Goal: Transaction & Acquisition: Purchase product/service

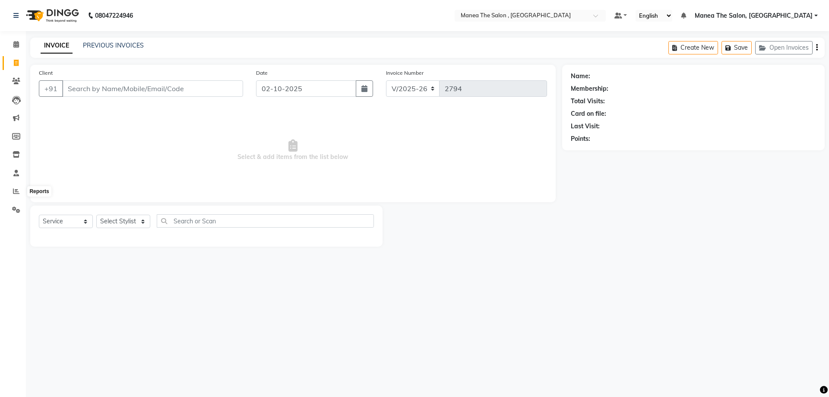
select select "7201"
select select "service"
click at [13, 189] on icon at bounding box center [16, 191] width 6 height 6
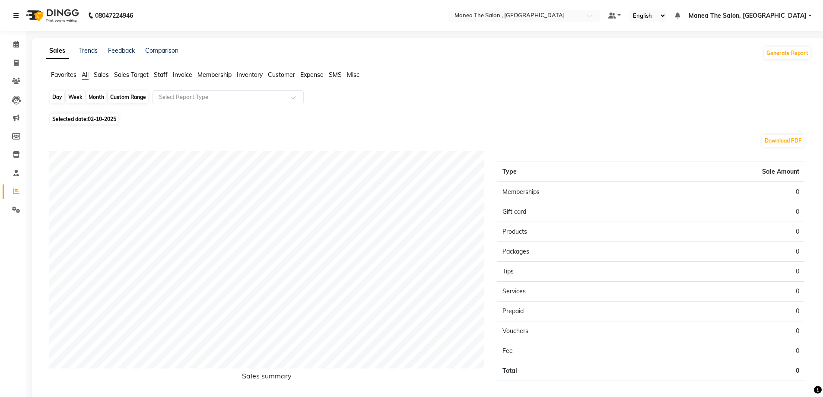
click at [57, 93] on div "Day" at bounding box center [57, 97] width 14 height 12
select select "10"
select select "2025"
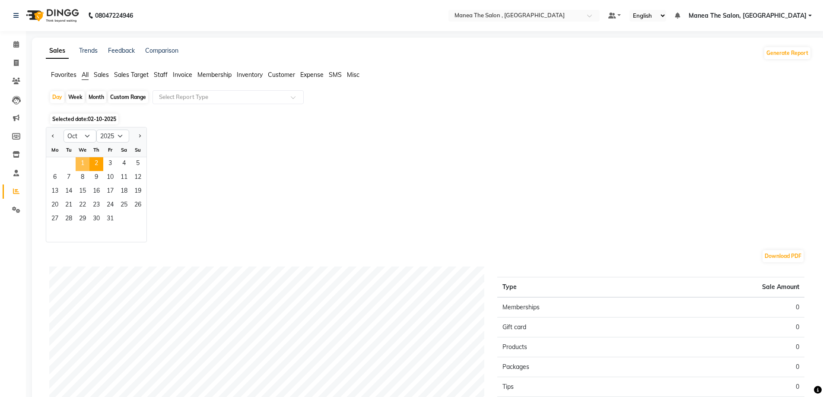
click at [87, 164] on span "1" at bounding box center [83, 164] width 14 height 14
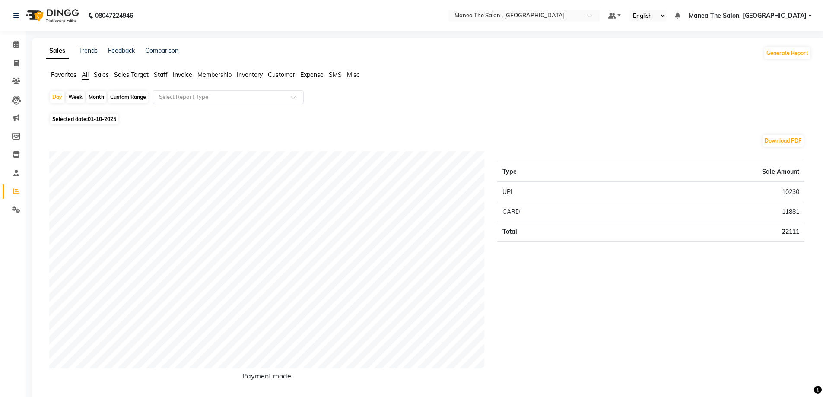
click at [96, 97] on div "Month" at bounding box center [96, 97] width 20 height 12
select select "10"
select select "2025"
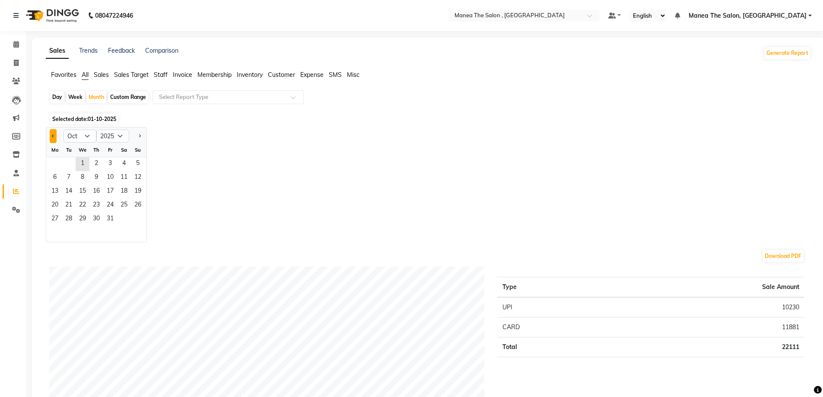
click at [54, 134] on button "Previous month" at bounding box center [53, 136] width 7 height 14
select select "9"
click at [69, 221] on span "30" at bounding box center [69, 219] width 14 height 14
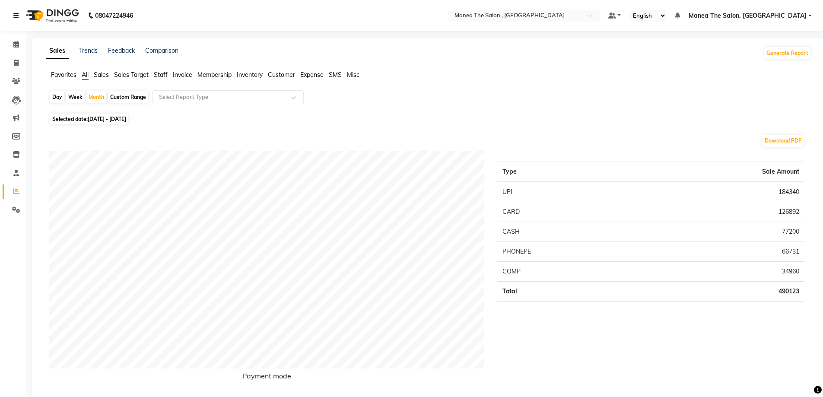
select select "service"
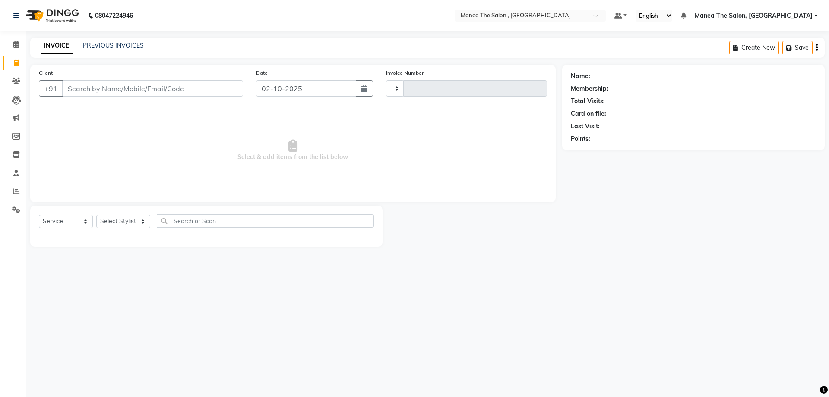
type input "2794"
select select "7201"
click at [141, 222] on select "Select Stylist [PERSON_NAME] Manager NAVEEN [PERSON_NAME] [PERSON_NAME] [PERSON…" at bounding box center [123, 221] width 54 height 13
select select "82447"
click at [96, 215] on select "Select Stylist [PERSON_NAME] Manager NAVEEN [PERSON_NAME] [PERSON_NAME] [PERSON…" at bounding box center [123, 221] width 54 height 13
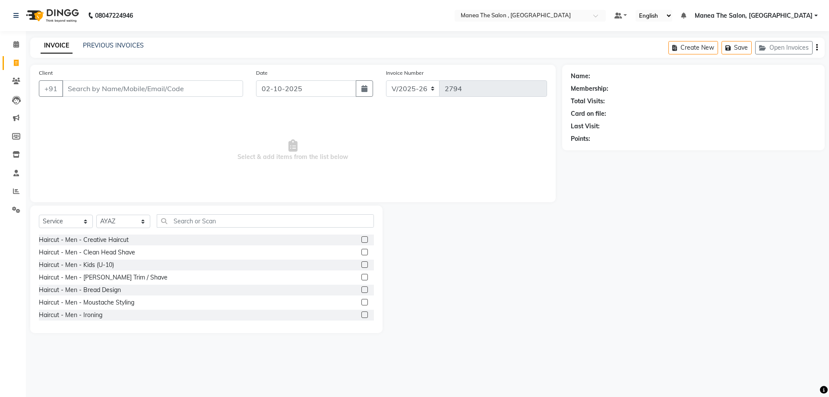
click at [361, 238] on label at bounding box center [364, 239] width 6 height 6
click at [361, 238] on input "checkbox" at bounding box center [364, 240] width 6 height 6
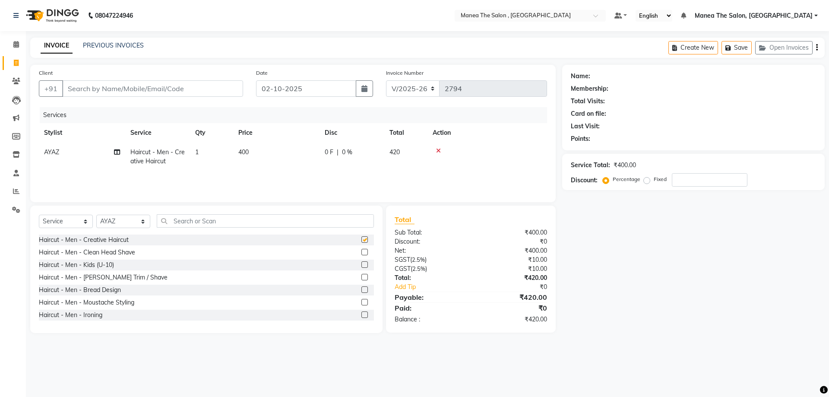
checkbox input "false"
click at [143, 221] on select "Select Stylist [PERSON_NAME] Manager NAVEEN [PERSON_NAME] [PERSON_NAME] [PERSON…" at bounding box center [123, 221] width 54 height 13
click at [96, 215] on select "Select Stylist [PERSON_NAME] Manager NAVEEN [PERSON_NAME] [PERSON_NAME] [PERSON…" at bounding box center [123, 221] width 54 height 13
click at [199, 219] on input "text" at bounding box center [265, 220] width 217 height 13
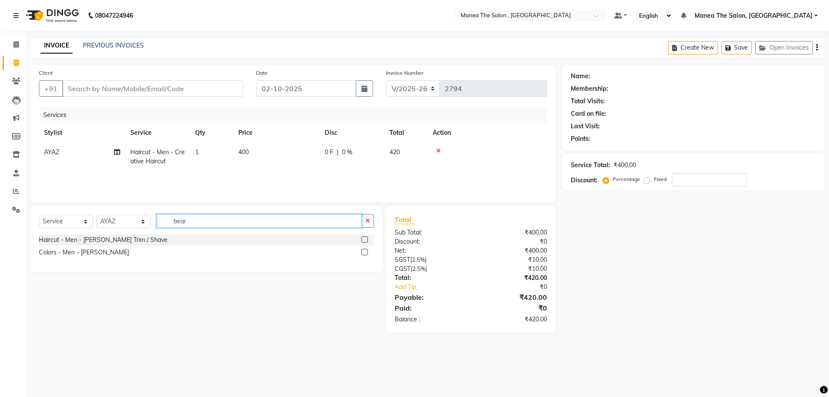
type input "bear"
click at [365, 241] on label at bounding box center [364, 239] width 6 height 6
click at [365, 241] on input "checkbox" at bounding box center [364, 240] width 6 height 6
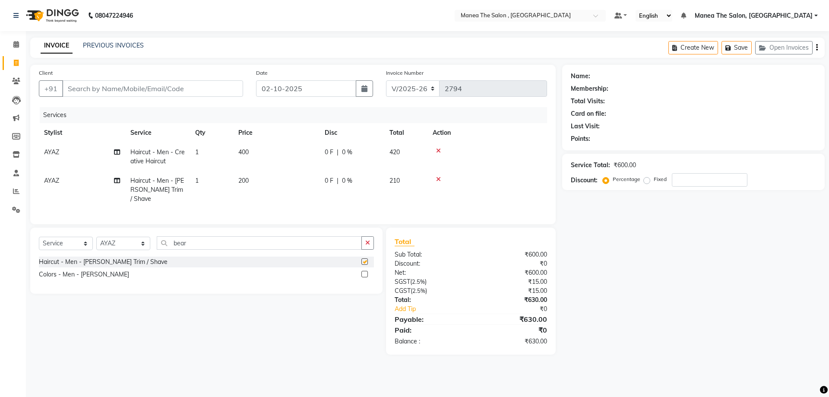
checkbox input "false"
click at [144, 238] on select "Select Stylist [PERSON_NAME] Manager NAVEEN [PERSON_NAME] [PERSON_NAME] [PERSON…" at bounding box center [123, 243] width 54 height 13
select select "70825"
click at [96, 237] on select "Select Stylist [PERSON_NAME] Manager NAVEEN [PERSON_NAME] [PERSON_NAME] [PERSON…" at bounding box center [123, 243] width 54 height 13
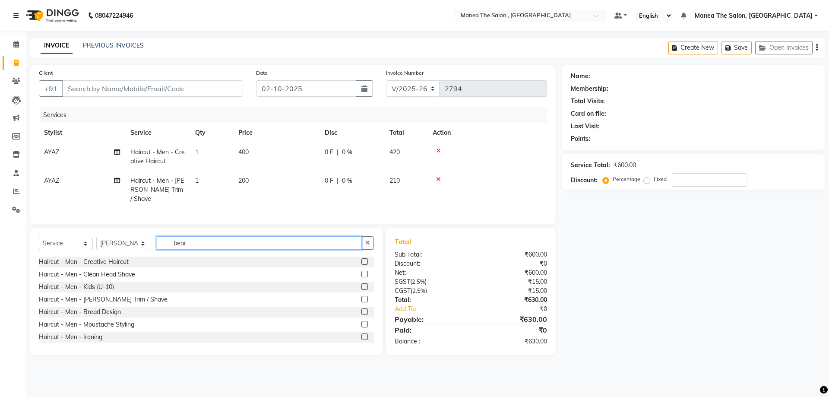
click at [241, 239] on input "bear" at bounding box center [259, 242] width 205 height 13
type input "b"
type input "hair spa"
click at [361, 309] on label at bounding box center [364, 311] width 6 height 6
click at [361, 309] on input "checkbox" at bounding box center [364, 312] width 6 height 6
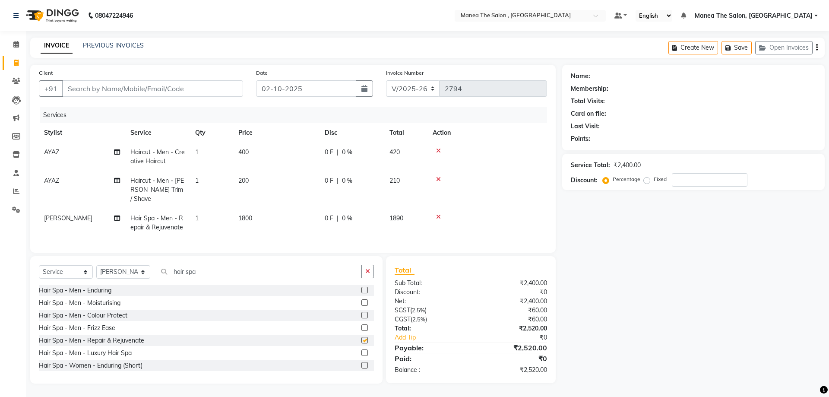
checkbox input "false"
click at [255, 209] on td "1800" at bounding box center [276, 223] width 86 height 29
select select "70825"
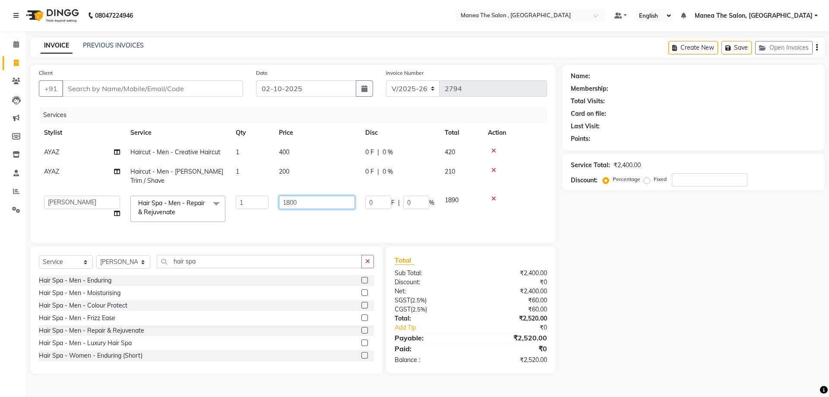
click at [307, 202] on input "1800" at bounding box center [317, 202] width 76 height 13
type input "1"
type input "2000"
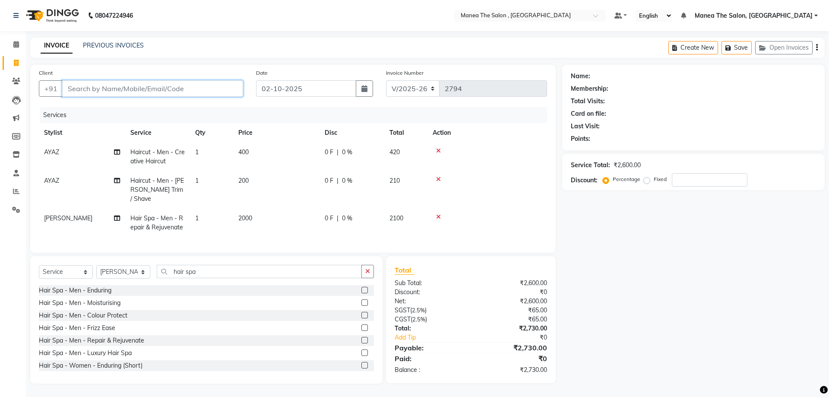
click at [162, 89] on input "Client" at bounding box center [152, 88] width 181 height 16
type input "9"
type input "0"
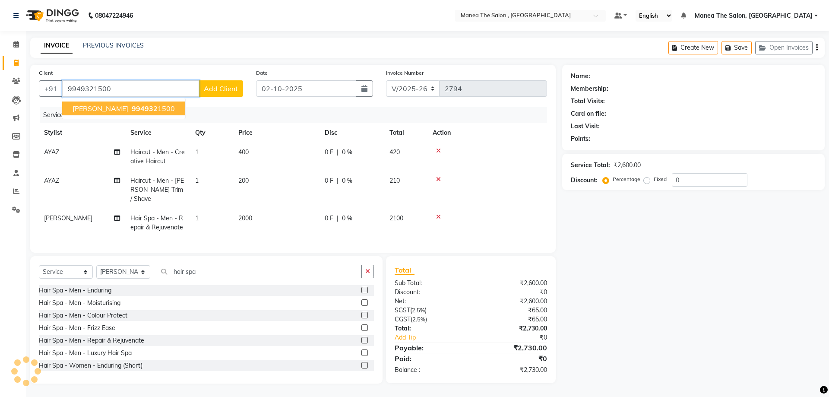
type input "9949321500"
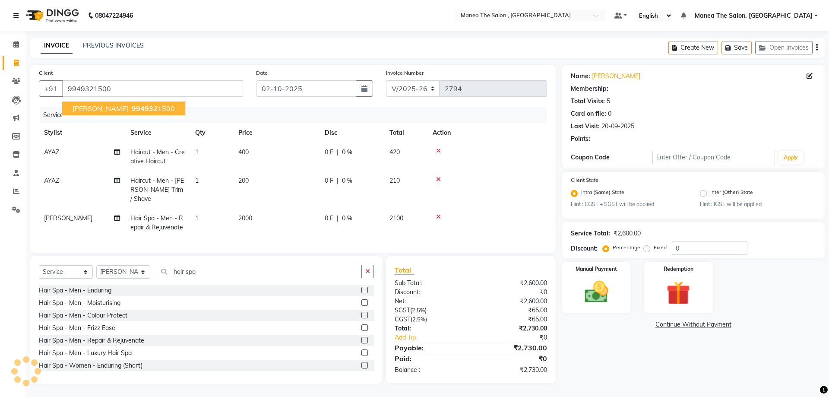
select select "1: Object"
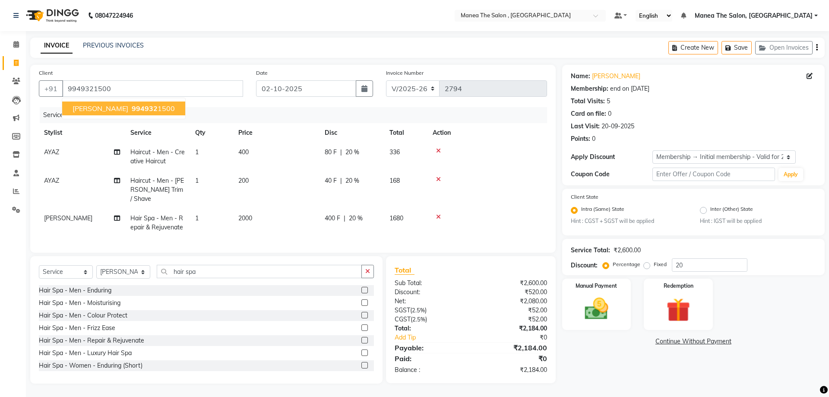
click at [73, 109] on span "KAMAL" at bounding box center [101, 108] width 56 height 9
type input "0"
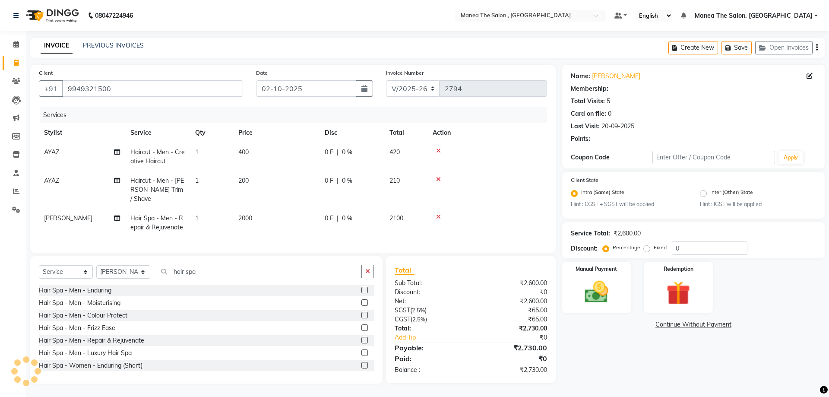
select select "1: Object"
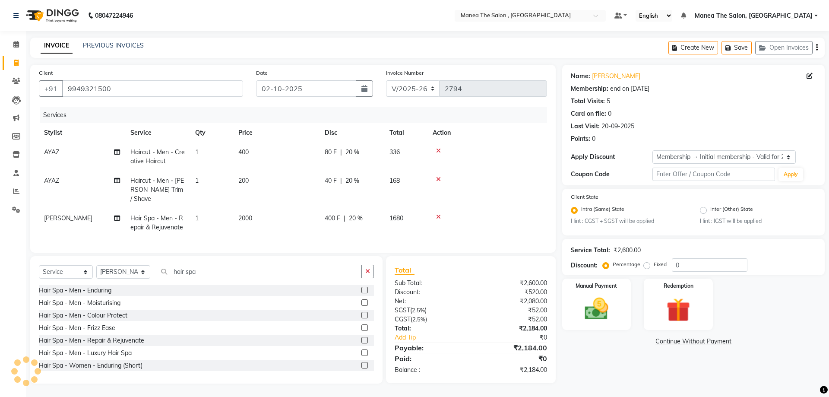
type input "20"
click at [592, 304] on img at bounding box center [597, 309] width 40 height 29
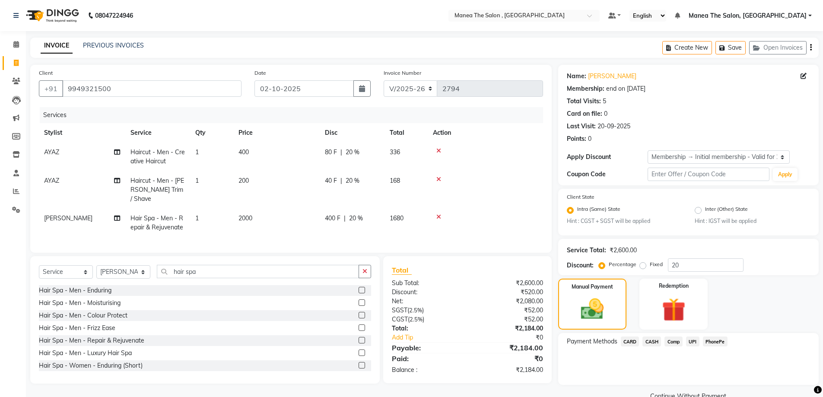
click at [631, 339] on span "CARD" at bounding box center [630, 341] width 19 height 10
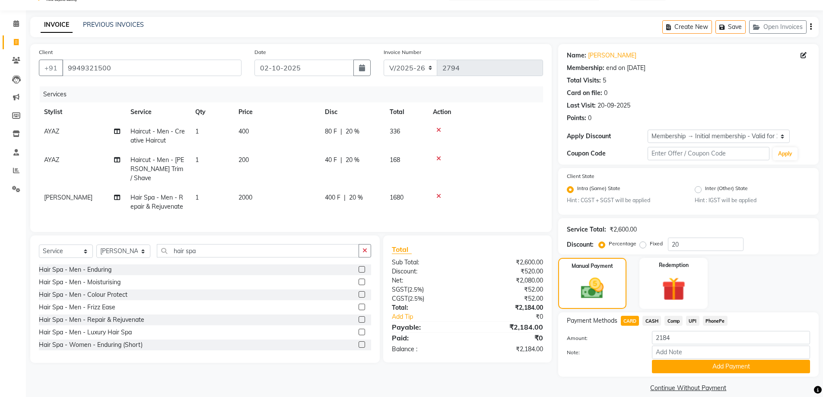
scroll to position [31, 0]
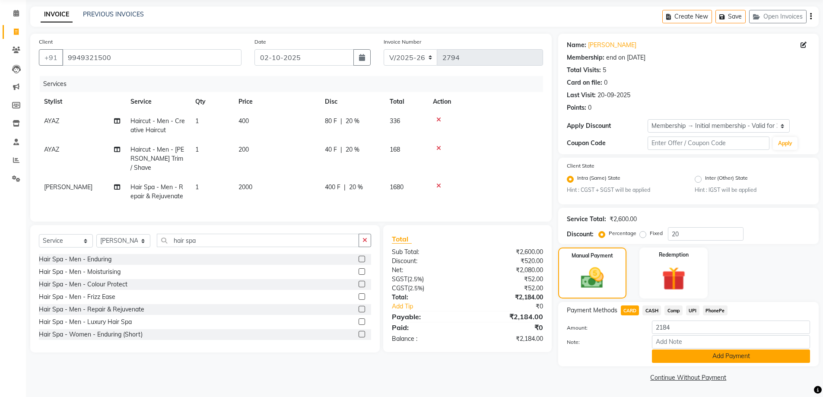
click at [721, 356] on button "Add Payment" at bounding box center [731, 355] width 158 height 13
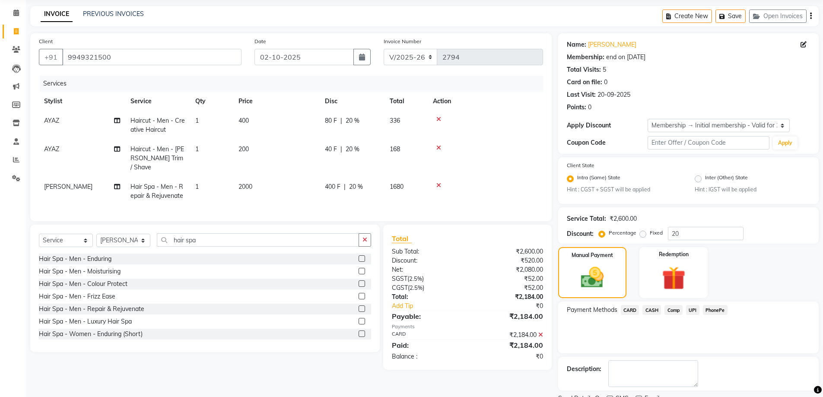
scroll to position [67, 0]
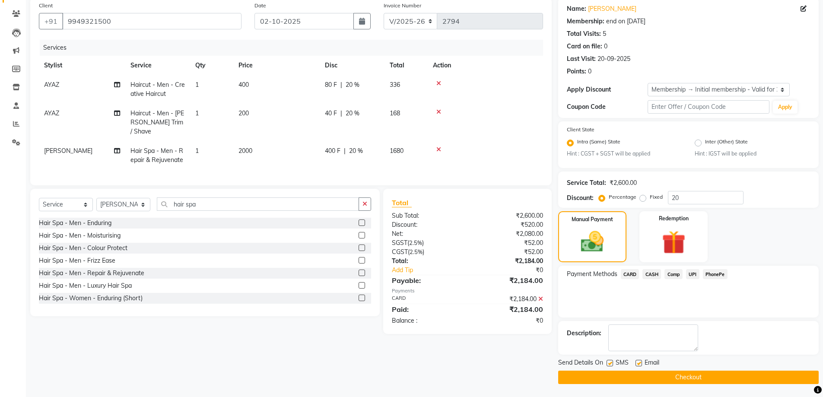
click at [677, 373] on button "Checkout" at bounding box center [688, 377] width 260 height 13
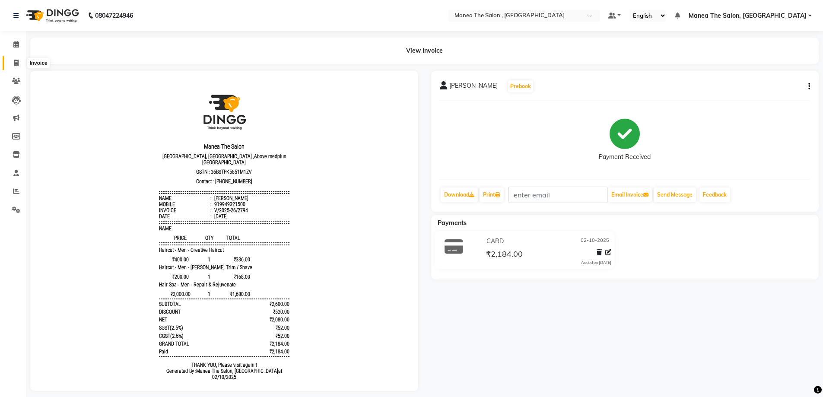
click at [15, 65] on icon at bounding box center [16, 63] width 5 height 6
select select "service"
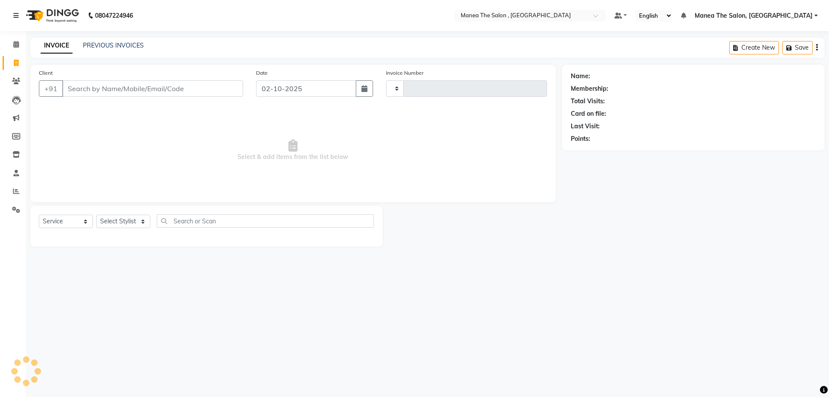
click at [132, 41] on div "INVOICE PREVIOUS INVOICES Create New Save" at bounding box center [427, 48] width 795 height 20
select select "7201"
type input "2795"
click at [132, 46] on link "PREVIOUS INVOICES" at bounding box center [113, 45] width 61 height 8
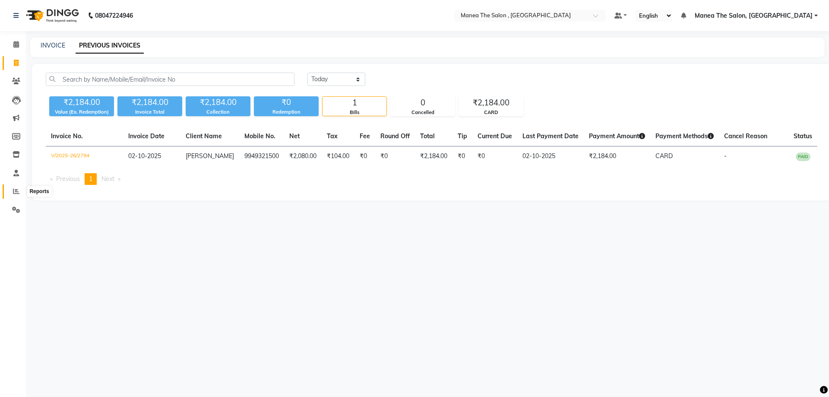
click at [16, 190] on icon at bounding box center [16, 191] width 6 height 6
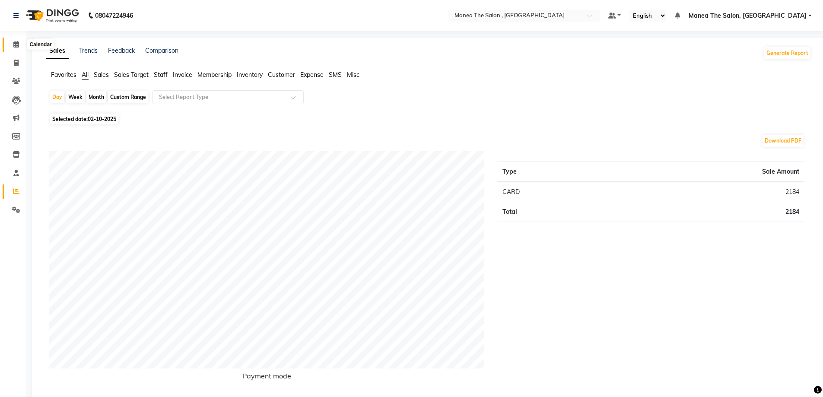
click at [16, 48] on span at bounding box center [16, 45] width 15 height 10
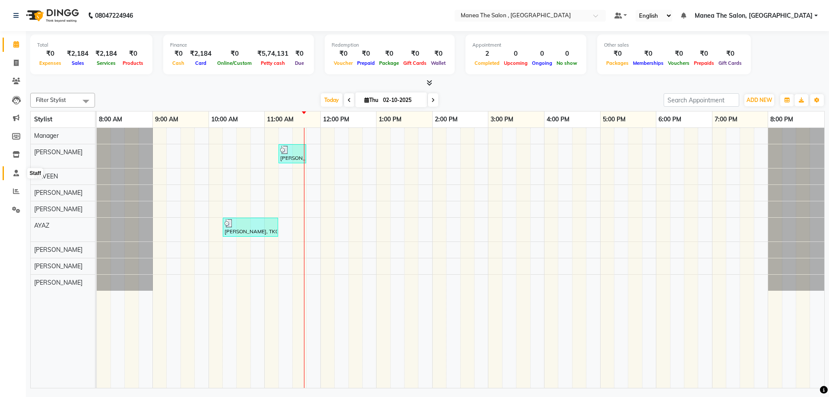
click at [18, 172] on icon at bounding box center [16, 173] width 6 height 6
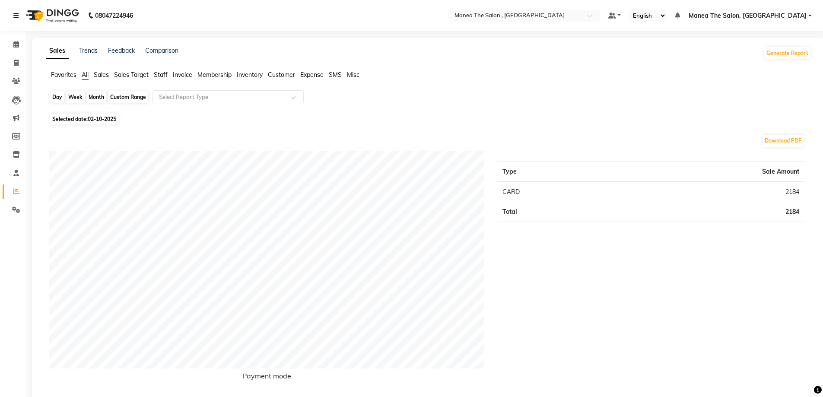
click at [58, 93] on div "Day" at bounding box center [57, 97] width 14 height 12
select select "10"
select select "2025"
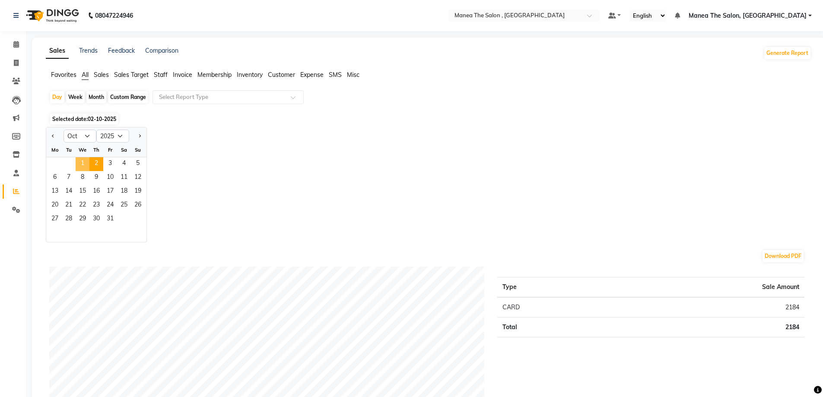
click at [81, 164] on span "1" at bounding box center [83, 164] width 14 height 14
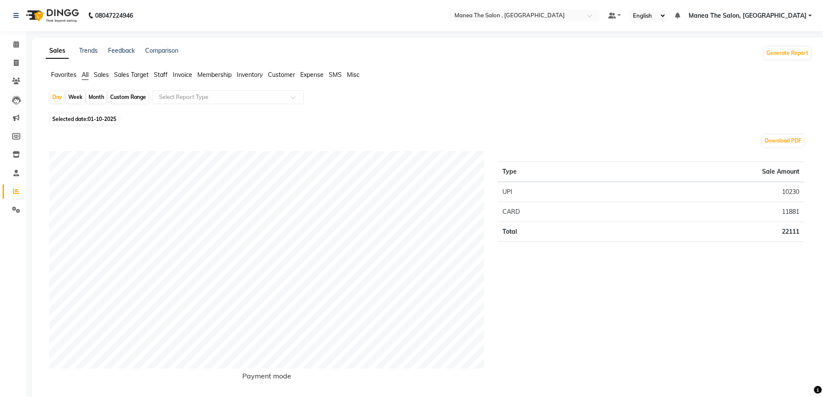
click at [122, 75] on span "Sales Target" at bounding box center [131, 75] width 35 height 8
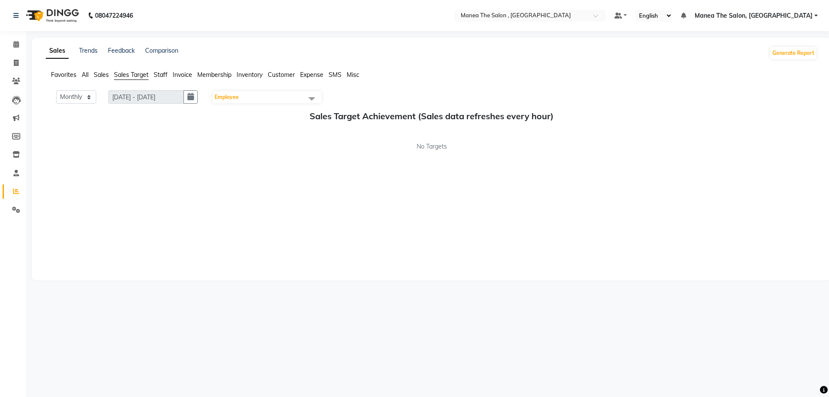
click at [100, 73] on span "Sales" at bounding box center [101, 75] width 15 height 8
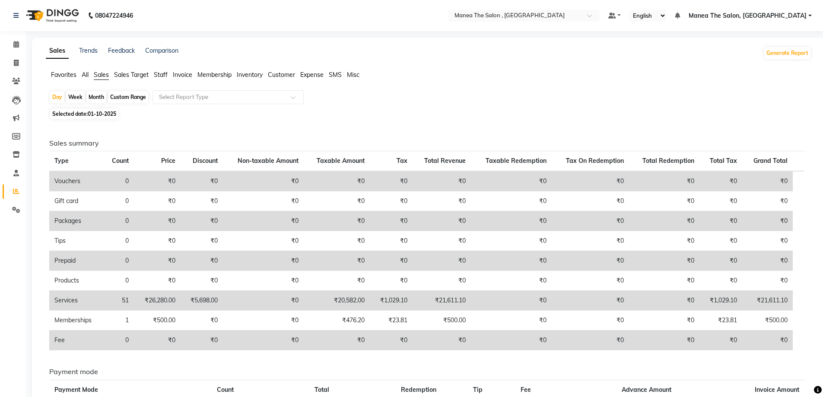
click at [161, 73] on span "Staff" at bounding box center [161, 75] width 14 height 8
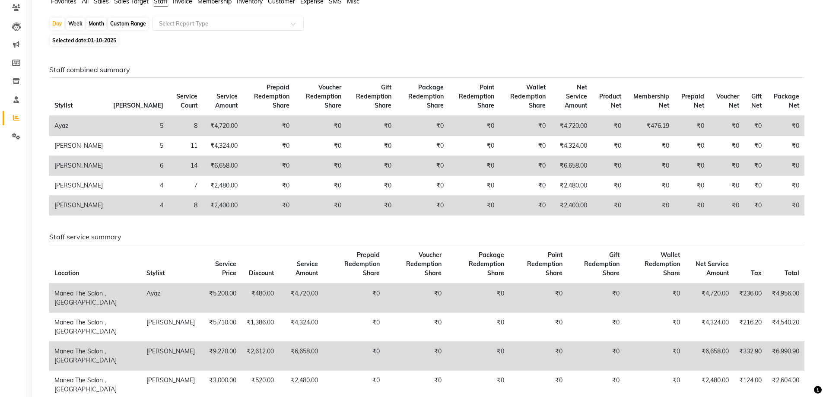
scroll to position [86, 0]
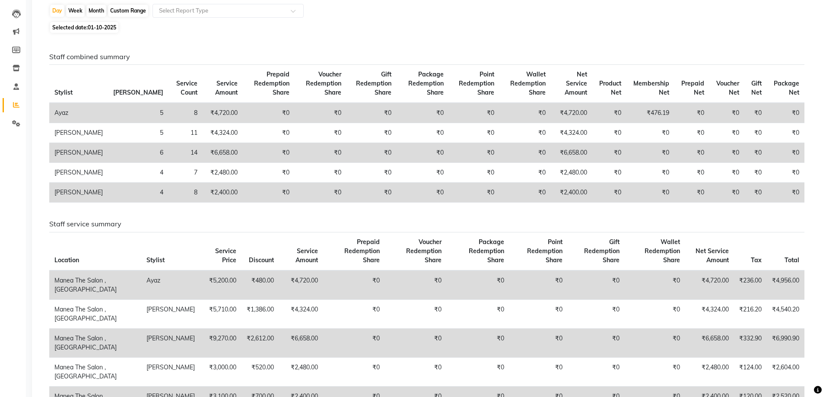
click at [73, 112] on td "Ayaz" at bounding box center [78, 113] width 59 height 20
click at [60, 107] on td "Ayaz" at bounding box center [78, 113] width 59 height 20
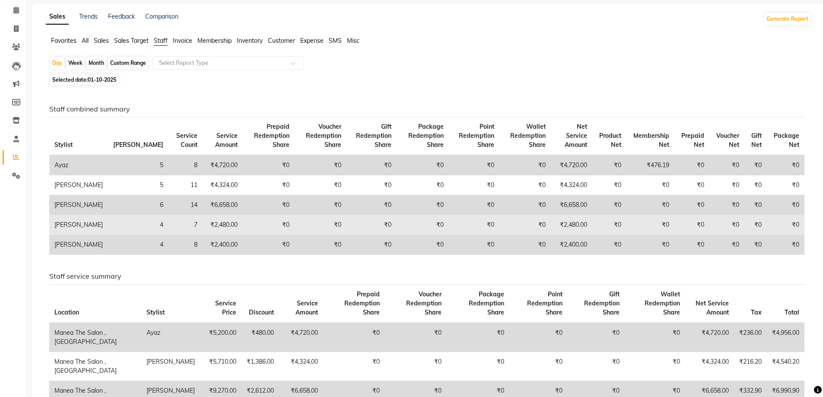
scroll to position [0, 0]
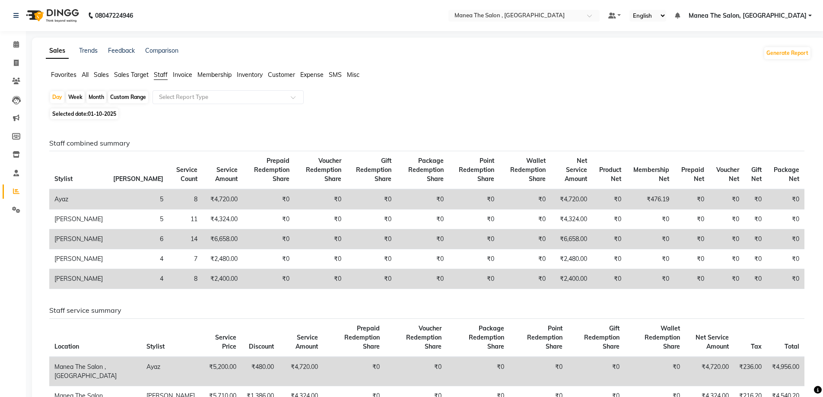
click at [285, 75] on span "Customer" at bounding box center [281, 75] width 27 height 8
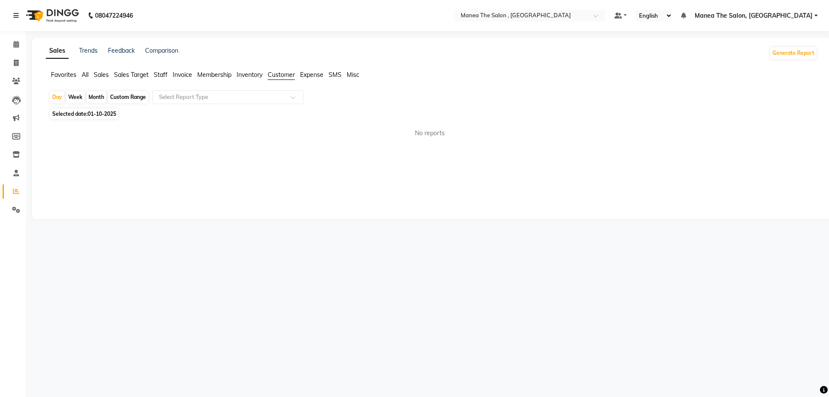
click at [280, 73] on span "Customer" at bounding box center [281, 75] width 27 height 8
click at [57, 93] on div "Day" at bounding box center [57, 97] width 14 height 12
select select "10"
select select "2025"
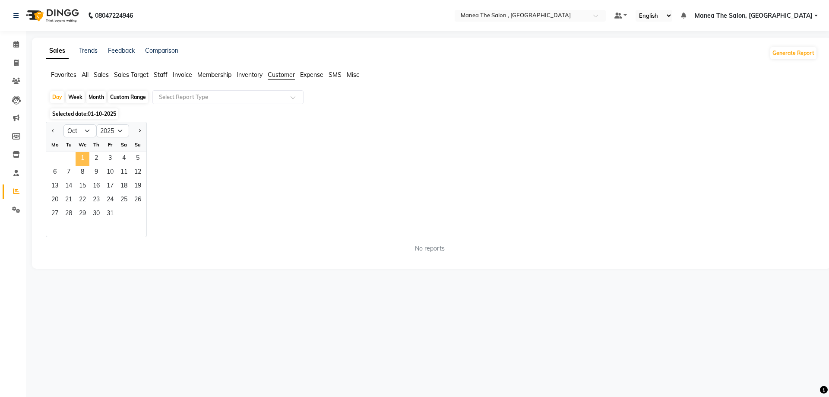
click at [82, 152] on span "1" at bounding box center [83, 159] width 14 height 14
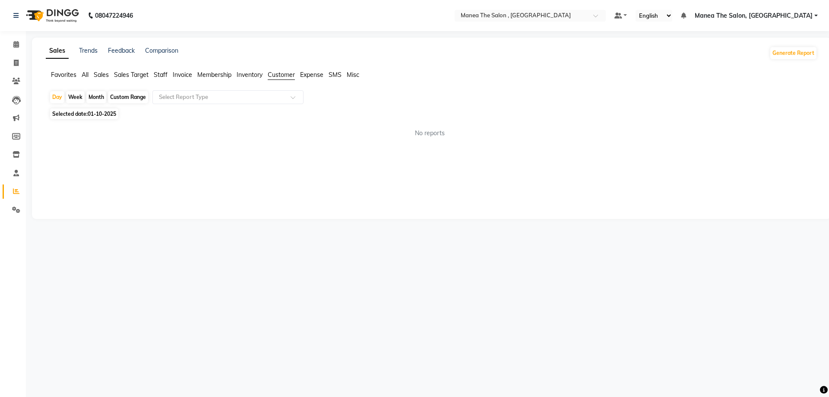
click at [89, 73] on ul "Favorites All Sales Sales Target Staff Invoice Membership Inventory Customer Ex…" at bounding box center [432, 75] width 772 height 10
drag, startPoint x: 88, startPoint y: 70, endPoint x: 89, endPoint y: 76, distance: 7.0
click at [89, 76] on div "Sales Trends Feedback Comparison Generate Report Favorites All Sales Sales Targ…" at bounding box center [431, 128] width 799 height 181
click at [97, 72] on span "Sales" at bounding box center [101, 75] width 15 height 8
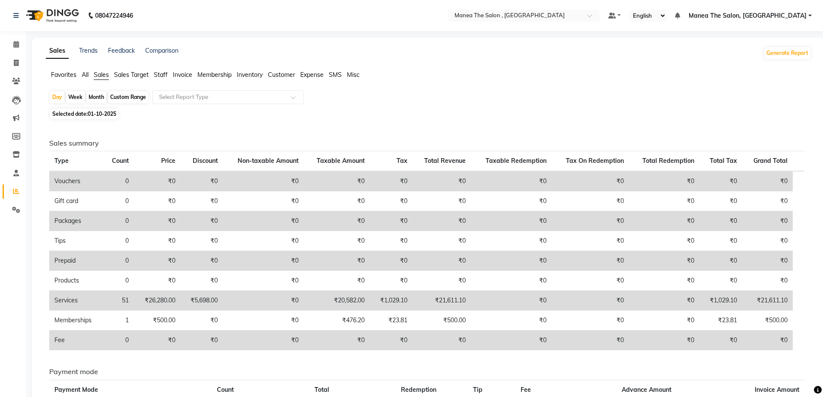
click at [133, 72] on span "Sales Target" at bounding box center [131, 75] width 35 height 8
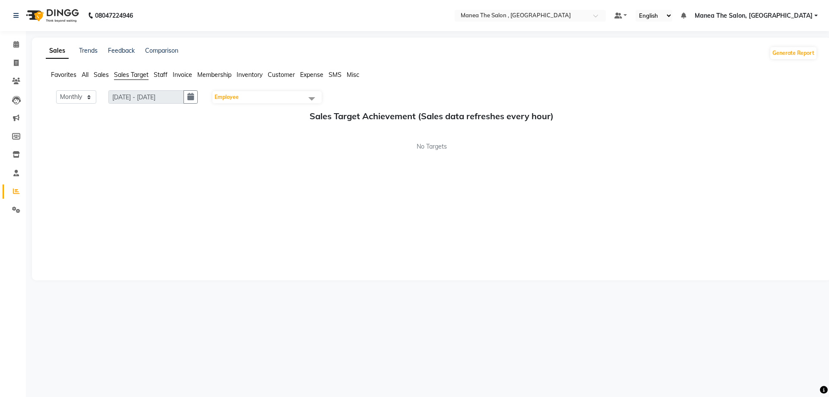
click at [165, 70] on div "Sales Trends Feedback Comparison Generate Report Favorites All Sales Sales Targ…" at bounding box center [431, 159] width 799 height 243
click at [165, 73] on span "Staff" at bounding box center [161, 75] width 14 height 8
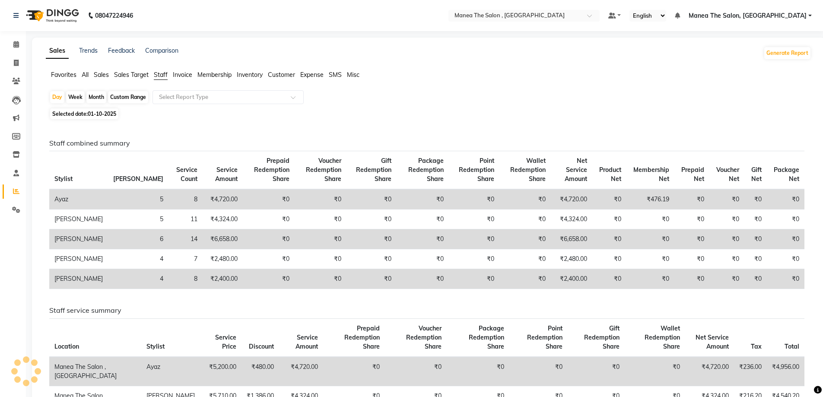
click at [182, 71] on span "Invoice" at bounding box center [182, 75] width 19 height 8
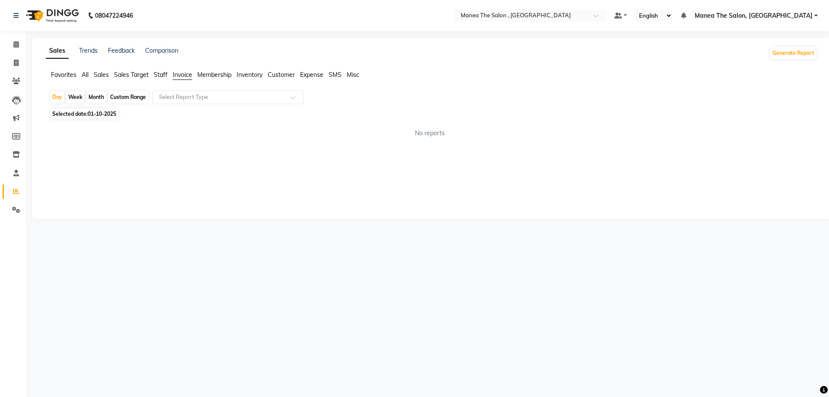
click at [160, 75] on span "Staff" at bounding box center [161, 75] width 14 height 8
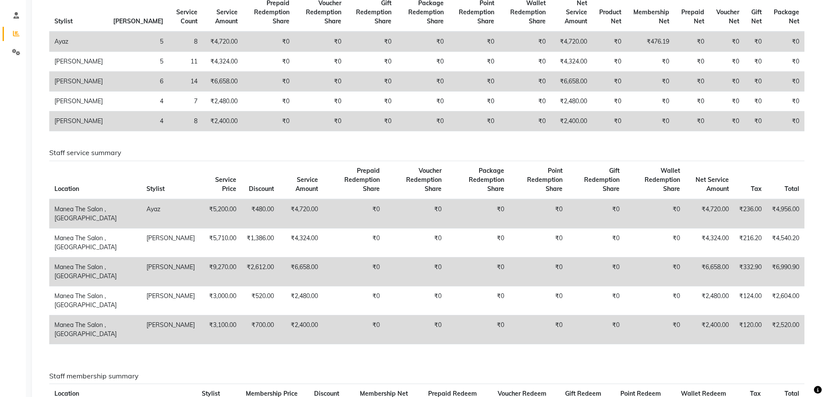
scroll to position [173, 0]
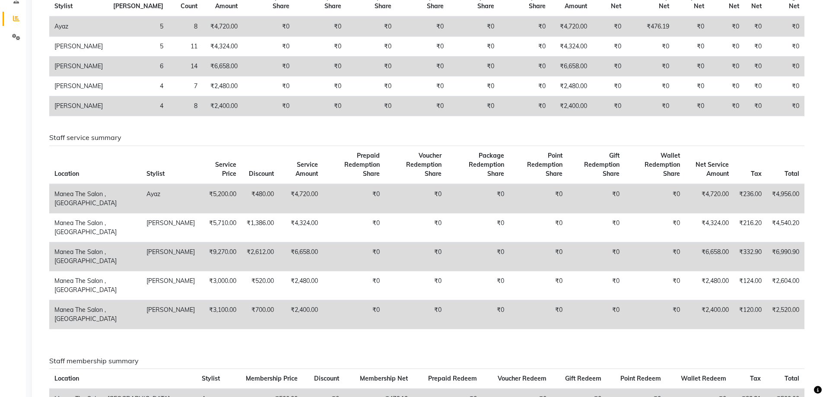
click at [697, 184] on td "₹4,720.00" at bounding box center [709, 198] width 49 height 29
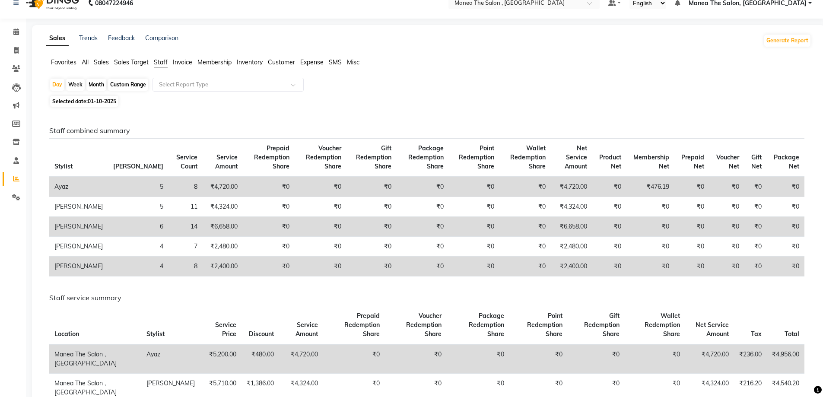
scroll to position [0, 0]
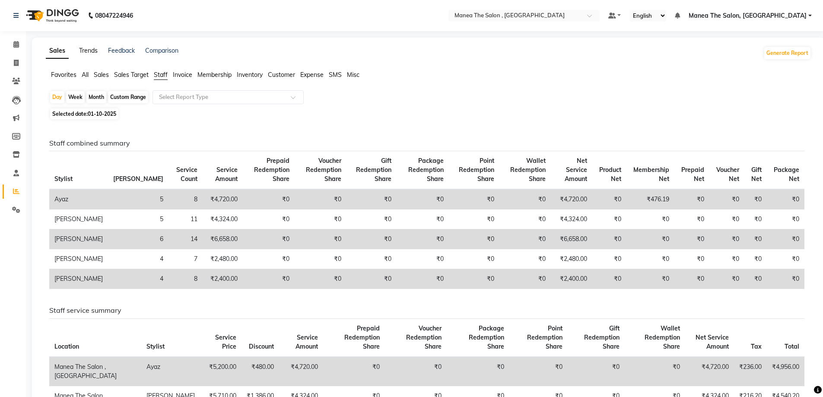
click at [95, 51] on link "Trends" at bounding box center [88, 51] width 19 height 8
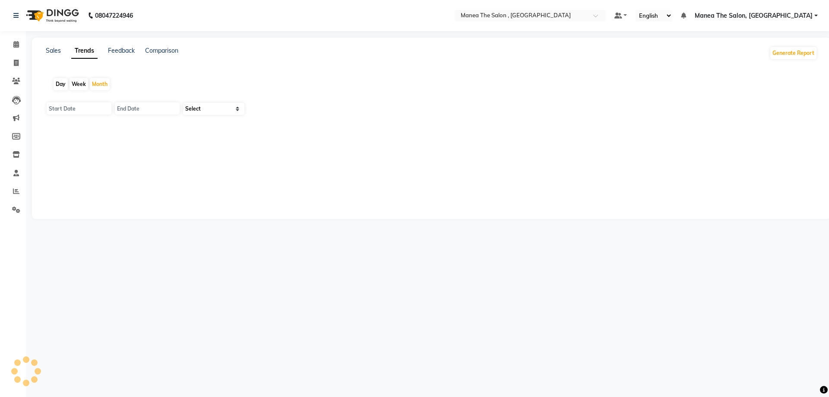
type input "01-10-2025"
type input "31-10-2025"
select select "by_client"
click at [129, 50] on link "Feedback" at bounding box center [121, 51] width 27 height 8
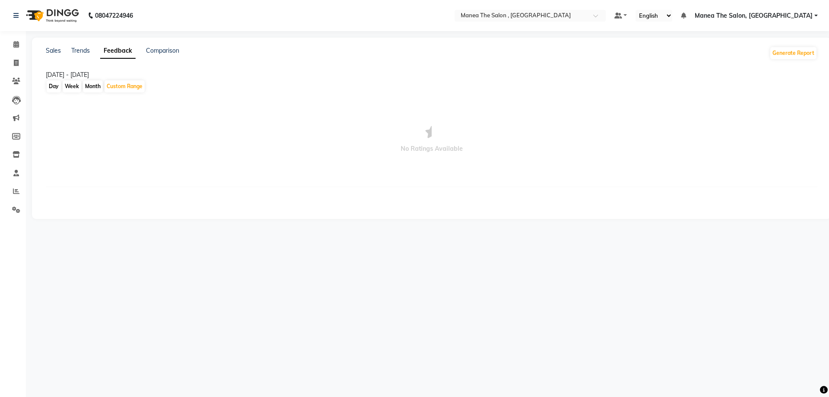
click at [57, 83] on div "Day" at bounding box center [54, 86] width 14 height 12
select select "10"
select select "2025"
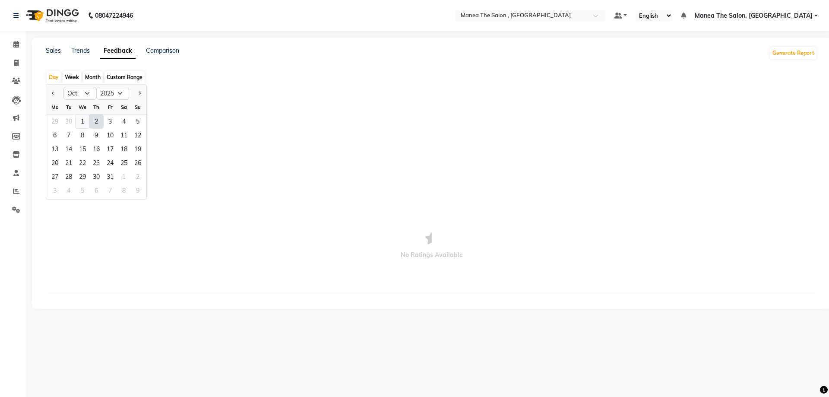
click at [84, 120] on div "1" at bounding box center [83, 121] width 14 height 14
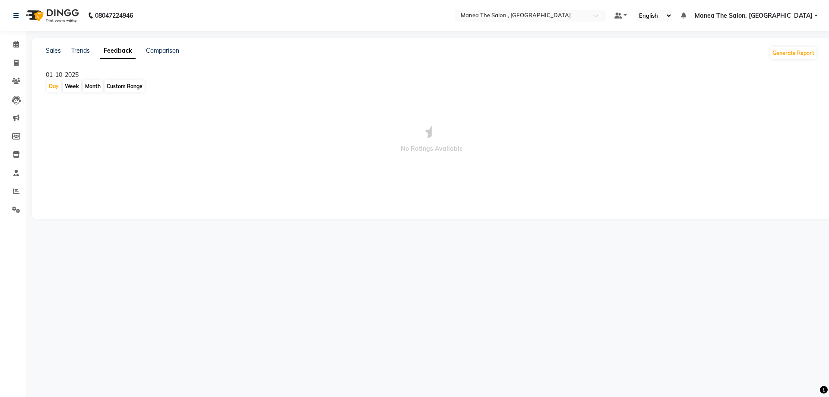
click at [127, 86] on div "Custom Range" at bounding box center [125, 86] width 40 height 12
select select "10"
select select "2025"
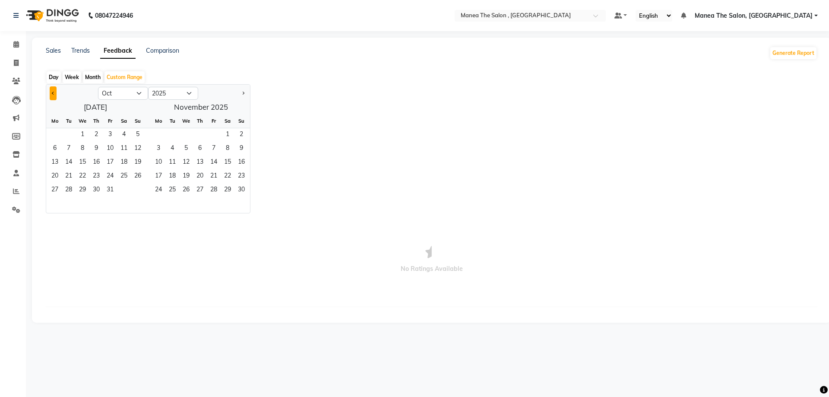
click at [55, 92] on button "Previous month" at bounding box center [53, 93] width 7 height 14
select select "9"
click at [58, 135] on span "1" at bounding box center [55, 135] width 14 height 14
click at [57, 135] on span "1" at bounding box center [55, 135] width 14 height 14
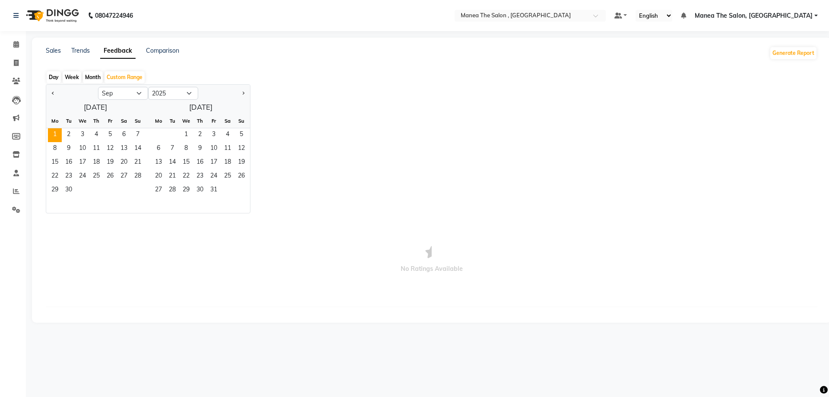
click at [57, 73] on div "Day" at bounding box center [54, 77] width 14 height 12
select select "10"
select select "2025"
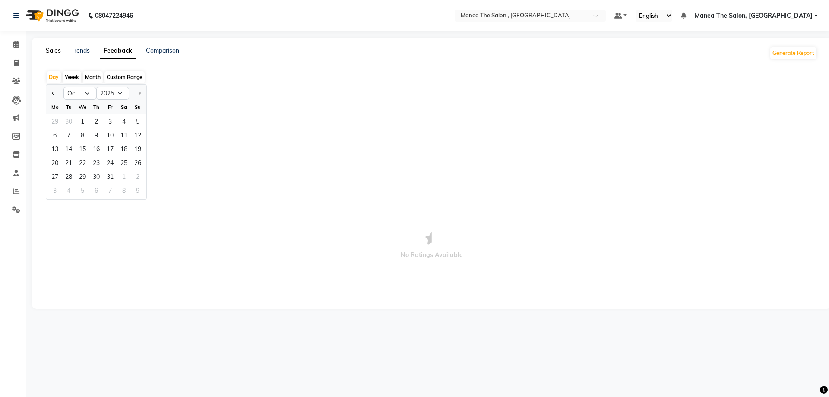
click at [48, 50] on link "Sales" at bounding box center [53, 51] width 15 height 8
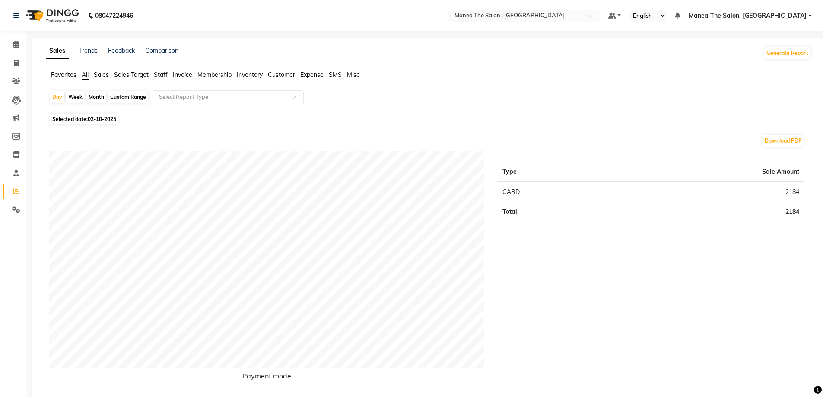
click at [87, 122] on span "Selected date: 02-10-2025" at bounding box center [84, 119] width 68 height 11
select select "10"
select select "2025"
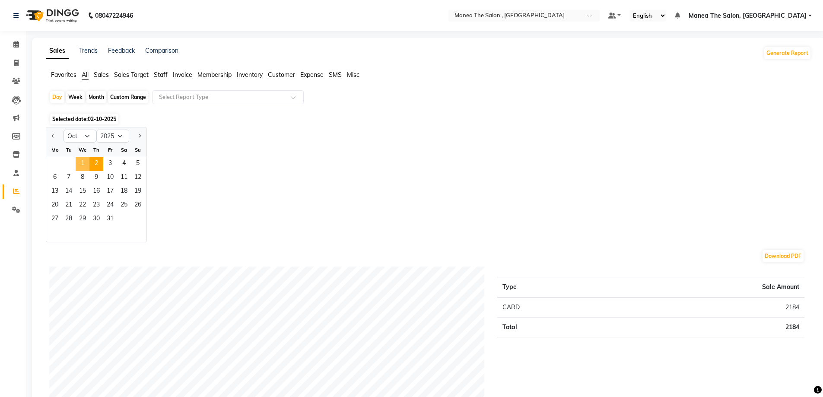
click at [78, 163] on span "1" at bounding box center [83, 164] width 14 height 14
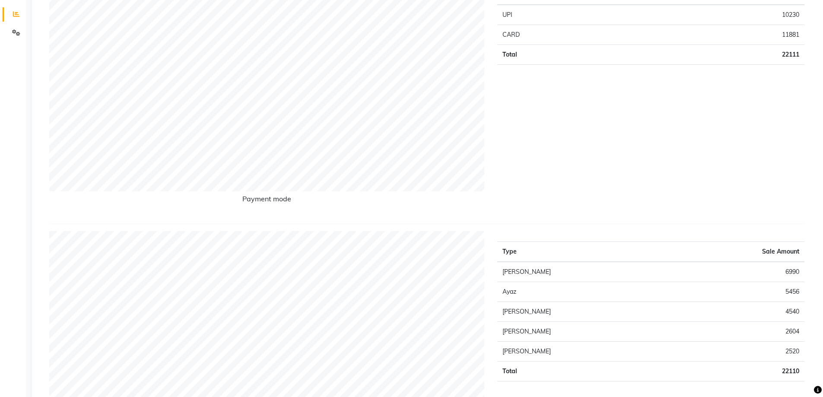
scroll to position [259, 0]
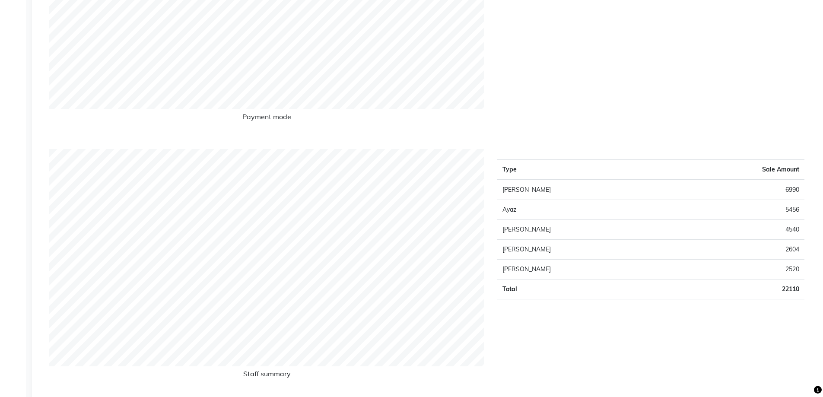
click at [529, 212] on td "Ayaz" at bounding box center [582, 210] width 170 height 20
click at [530, 212] on td "Ayaz" at bounding box center [582, 210] width 170 height 20
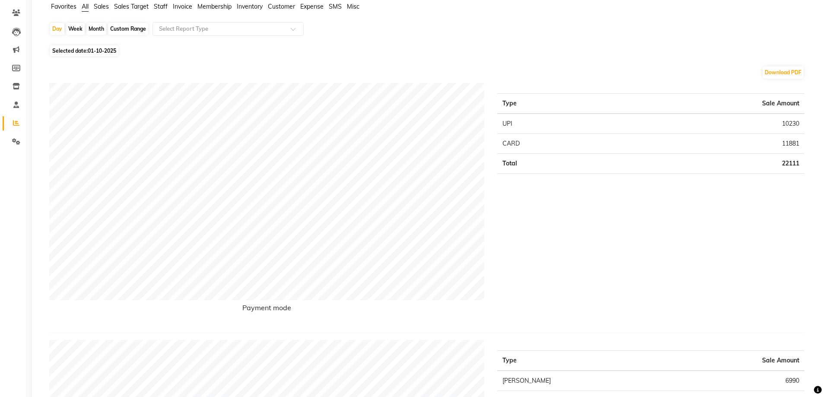
scroll to position [0, 0]
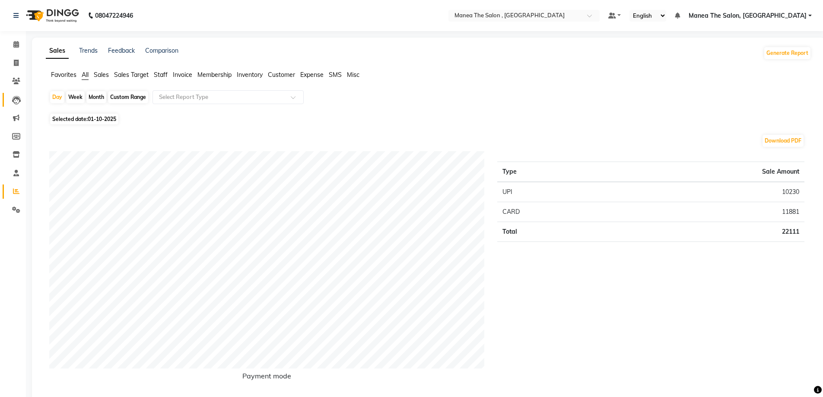
click at [7, 101] on link "Leads" at bounding box center [13, 100] width 21 height 14
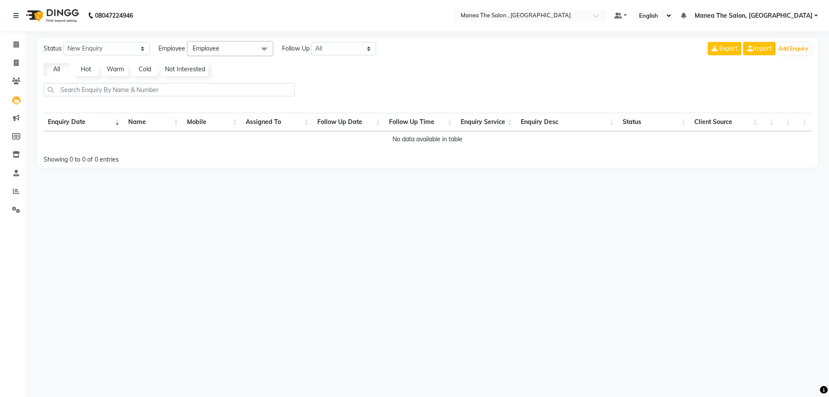
click at [138, 121] on th "Name" at bounding box center [153, 122] width 59 height 19
click at [117, 121] on th "Enquiry Date" at bounding box center [84, 122] width 80 height 19
click at [121, 121] on th "Enquiry Date" at bounding box center [84, 122] width 80 height 19
click at [153, 121] on th "Name" at bounding box center [153, 122] width 59 height 19
click at [178, 120] on th "Name" at bounding box center [153, 122] width 59 height 19
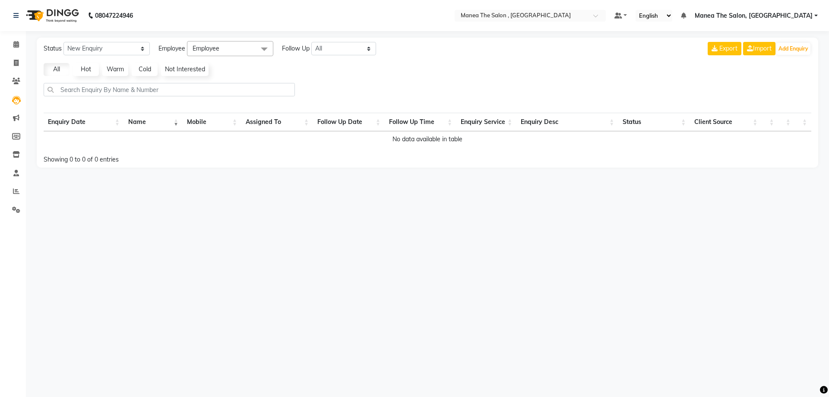
click at [724, 120] on th "Client Source" at bounding box center [726, 122] width 72 height 19
click at [21, 65] on span at bounding box center [16, 63] width 15 height 10
select select "service"
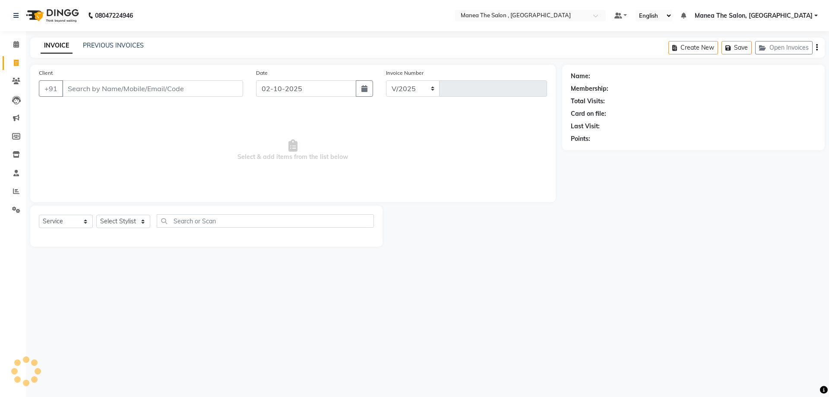
select select "7201"
type input "2795"
click at [127, 49] on link "PREVIOUS INVOICES" at bounding box center [113, 45] width 61 height 8
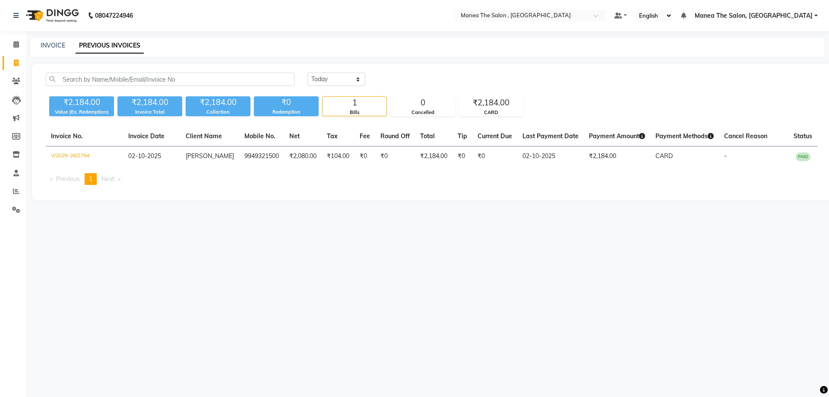
click at [53, 177] on li "Previous page" at bounding box center [65, 179] width 38 height 12
click at [92, 178] on span "1" at bounding box center [90, 179] width 3 height 8
click at [357, 79] on select "Today Yesterday Custom Range" at bounding box center [336, 79] width 58 height 13
select select "yesterday"
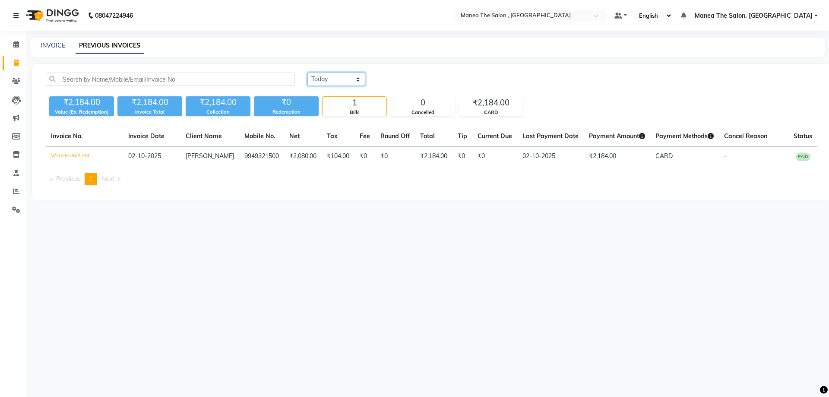
click at [307, 73] on select "Today Yesterday Custom Range" at bounding box center [336, 79] width 58 height 13
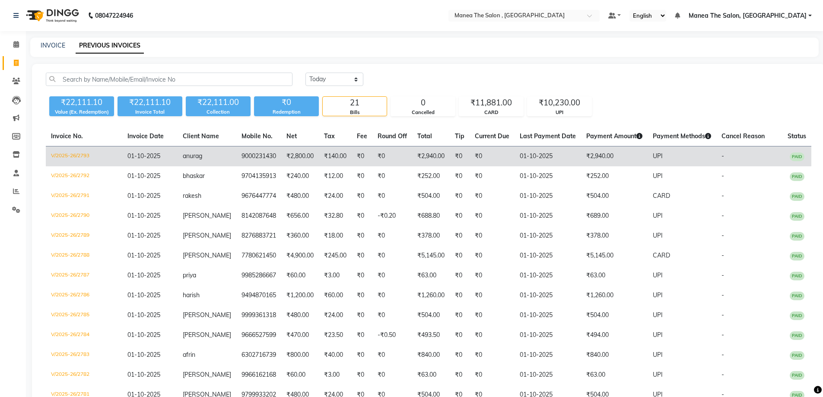
click at [95, 159] on td "V/2025-26/2793" at bounding box center [84, 156] width 76 height 20
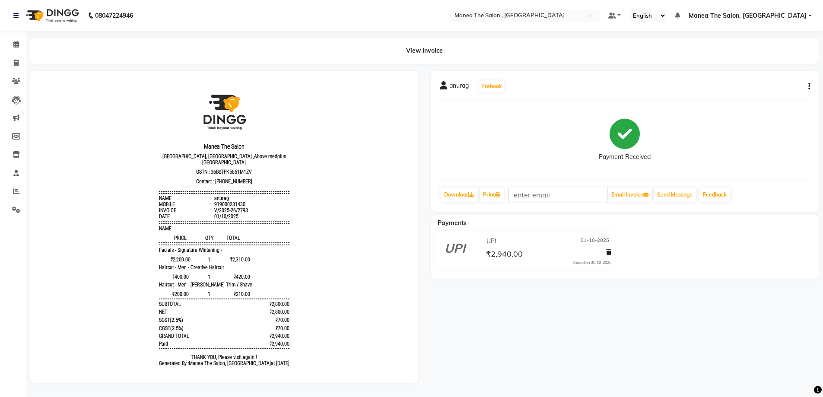
click at [457, 81] on div "anurag Prebook" at bounding box center [472, 86] width 65 height 14
click at [456, 86] on span "anurag" at bounding box center [458, 87] width 19 height 12
click at [498, 84] on button "Prebook" at bounding box center [491, 86] width 25 height 12
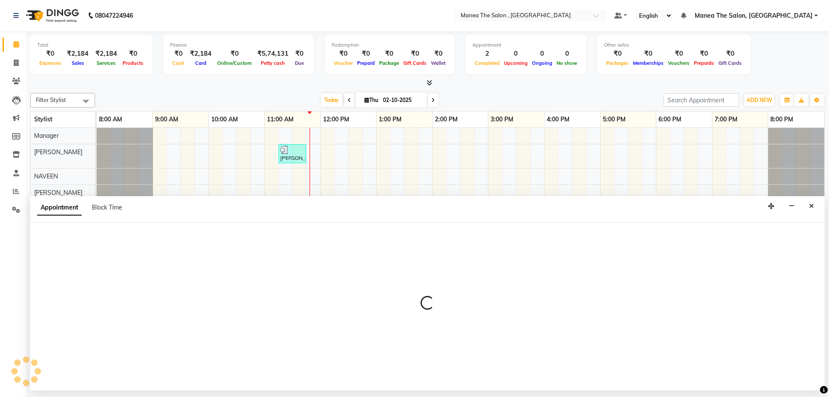
select select "82447"
select select "tentative"
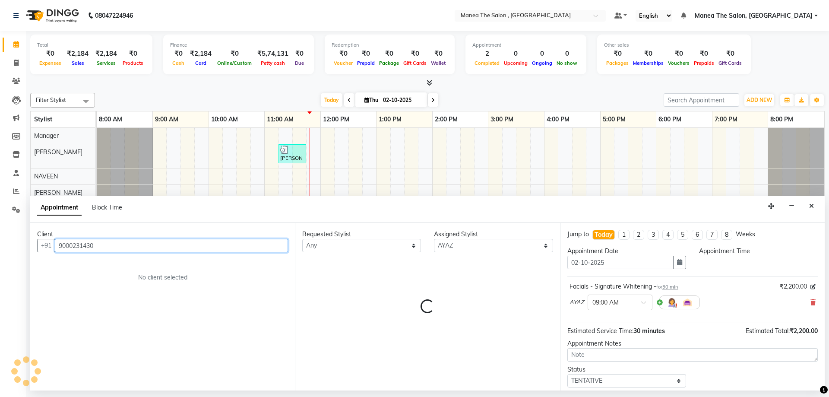
select select "540"
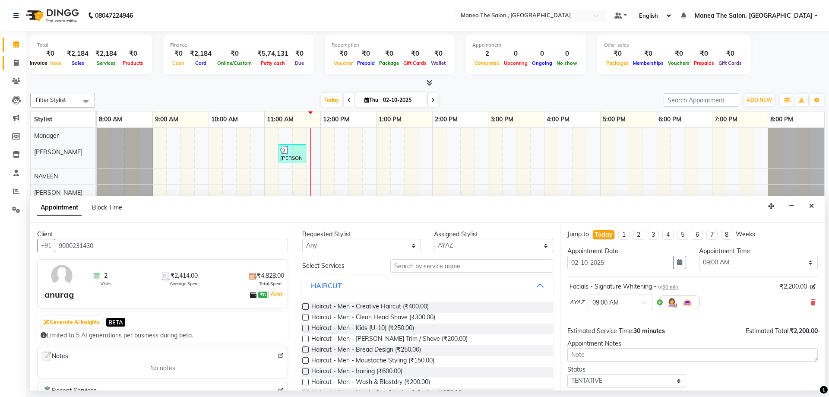
click at [17, 64] on icon at bounding box center [16, 63] width 5 height 6
select select "service"
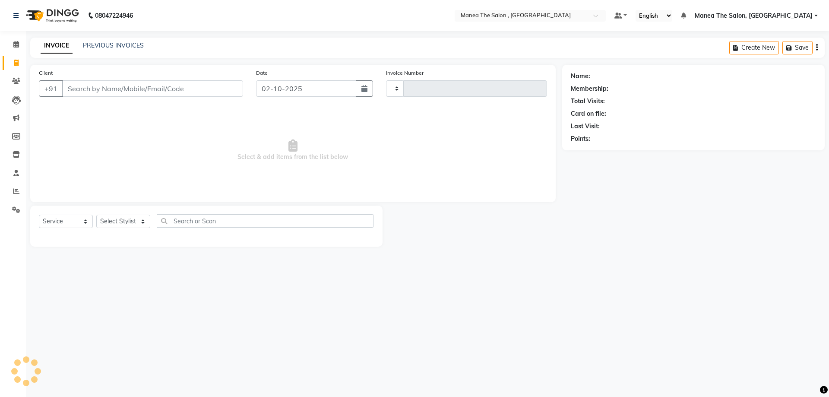
type input "2795"
select select "7201"
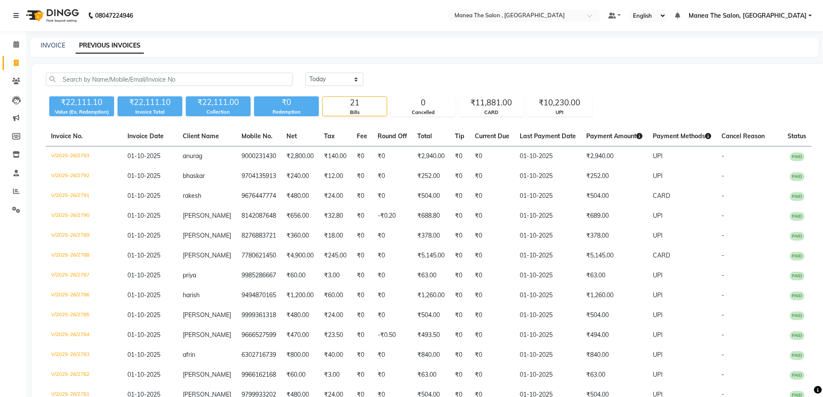
select select "yesterday"
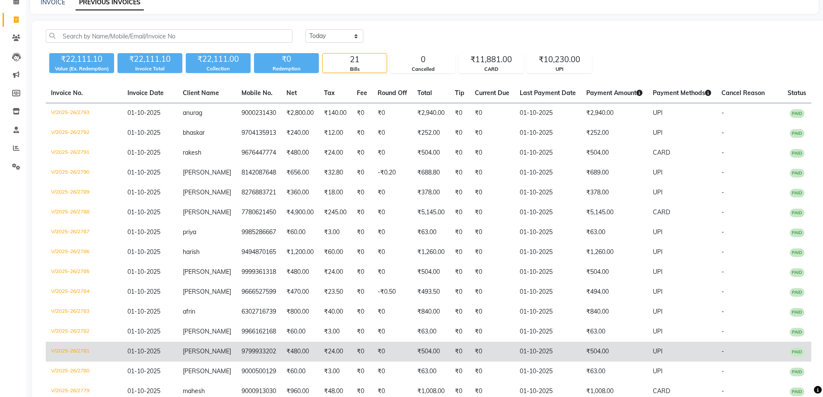
scroll to position [86, 0]
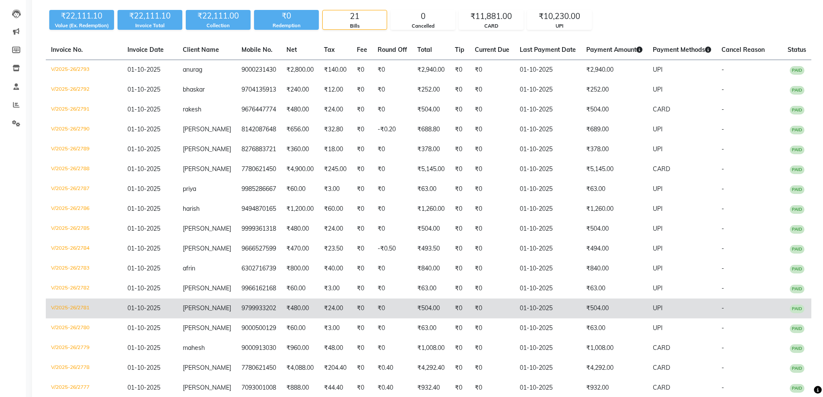
click at [305, 312] on td "₹480.00" at bounding box center [300, 308] width 38 height 20
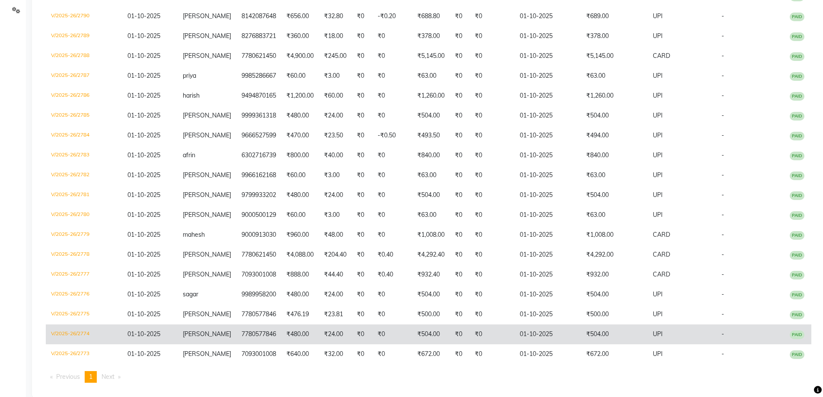
scroll to position [214, 0]
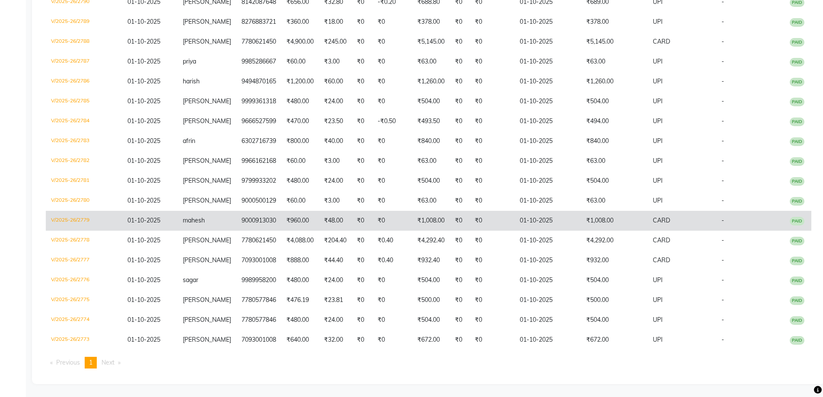
click at [514, 228] on td "01-10-2025" at bounding box center [547, 221] width 67 height 20
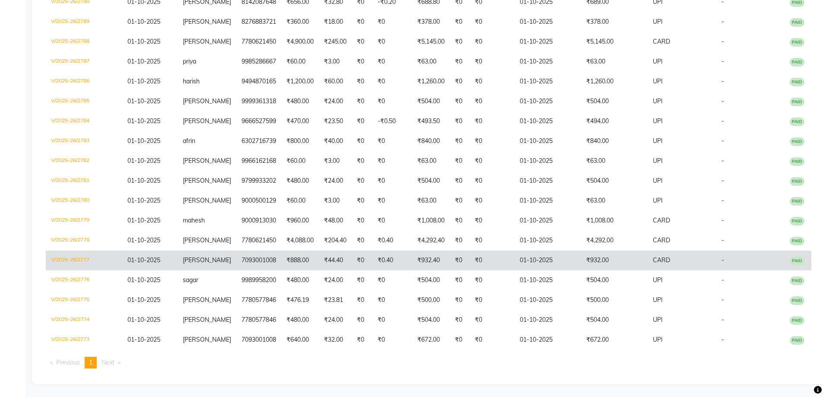
click at [450, 266] on td "₹0" at bounding box center [460, 260] width 20 height 20
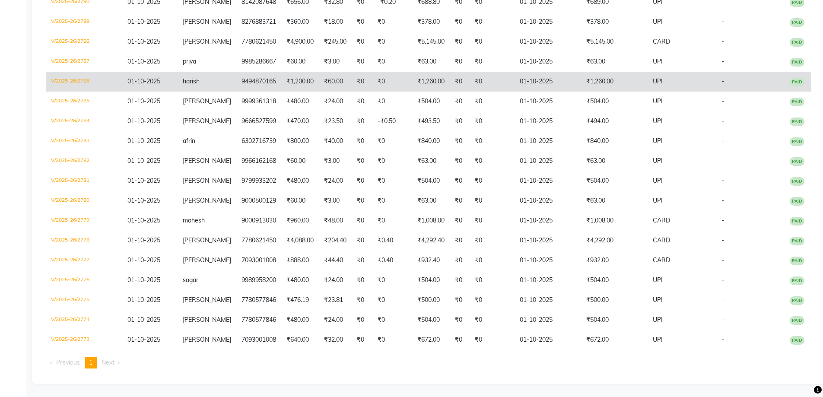
click at [562, 87] on td "01-10-2025" at bounding box center [547, 82] width 67 height 20
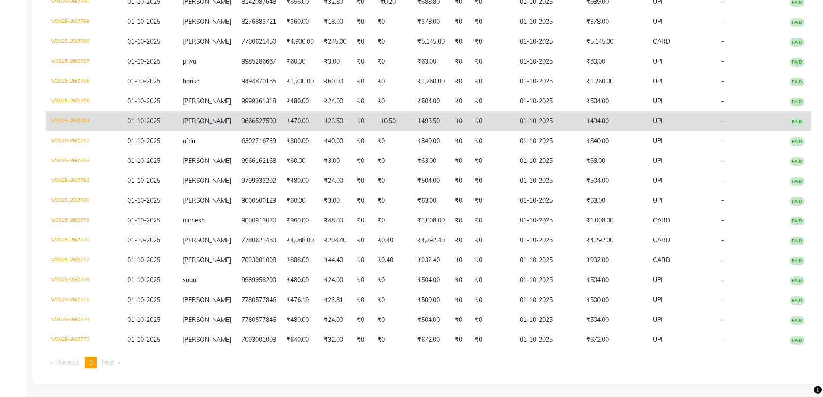
click at [372, 114] on td "-₹0.50" at bounding box center [392, 121] width 40 height 20
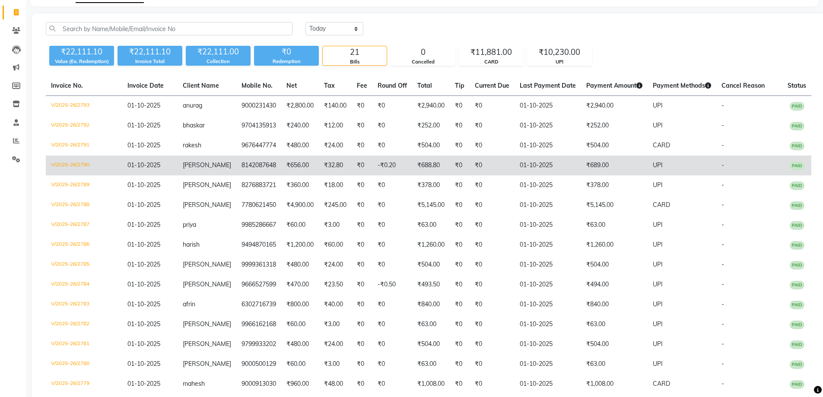
scroll to position [41, 0]
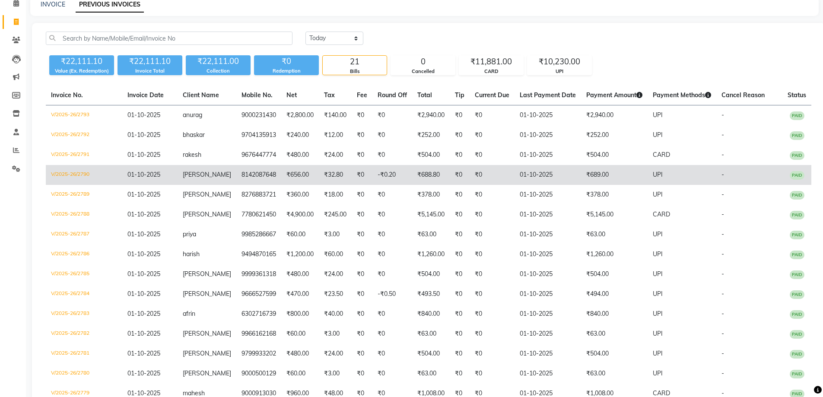
click at [342, 176] on td "₹32.80" at bounding box center [335, 175] width 33 height 20
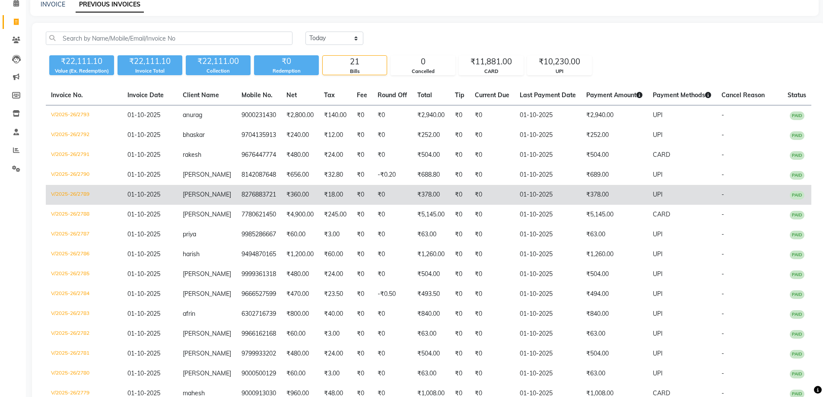
click at [593, 192] on td "₹378.00" at bounding box center [614, 195] width 67 height 20
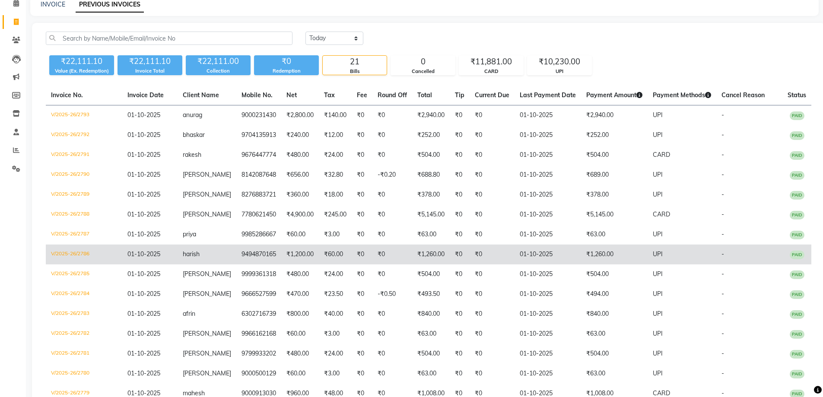
click at [529, 257] on td "01-10-2025" at bounding box center [547, 254] width 67 height 20
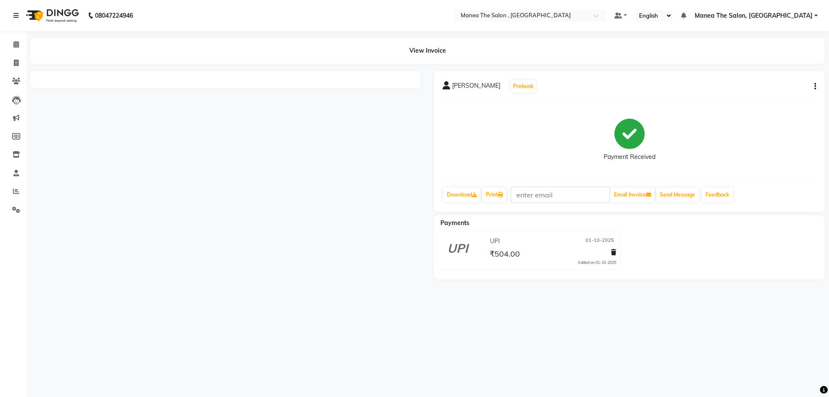
click at [815, 86] on icon "button" at bounding box center [816, 86] width 2 height 0
click at [784, 85] on div "Edit Item Staff" at bounding box center [772, 86] width 59 height 11
select select
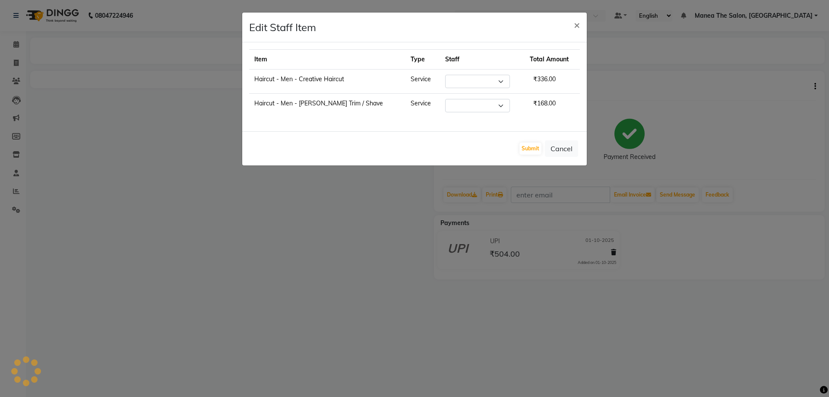
select select "93250"
click at [577, 24] on span "×" at bounding box center [577, 24] width 6 height 13
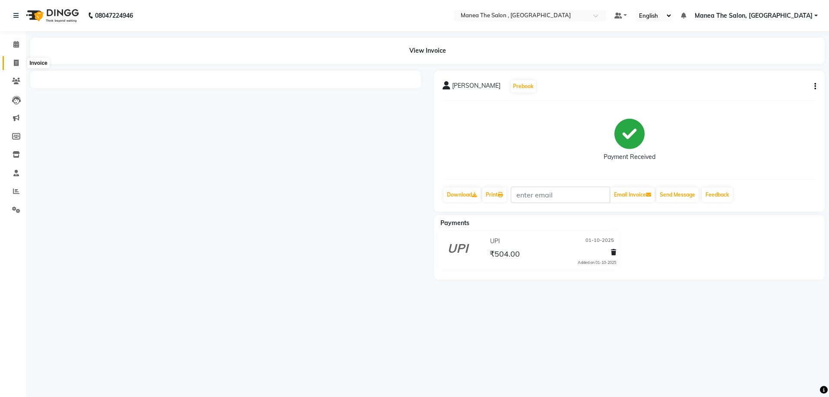
click at [17, 60] on icon at bounding box center [16, 63] width 5 height 6
select select "service"
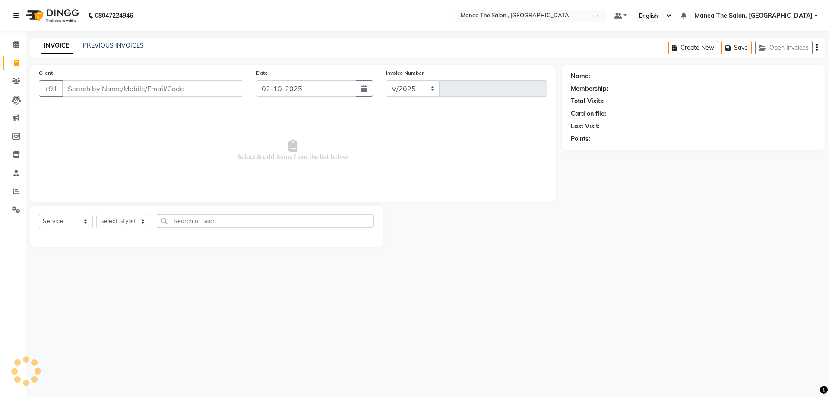
select select "7201"
type input "2795"
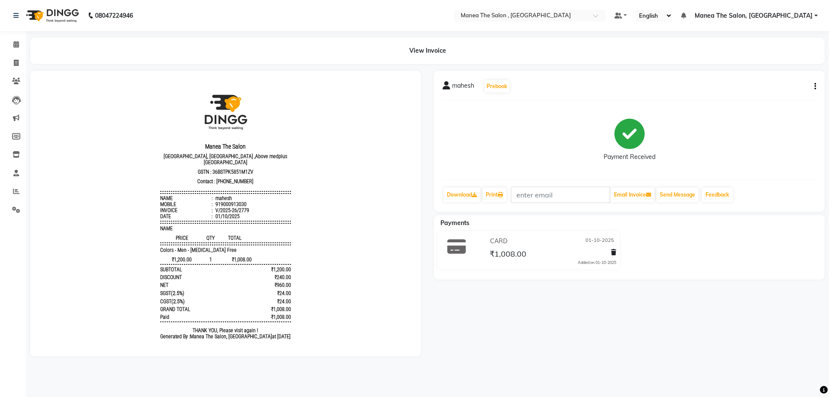
click at [815, 87] on icon "button" at bounding box center [816, 86] width 2 height 0
click at [750, 85] on div "Edit Item Staff" at bounding box center [772, 86] width 59 height 11
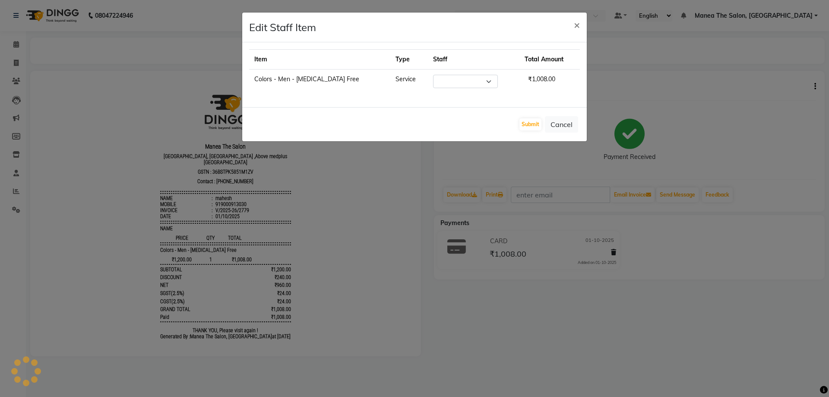
select select "82447"
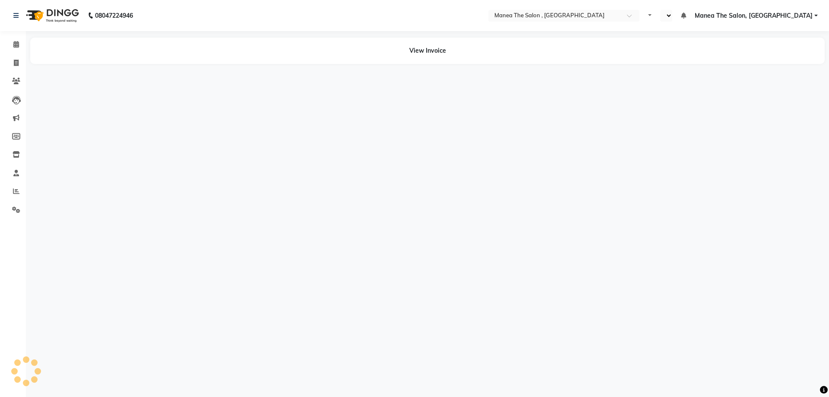
select select "en"
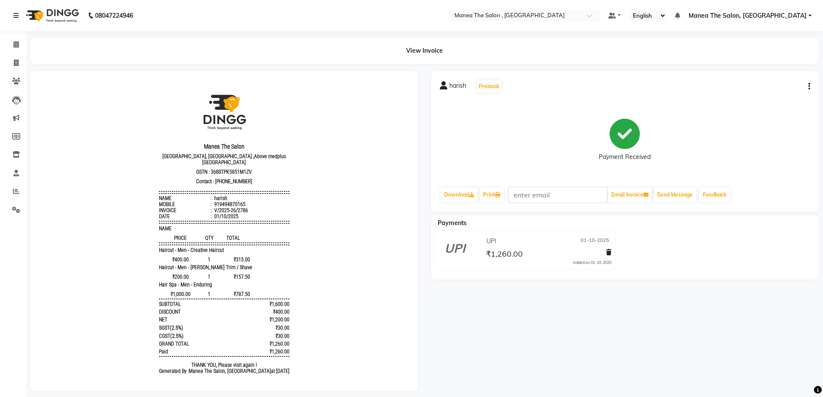
click at [810, 87] on div "harish Prebook Payment Received Download Print Email Invoice Send Message Feedb…" at bounding box center [625, 141] width 388 height 141
click at [809, 87] on icon "button" at bounding box center [809, 86] width 2 height 0
click at [749, 87] on div "Edit Item Staff" at bounding box center [765, 86] width 59 height 11
select select
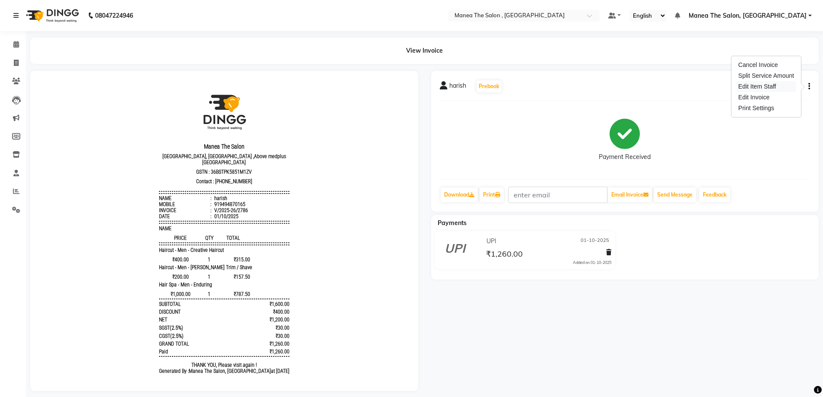
select select
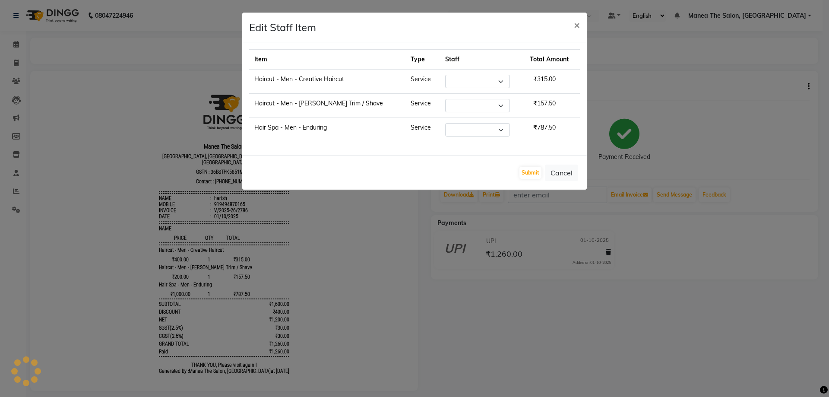
select select "93250"
click at [579, 26] on span "×" at bounding box center [577, 24] width 6 height 13
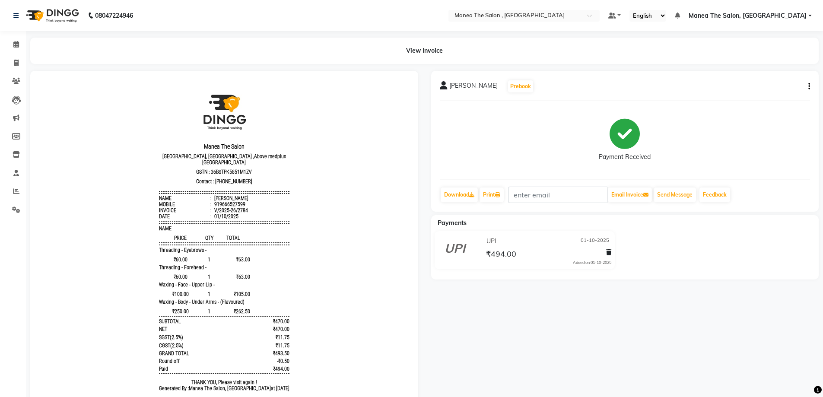
click at [808, 87] on icon "button" at bounding box center [809, 86] width 2 height 0
click at [764, 88] on div "Edit Item Staff" at bounding box center [765, 86] width 59 height 11
select select
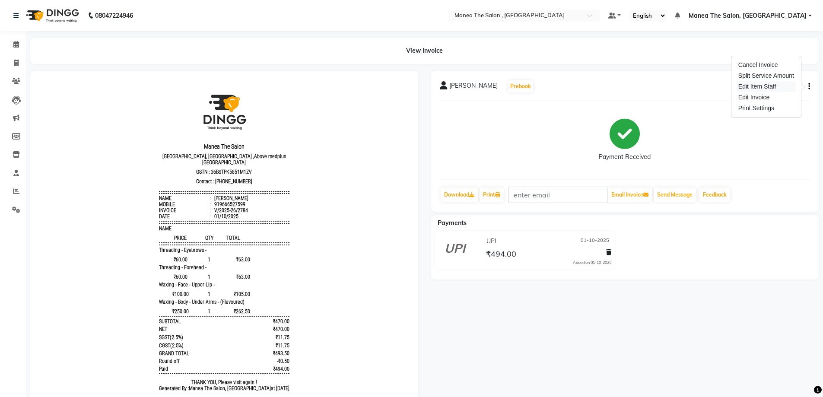
select select
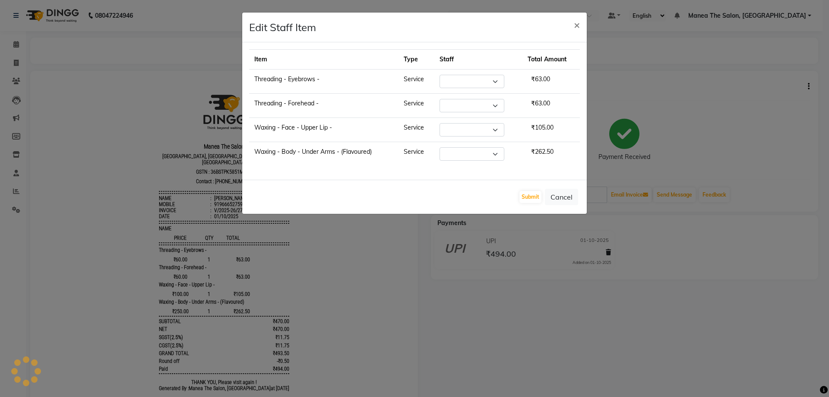
select select "90979"
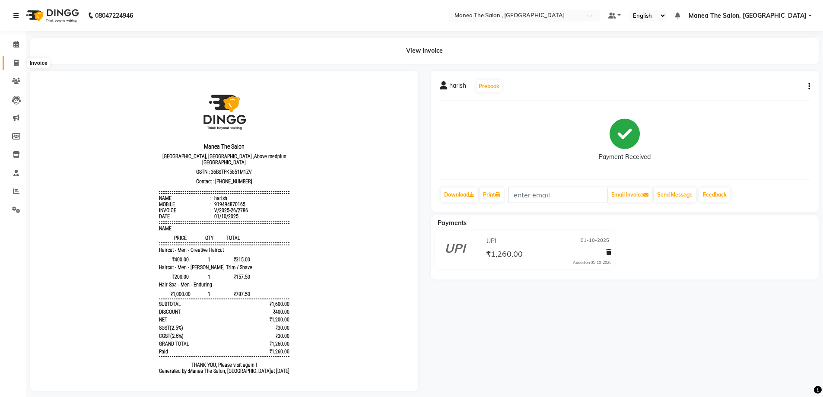
click at [16, 60] on icon at bounding box center [16, 63] width 5 height 6
select select "service"
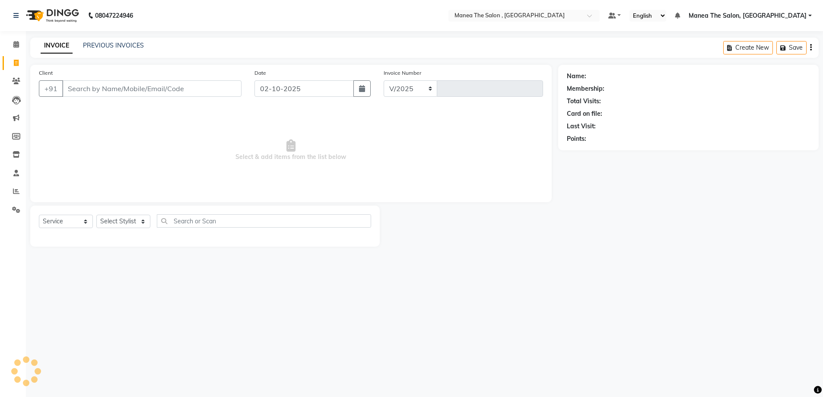
select select "7201"
type input "2795"
drag, startPoint x: 229, startPoint y: 57, endPoint x: 230, endPoint y: 51, distance: 6.2
click at [229, 51] on main "INVOICE PREVIOUS INVOICES Create New Save Open Invoices Client +91 Date [DATE] …" at bounding box center [427, 149] width 803 height 222
click at [230, 51] on div "INVOICE PREVIOUS INVOICES Create New Save Open Invoices" at bounding box center [427, 48] width 795 height 20
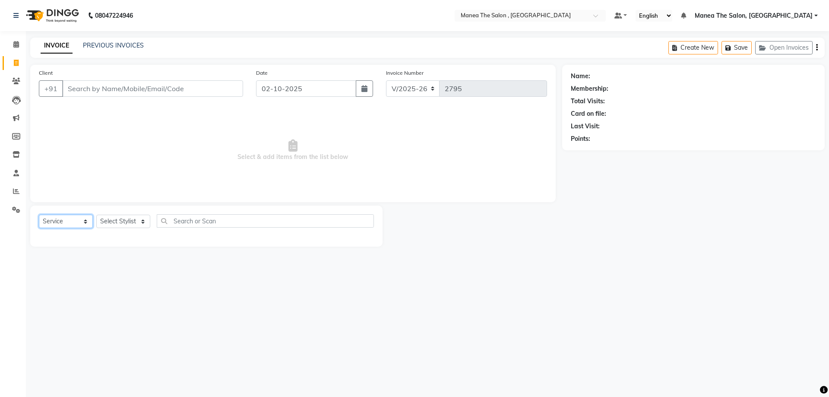
click at [77, 222] on select "Select Service Product Membership Package Voucher Prepaid Gift Card" at bounding box center [66, 221] width 54 height 13
select select "product"
click at [39, 215] on select "Select Service Product Membership Package Voucher Prepaid Gift Card" at bounding box center [66, 221] width 54 height 13
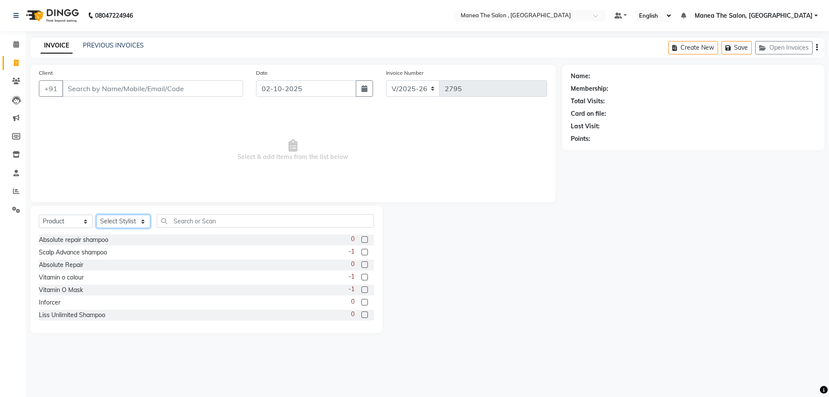
click at [115, 222] on select "Select Stylist [PERSON_NAME] Manager NAVEEN [PERSON_NAME] [PERSON_NAME] [PERSON…" at bounding box center [123, 221] width 54 height 13
click at [195, 241] on div "Absolute repair shampoo 0" at bounding box center [206, 240] width 335 height 11
click at [137, 220] on select "Select Stylist [PERSON_NAME] Manager NAVEEN [PERSON_NAME] [PERSON_NAME] [PERSON…" at bounding box center [123, 221] width 54 height 13
select select "71076"
click at [96, 215] on select "Select Stylist [PERSON_NAME] Manager NAVEEN [PERSON_NAME] [PERSON_NAME] [PERSON…" at bounding box center [123, 221] width 54 height 13
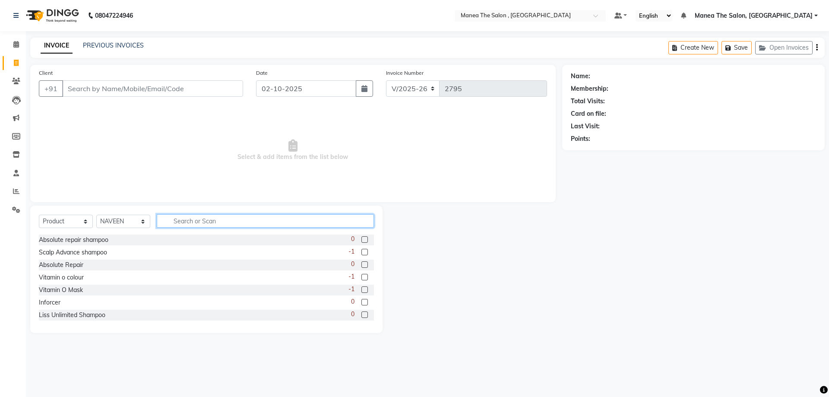
click at [198, 223] on input "text" at bounding box center [265, 220] width 217 height 13
click at [361, 251] on label at bounding box center [364, 252] width 6 height 6
click at [361, 251] on input "checkbox" at bounding box center [364, 253] width 6 height 6
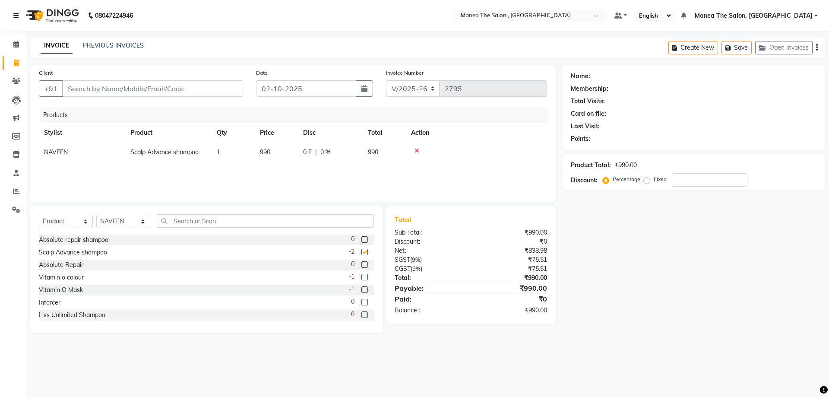
checkbox input "false"
click at [418, 152] on icon at bounding box center [417, 151] width 5 height 6
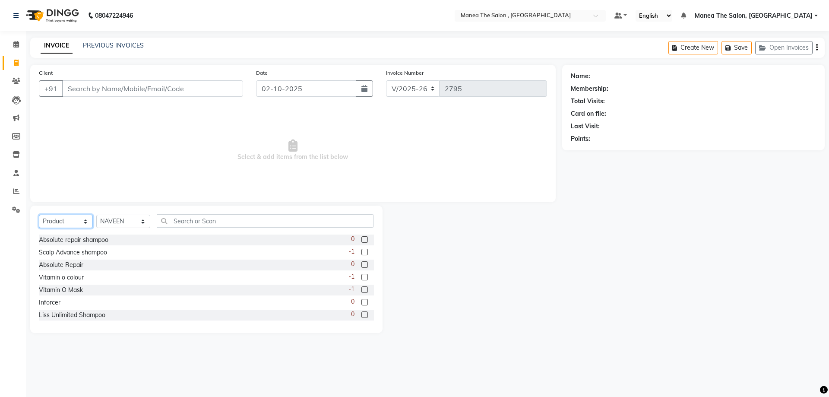
click at [70, 222] on select "Select Service Product Membership Package Voucher Prepaid Gift Card" at bounding box center [66, 221] width 54 height 13
select select "service"
click at [39, 215] on select "Select Service Product Membership Package Voucher Prepaid Gift Card" at bounding box center [66, 221] width 54 height 13
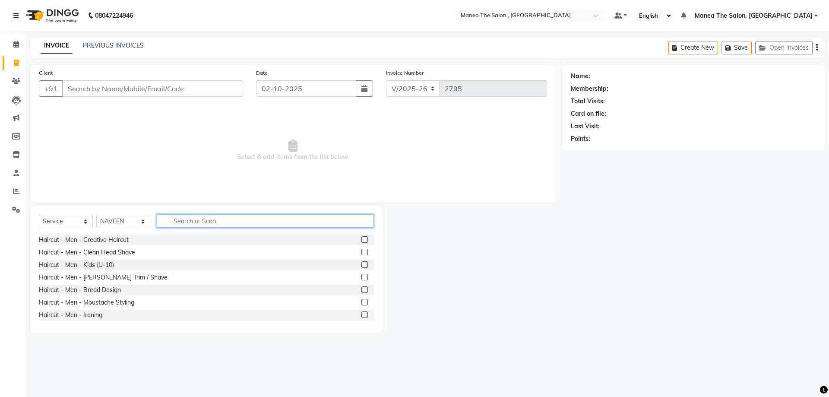
drag, startPoint x: 157, startPoint y: 220, endPoint x: 165, endPoint y: 220, distance: 8.2
click at [158, 220] on input "text" at bounding box center [265, 220] width 217 height 13
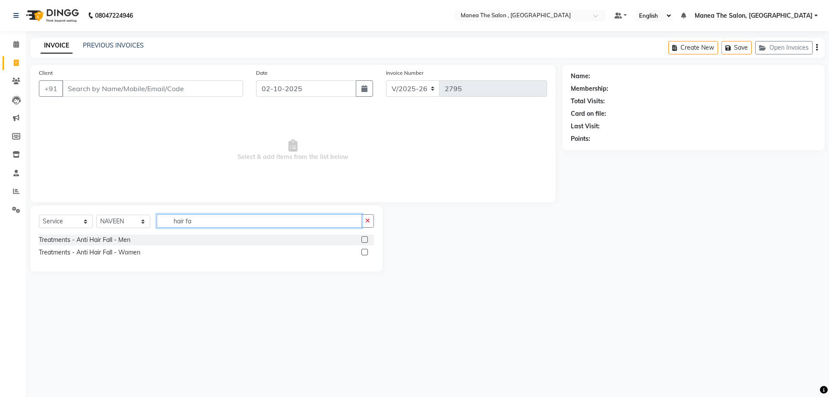
type input "hair fa"
click at [362, 240] on label at bounding box center [364, 239] width 6 height 6
click at [362, 240] on input "checkbox" at bounding box center [364, 240] width 6 height 6
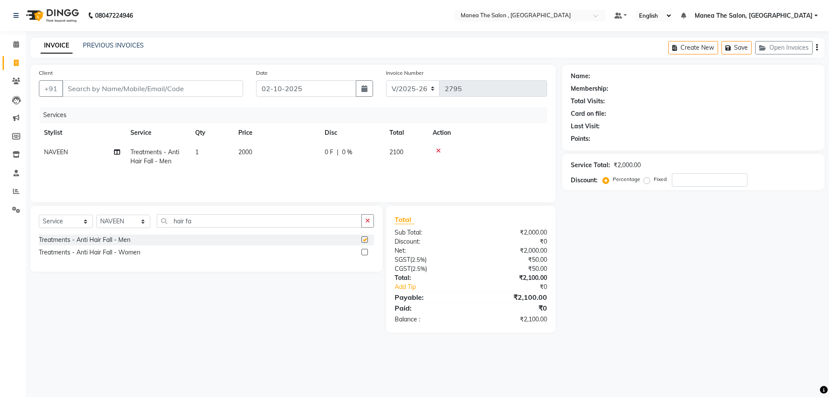
checkbox input "false"
click at [241, 302] on div "Select Service Product Membership Package Voucher Prepaid Gift Card Select Styl…" at bounding box center [203, 269] width 359 height 127
click at [439, 151] on icon at bounding box center [438, 151] width 5 height 6
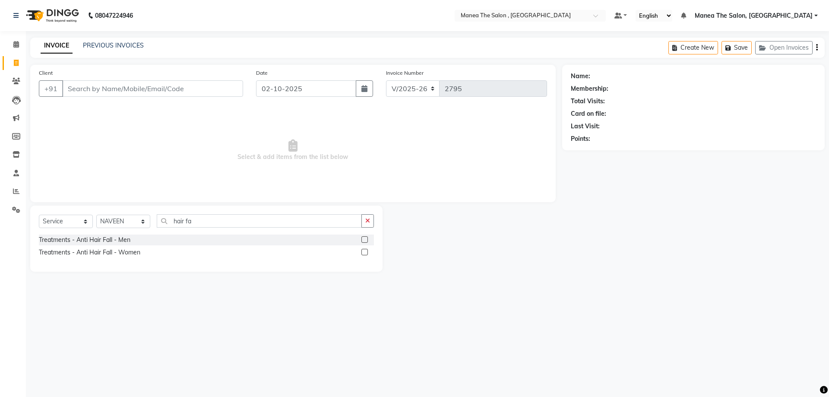
click at [190, 133] on span "Select & add items from the list below" at bounding box center [293, 150] width 508 height 86
click at [86, 87] on input "Client" at bounding box center [152, 88] width 181 height 16
type input "7981934248"
click at [213, 89] on span "Add Client" at bounding box center [221, 88] width 34 height 9
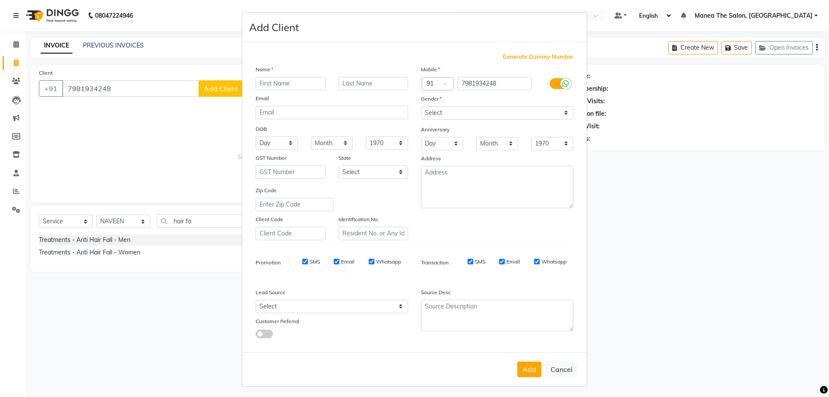
click at [138, 124] on ngb-modal-window "Add Client Generate Dummy Number Name Email DOB Day 01 02 03 04 05 06 07 08 09 …" at bounding box center [414, 198] width 829 height 397
click at [162, 110] on ngb-modal-window "Add Client Generate Dummy Number Name Email DOB Day 01 02 03 04 05 06 07 08 09 …" at bounding box center [414, 198] width 829 height 397
click at [566, 365] on button "Cancel" at bounding box center [561, 369] width 33 height 16
select select
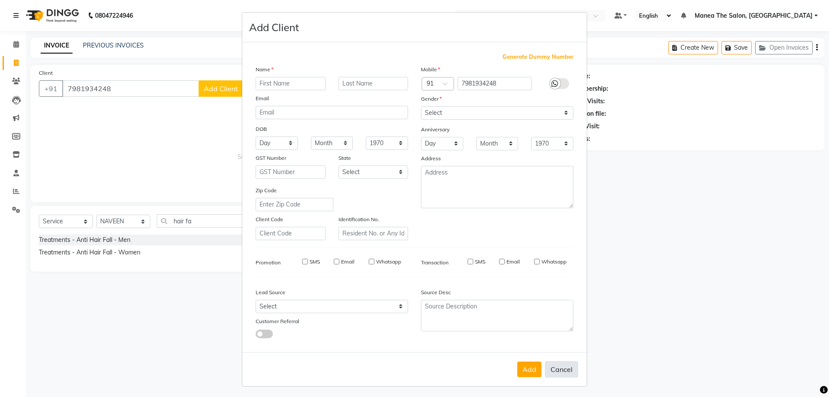
select select
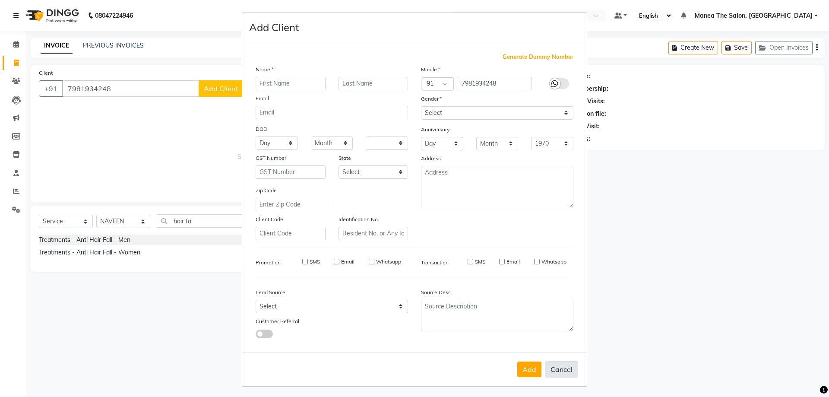
checkbox input "false"
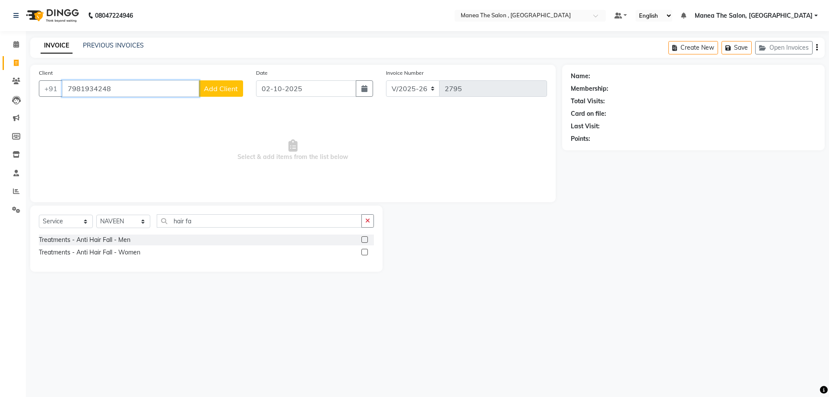
drag, startPoint x: 125, startPoint y: 95, endPoint x: 0, endPoint y: 75, distance: 126.4
click at [0, 85] on app-home "08047224946 Select Location × Manea The Salon , Kondapur Default Panel My Panel…" at bounding box center [414, 142] width 829 height 285
type input "9848309924"
drag, startPoint x: 119, startPoint y: 90, endPoint x: 0, endPoint y: 107, distance: 120.4
click at [0, 107] on app-home "08047224946 Select Location × Manea The Salon , Kondapur Default Panel My Panel…" at bounding box center [414, 142] width 829 height 285
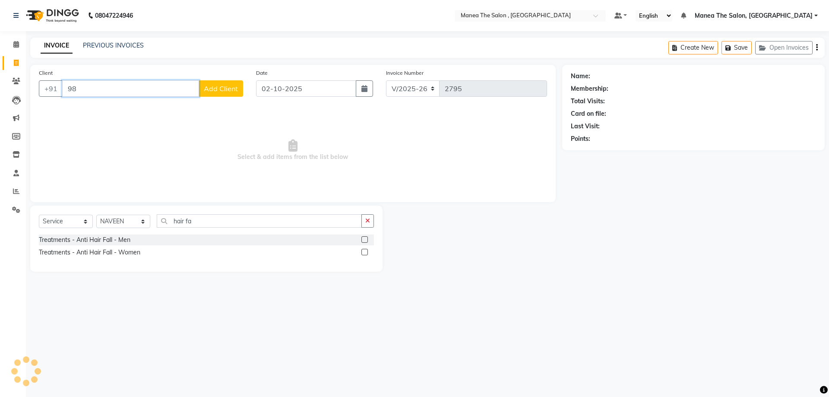
type input "9"
type input "7981934248"
click at [232, 92] on span "Add Client" at bounding box center [221, 88] width 34 height 9
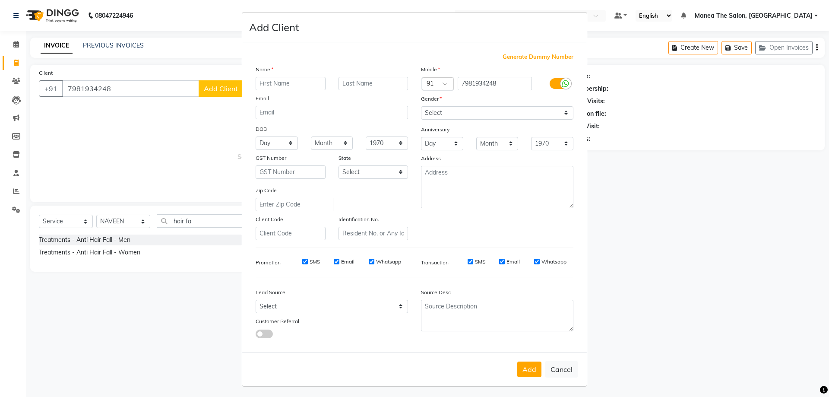
click at [314, 84] on input "text" at bounding box center [291, 83] width 70 height 13
type input "harineesha"
click at [456, 108] on select "Select [DEMOGRAPHIC_DATA] [DEMOGRAPHIC_DATA] Other Prefer Not To Say" at bounding box center [497, 112] width 152 height 13
select select "[DEMOGRAPHIC_DATA]"
click at [421, 106] on select "Select [DEMOGRAPHIC_DATA] [DEMOGRAPHIC_DATA] Other Prefer Not To Say" at bounding box center [497, 112] width 152 height 13
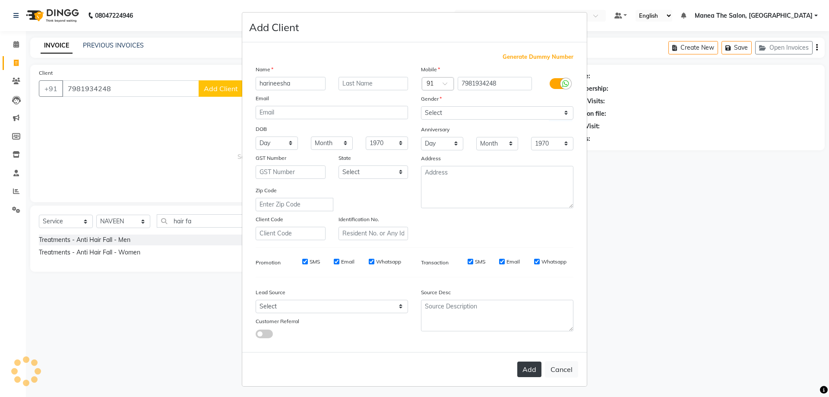
click at [523, 370] on button "Add" at bounding box center [529, 369] width 24 height 16
select select
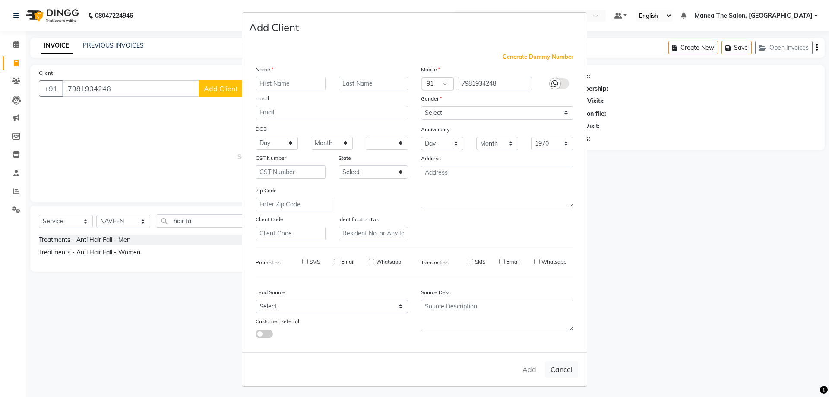
select select
checkbox input "false"
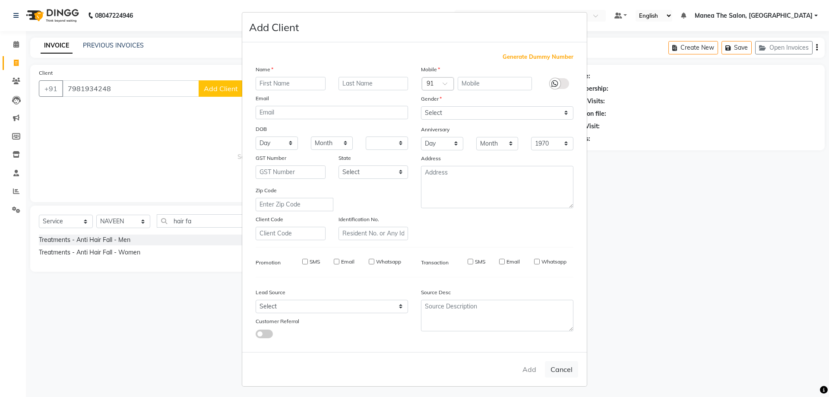
checkbox input "false"
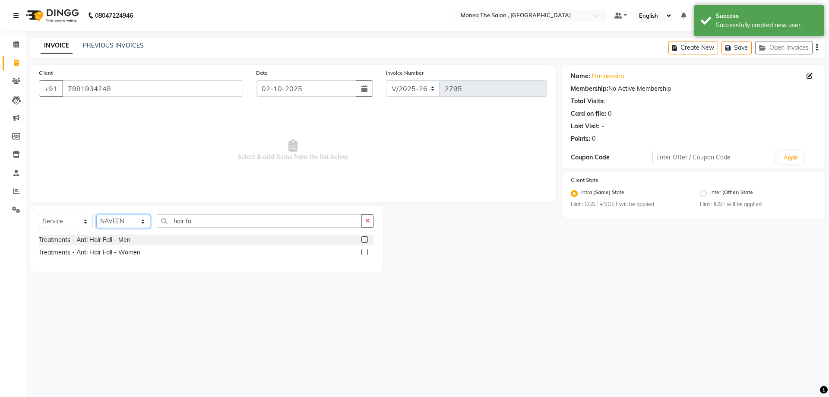
click at [121, 223] on select "Select Stylist [PERSON_NAME] Manager NAVEEN [PERSON_NAME] [PERSON_NAME] [PERSON…" at bounding box center [123, 221] width 54 height 13
select select "82447"
click at [96, 215] on select "Select Stylist [PERSON_NAME] Manager NAVEEN [PERSON_NAME] [PERSON_NAME] [PERSON…" at bounding box center [123, 221] width 54 height 13
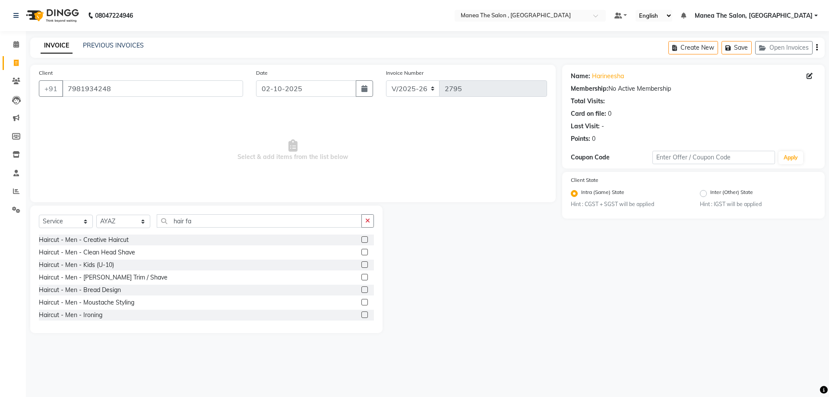
click at [361, 238] on label at bounding box center [364, 239] width 6 height 6
click at [361, 238] on input "checkbox" at bounding box center [364, 240] width 6 height 6
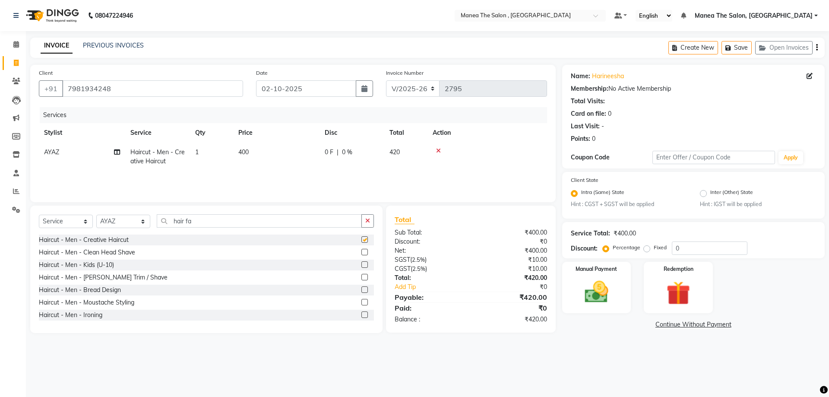
checkbox input "false"
drag, startPoint x: 142, startPoint y: 220, endPoint x: 137, endPoint y: 222, distance: 4.7
click at [142, 220] on select "Select Stylist [PERSON_NAME] Manager NAVEEN [PERSON_NAME] [PERSON_NAME] [PERSON…" at bounding box center [123, 221] width 54 height 13
select select "93250"
click at [96, 215] on select "Select Stylist [PERSON_NAME] Manager NAVEEN [PERSON_NAME] [PERSON_NAME] [PERSON…" at bounding box center [123, 221] width 54 height 13
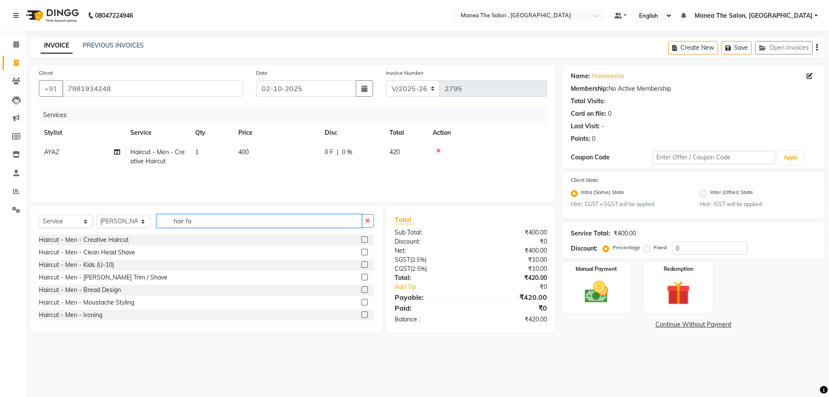
drag, startPoint x: 199, startPoint y: 221, endPoint x: 168, endPoint y: 227, distance: 31.6
click at [168, 227] on input "hair fa" at bounding box center [259, 220] width 205 height 13
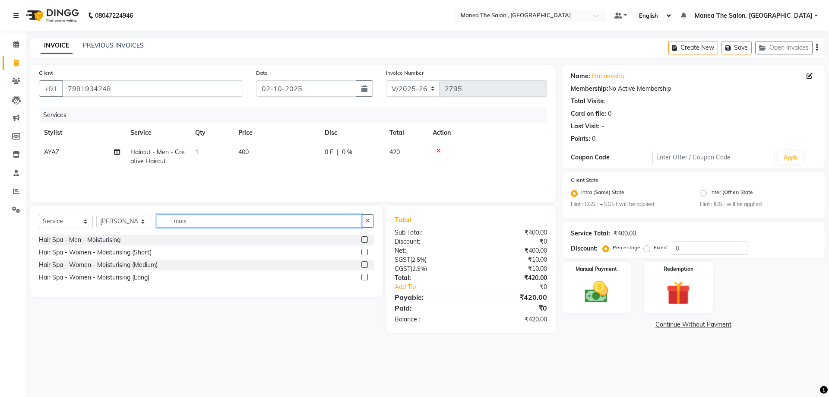
type input "mois"
click at [366, 277] on label at bounding box center [364, 277] width 6 height 6
click at [366, 277] on input "checkbox" at bounding box center [364, 278] width 6 height 6
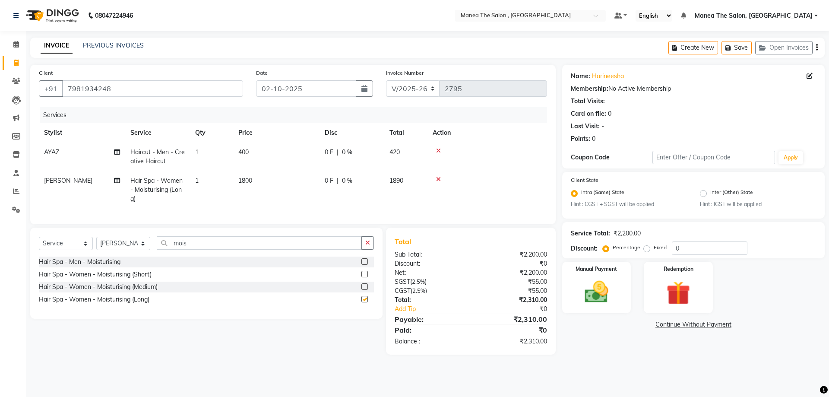
checkbox input "false"
click at [82, 250] on select "Select Service Product Membership Package Voucher Prepaid Gift Card" at bounding box center [66, 243] width 54 height 13
click at [39, 243] on select "Select Service Product Membership Package Voucher Prepaid Gift Card" at bounding box center [66, 243] width 54 height 13
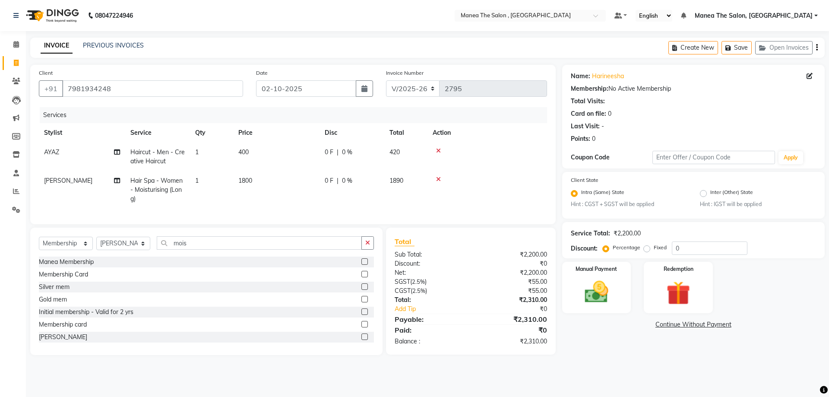
click at [361, 315] on label at bounding box center [364, 311] width 6 height 6
click at [361, 315] on input "checkbox" at bounding box center [364, 312] width 6 height 6
select select "select"
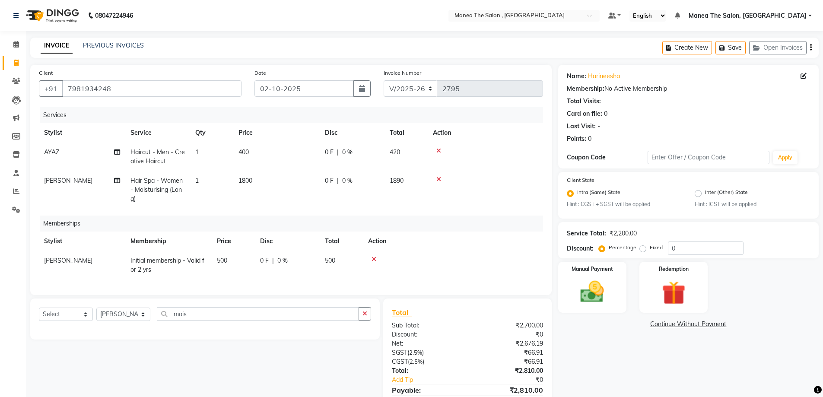
scroll to position [43, 0]
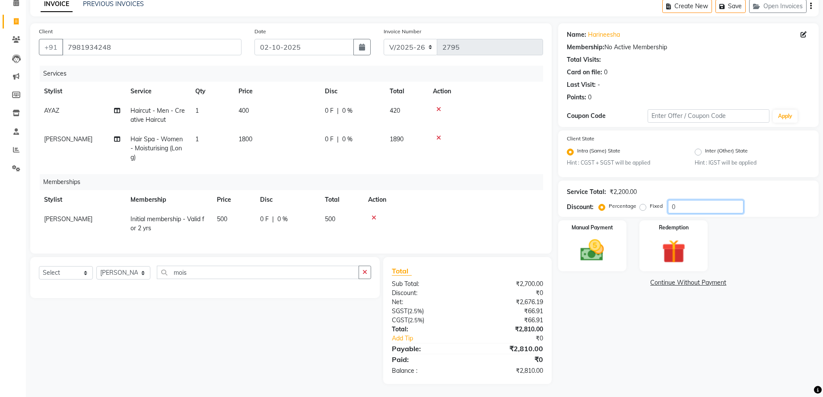
drag, startPoint x: 677, startPoint y: 207, endPoint x: 478, endPoint y: 213, distance: 199.2
click at [480, 213] on div "Client [PHONE_NUMBER] Date [DATE] Invoice Number V/2025 V/[PHONE_NUMBER] Servic…" at bounding box center [424, 203] width 801 height 361
type input "20"
click at [387, 349] on div "Payable:" at bounding box center [426, 348] width 82 height 10
click at [585, 238] on img at bounding box center [592, 251] width 40 height 28
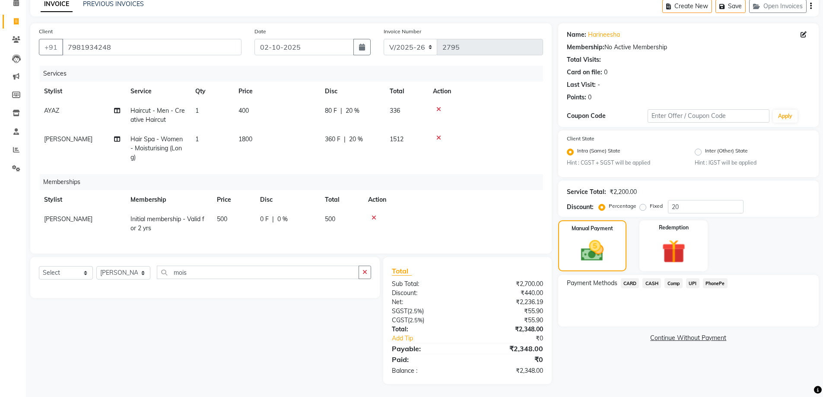
click at [693, 283] on span "UPI" at bounding box center [692, 283] width 13 height 10
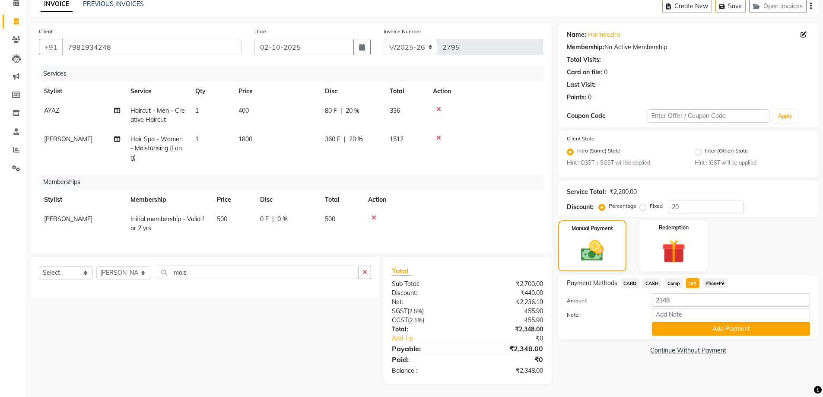
click at [374, 217] on icon at bounding box center [373, 218] width 5 height 6
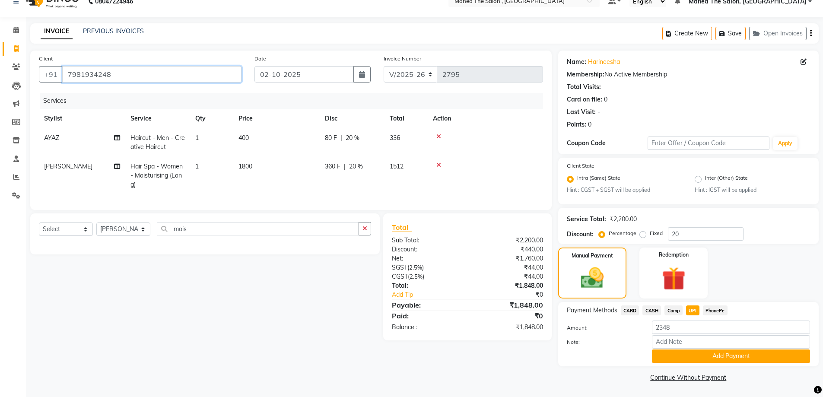
drag, startPoint x: 120, startPoint y: 74, endPoint x: 0, endPoint y: 73, distance: 120.5
click at [0, 73] on app-home "08047224946 Select Location × Manea The Salon , Kondapur Default Panel My Panel…" at bounding box center [411, 191] width 823 height 411
click at [513, 359] on div "Client [PHONE_NUMBER] Date [DATE] Invoice Number V/2025 V/[PHONE_NUMBER] Servic…" at bounding box center [291, 217] width 534 height 333
click at [765, 274] on div "Manual Payment Redemption" at bounding box center [687, 272] width 273 height 51
click at [685, 274] on img at bounding box center [673, 279] width 40 height 31
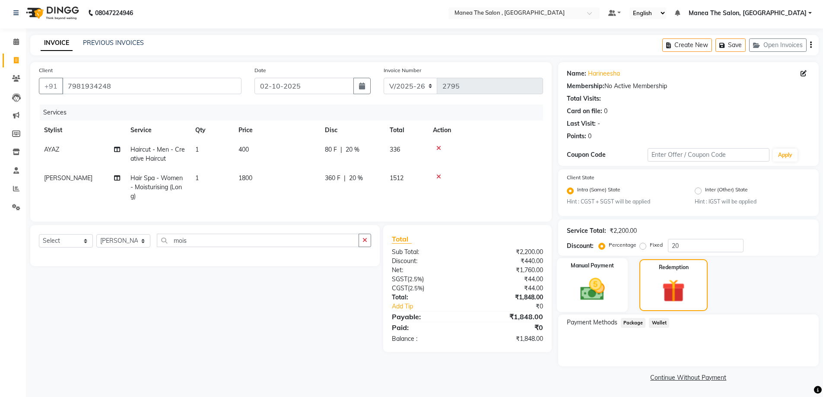
click at [588, 276] on img at bounding box center [592, 290] width 40 height 28
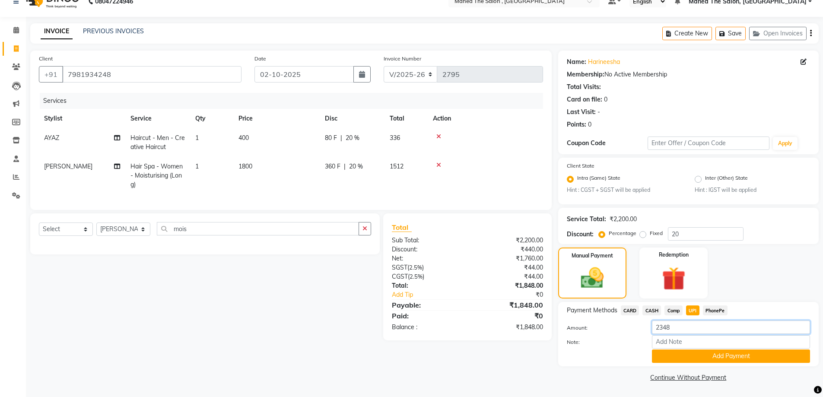
drag, startPoint x: 678, startPoint y: 331, endPoint x: 604, endPoint y: 329, distance: 74.3
click at [608, 329] on div "Amount: 2348" at bounding box center [688, 327] width 256 height 15
type input "1848"
click at [719, 360] on button "Add Payment" at bounding box center [731, 355] width 158 height 13
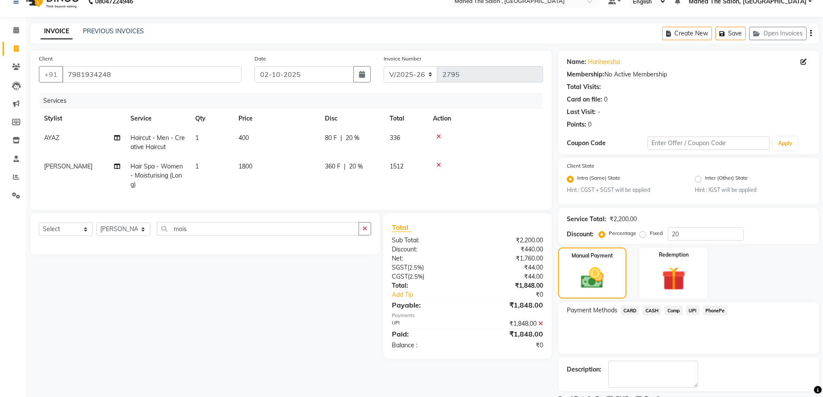
click at [693, 312] on span "UPI" at bounding box center [692, 310] width 13 height 10
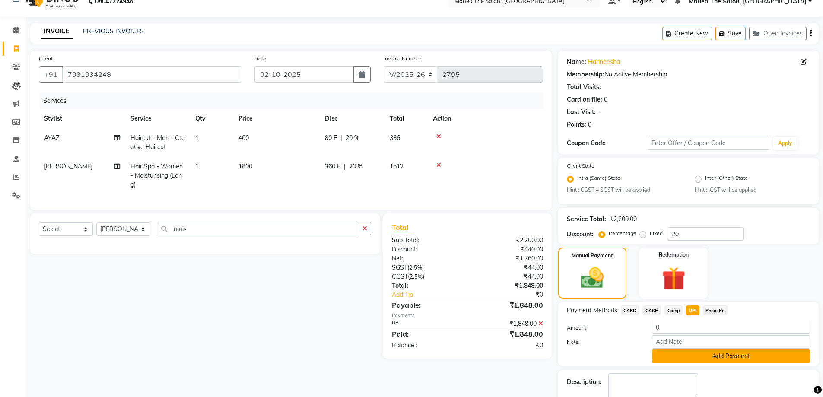
click at [704, 355] on button "Add Payment" at bounding box center [731, 355] width 158 height 13
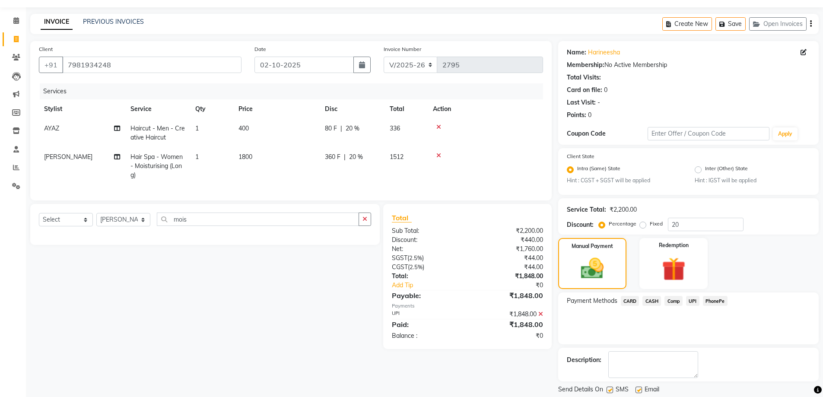
scroll to position [51, 0]
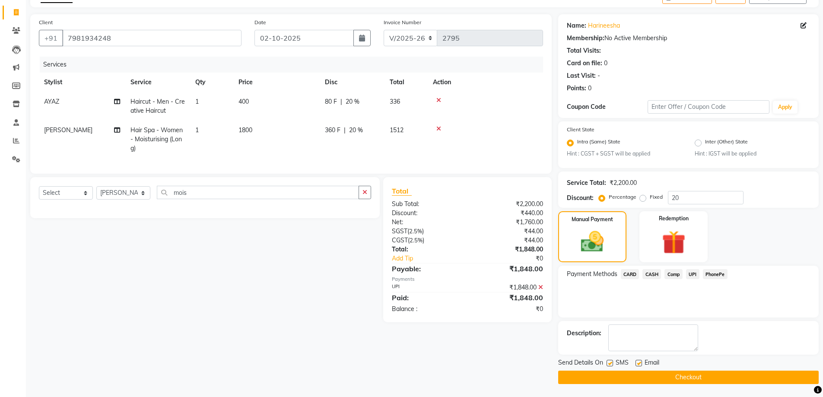
click at [665, 372] on button "Checkout" at bounding box center [688, 377] width 260 height 13
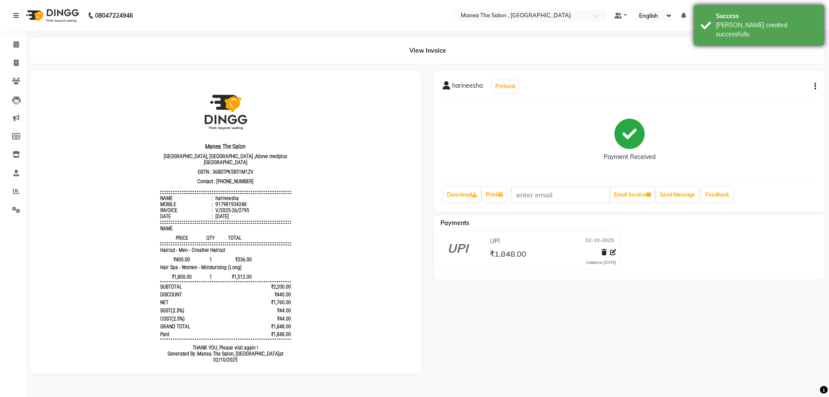
click at [703, 19] on div "Success [PERSON_NAME] created successfully." at bounding box center [759, 25] width 130 height 40
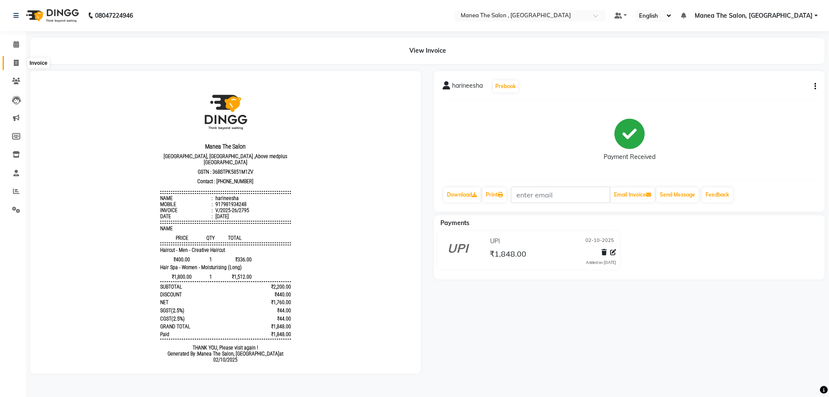
click at [16, 61] on icon at bounding box center [16, 63] width 5 height 6
select select "service"
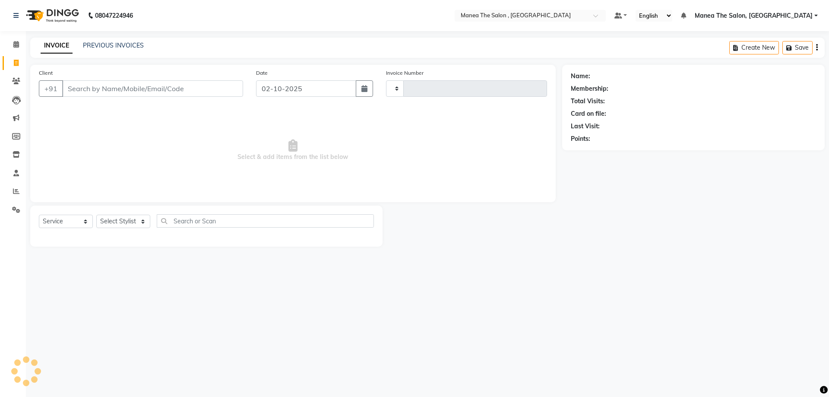
type input "2796"
select select "7201"
type input "7981934248"
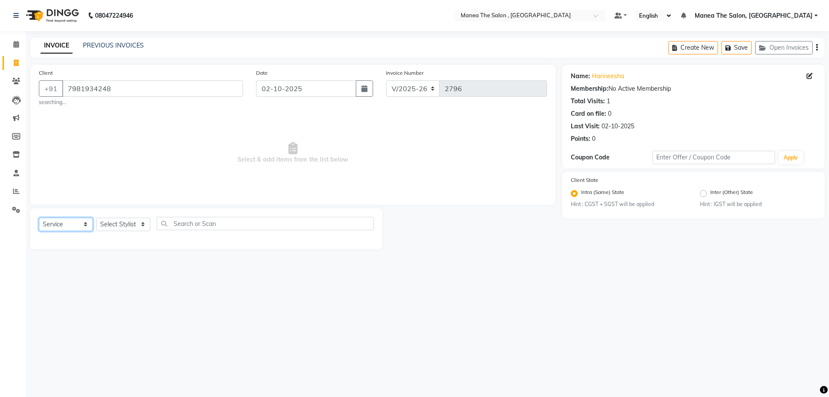
click at [75, 227] on select "Select Service Product Membership Package Voucher Prepaid Gift Card" at bounding box center [66, 224] width 54 height 13
select select "membership"
click at [39, 218] on select "Select Service Product Membership Package Voucher Prepaid Gift Card" at bounding box center [66, 224] width 54 height 13
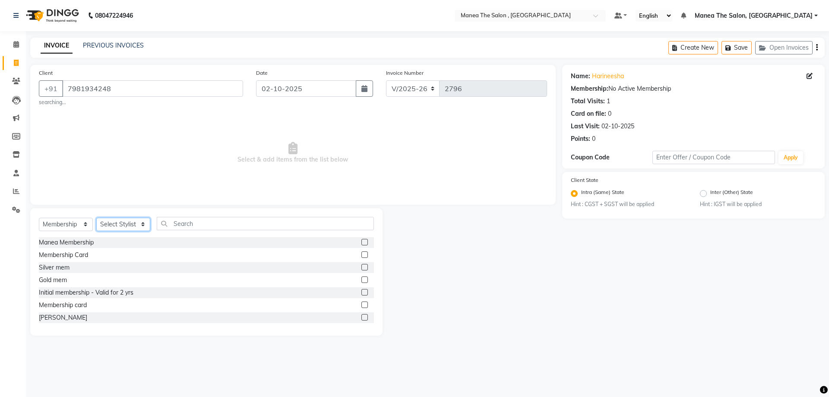
click at [129, 228] on select "Select Stylist [PERSON_NAME] Manager NAVEEN [PERSON_NAME] [PERSON_NAME] [PERSON…" at bounding box center [123, 224] width 54 height 13
select select "93250"
click at [96, 218] on select "Select Stylist [PERSON_NAME] Manager NAVEEN [PERSON_NAME] [PERSON_NAME] [PERSON…" at bounding box center [123, 224] width 54 height 13
click at [361, 294] on label at bounding box center [364, 292] width 6 height 6
click at [361, 294] on input "checkbox" at bounding box center [364, 293] width 6 height 6
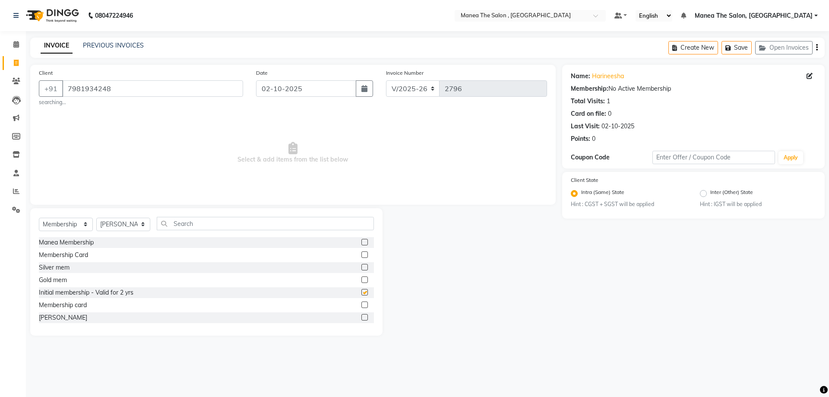
select select "select"
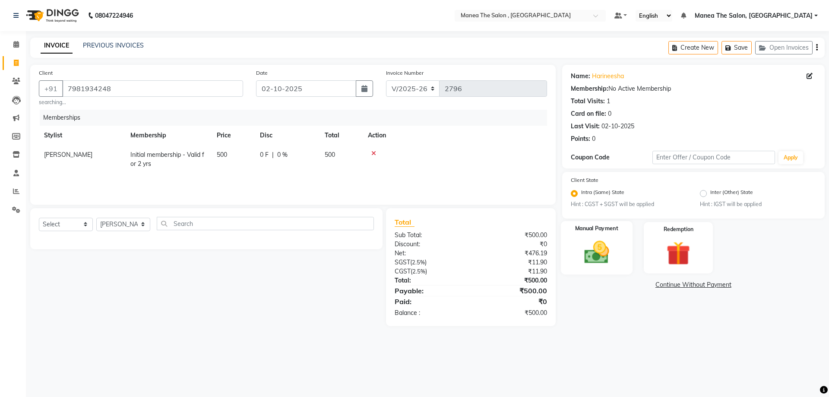
click at [608, 255] on img at bounding box center [597, 252] width 40 height 29
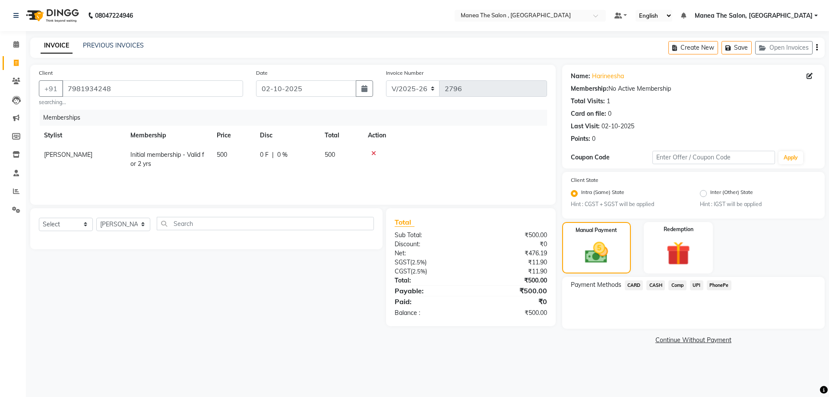
click at [700, 283] on span "UPI" at bounding box center [696, 285] width 13 height 10
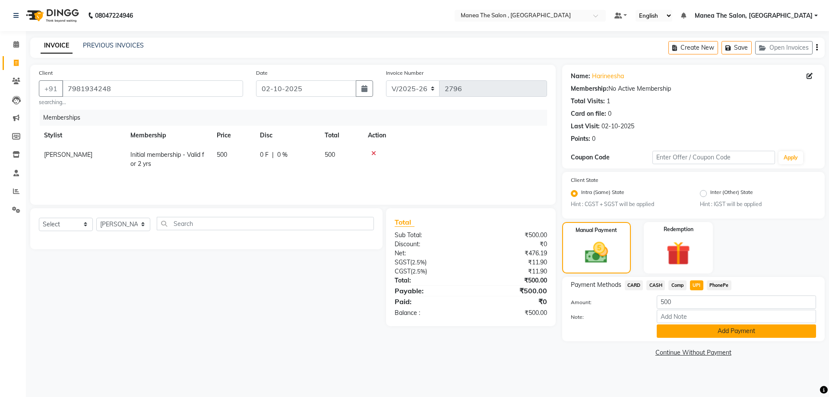
click at [722, 328] on button "Add Payment" at bounding box center [736, 330] width 159 height 13
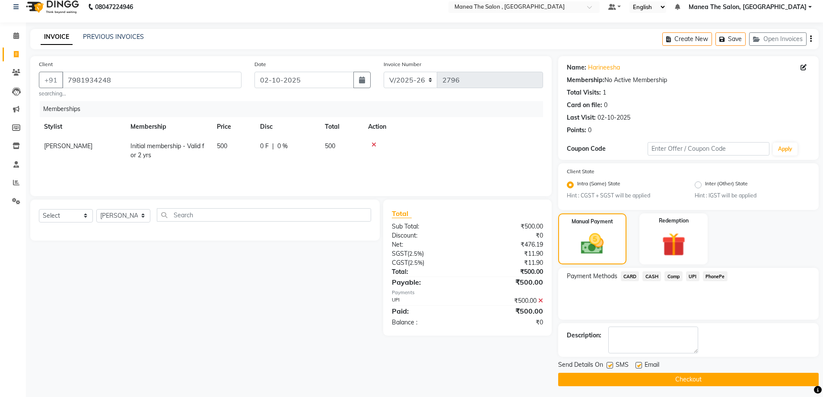
scroll to position [11, 0]
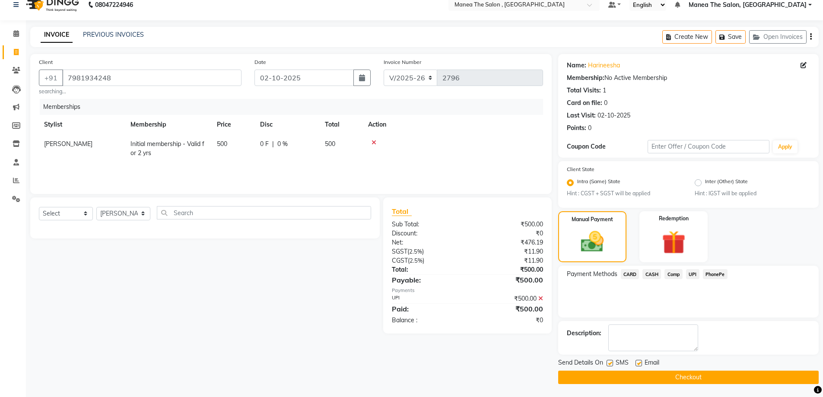
click at [719, 378] on button "Checkout" at bounding box center [688, 377] width 260 height 13
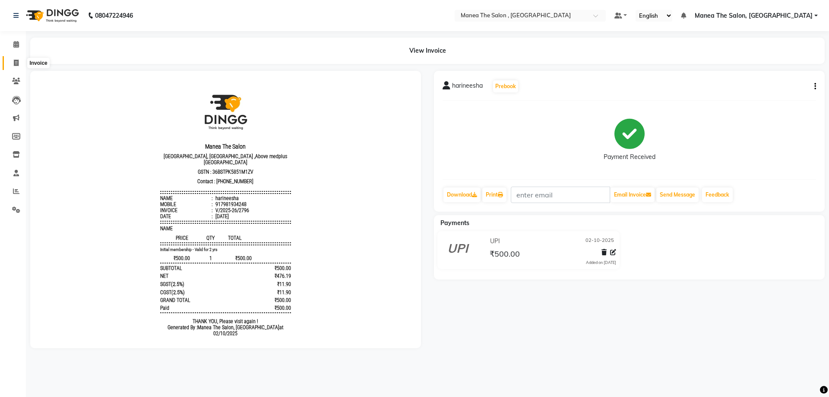
click at [13, 63] on span at bounding box center [16, 63] width 15 height 10
select select "service"
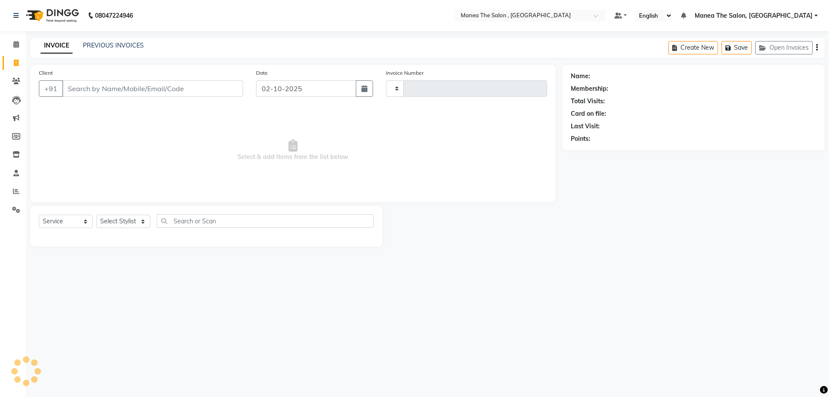
type input "2797"
select select "7201"
click at [104, 88] on input "Client" at bounding box center [152, 88] width 181 height 16
type input "8289835508"
click at [225, 92] on span "Add Client" at bounding box center [221, 88] width 34 height 9
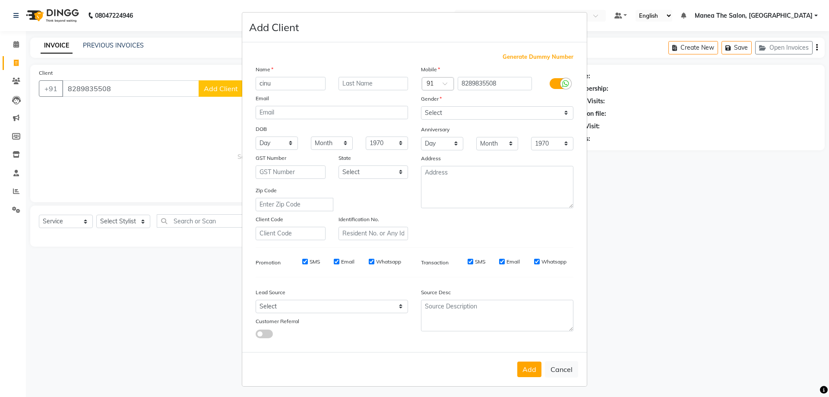
type input "cinu"
click at [475, 112] on select "Select [DEMOGRAPHIC_DATA] [DEMOGRAPHIC_DATA] Other Prefer Not To Say" at bounding box center [497, 112] width 152 height 13
select select "[DEMOGRAPHIC_DATA]"
click at [421, 106] on select "Select [DEMOGRAPHIC_DATA] [DEMOGRAPHIC_DATA] Other Prefer Not To Say" at bounding box center [497, 112] width 152 height 13
click at [529, 373] on button "Add" at bounding box center [529, 369] width 24 height 16
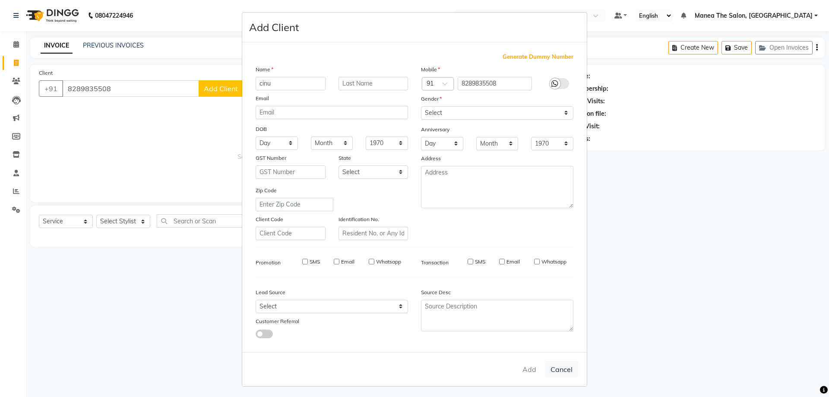
select select
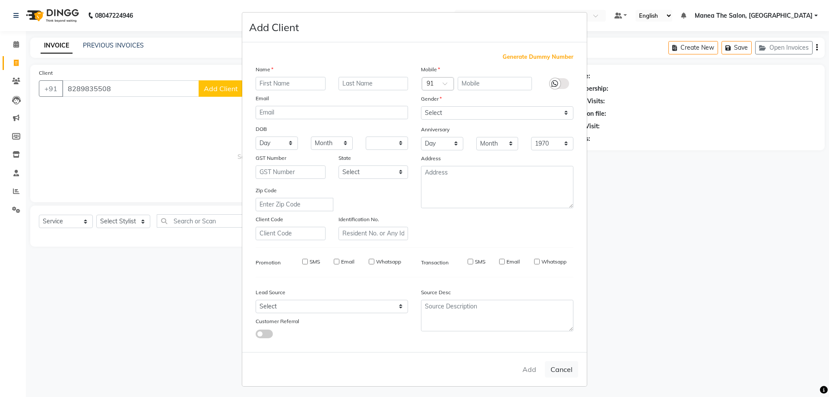
select select
checkbox input "false"
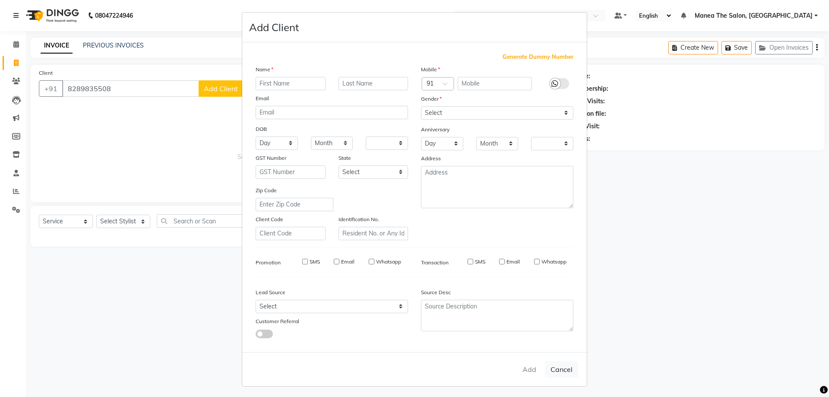
checkbox input "false"
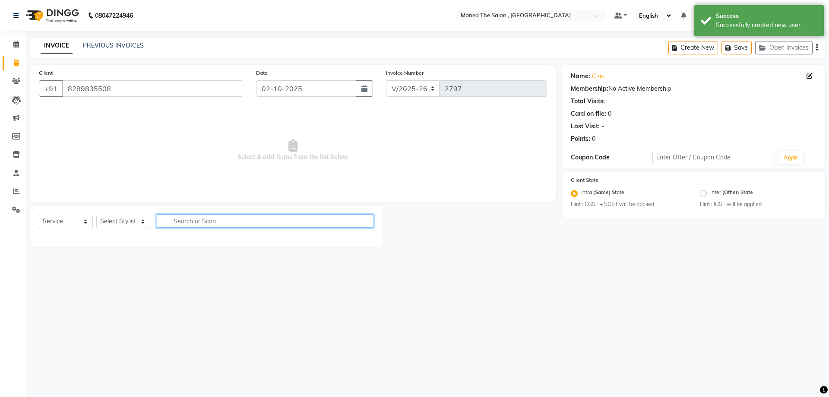
click at [238, 223] on input "text" at bounding box center [265, 220] width 217 height 13
click at [134, 222] on select "Select Stylist [PERSON_NAME] Manager NAVEEN [PERSON_NAME] [PERSON_NAME] [PERSON…" at bounding box center [123, 221] width 54 height 13
select select "84418"
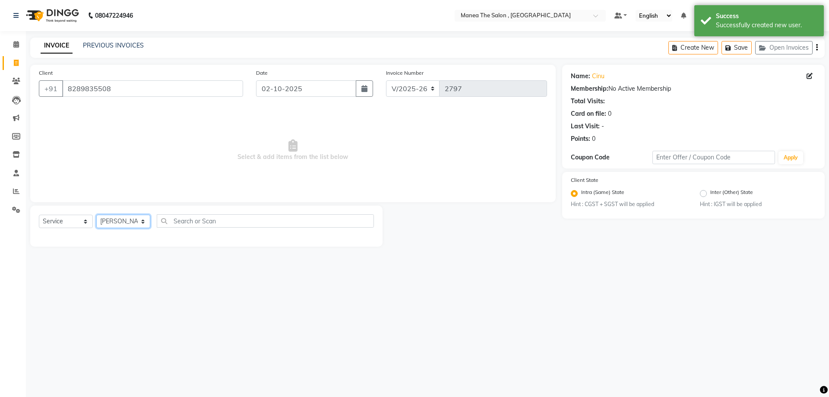
click at [96, 215] on select "Select Stylist [PERSON_NAME] Manager NAVEEN [PERSON_NAME] [PERSON_NAME] [PERSON…" at bounding box center [123, 221] width 54 height 13
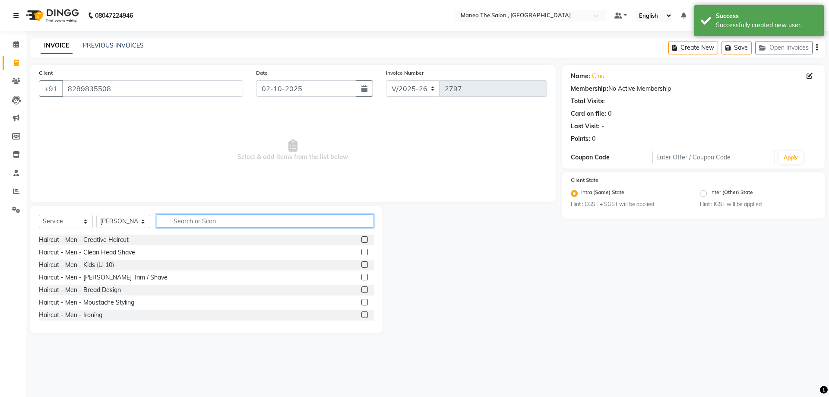
click at [208, 221] on input "text" at bounding box center [265, 220] width 217 height 13
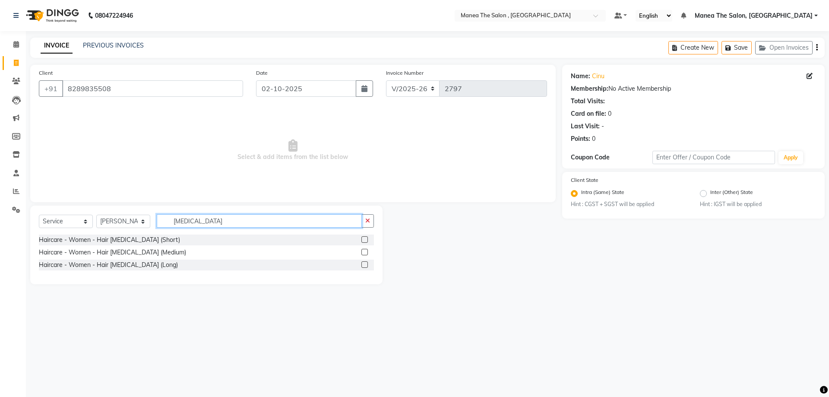
type input "[MEDICAL_DATA]"
click at [364, 263] on label at bounding box center [364, 264] width 6 height 6
click at [364, 263] on input "checkbox" at bounding box center [364, 265] width 6 height 6
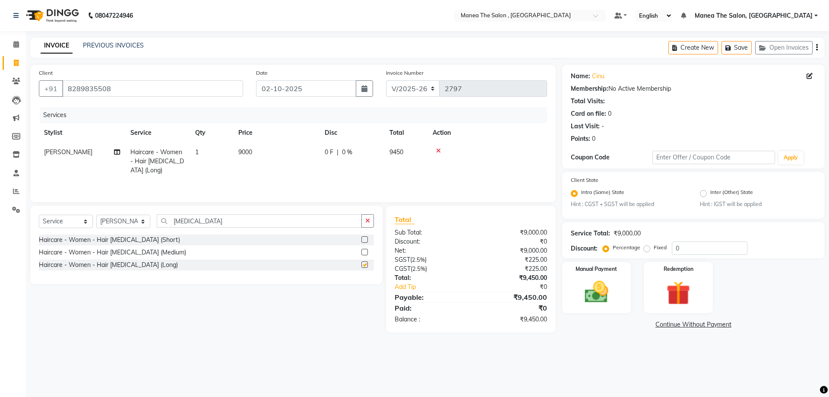
checkbox input "false"
click at [600, 288] on img at bounding box center [597, 292] width 40 height 29
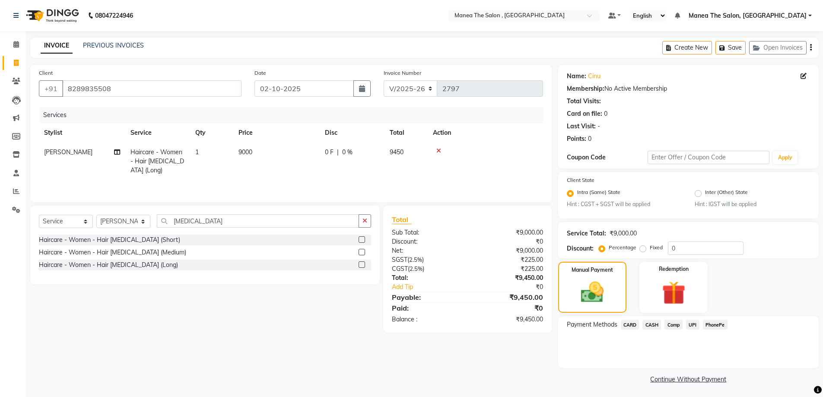
click at [675, 326] on span "Comp" at bounding box center [673, 325] width 18 height 10
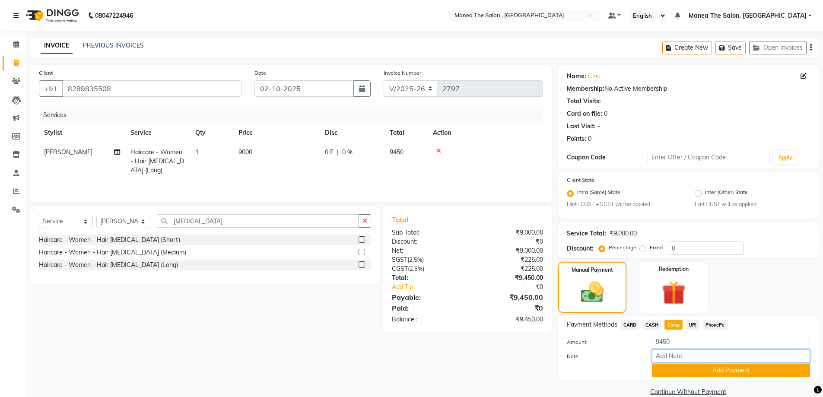
click at [676, 355] on input "Note:" at bounding box center [731, 355] width 158 height 13
type input "luzo"
click at [751, 369] on button "Add Payment" at bounding box center [731, 370] width 158 height 13
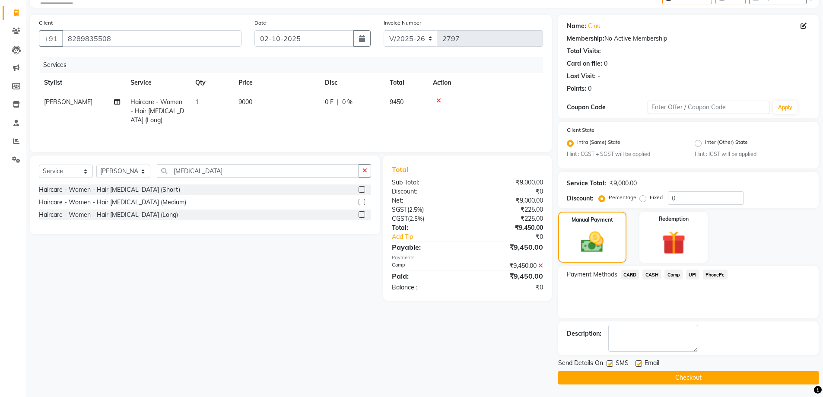
scroll to position [51, 0]
click at [657, 376] on button "Checkout" at bounding box center [688, 377] width 260 height 13
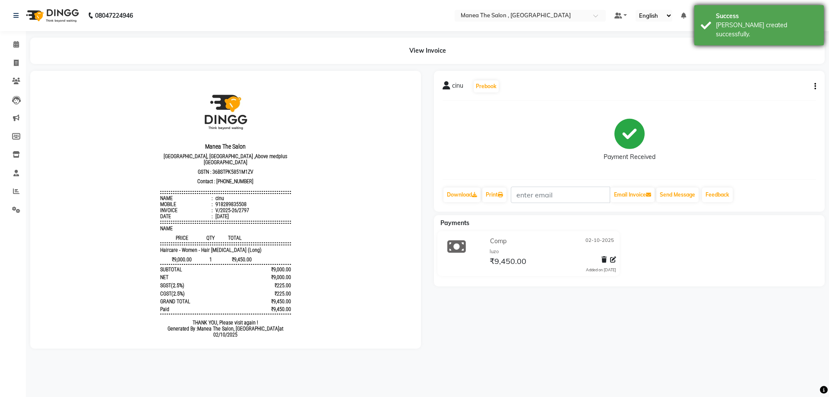
click at [717, 23] on div "[PERSON_NAME] created successfully." at bounding box center [766, 30] width 101 height 18
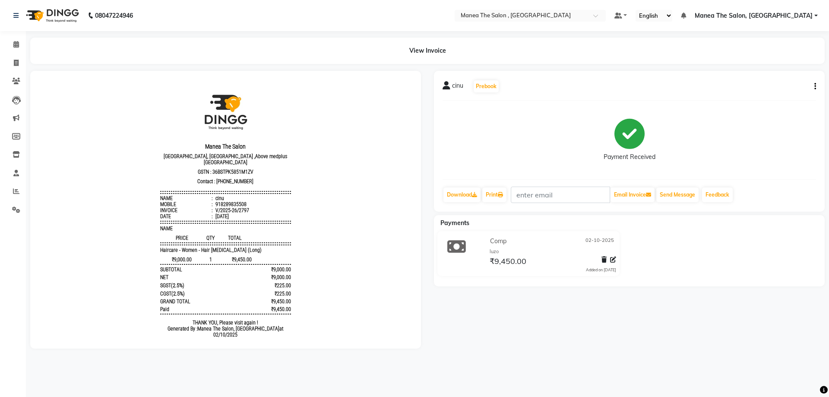
click at [111, 50] on div "View Invoice" at bounding box center [427, 51] width 795 height 26
click at [17, 190] on icon at bounding box center [16, 191] width 6 height 6
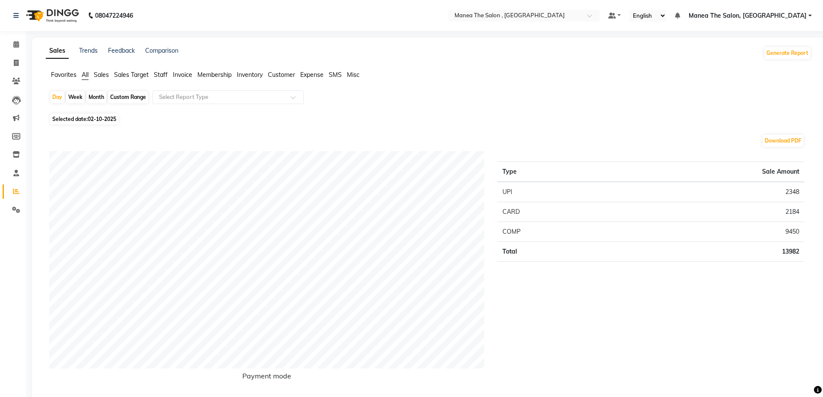
click at [92, 96] on div "Month" at bounding box center [96, 97] width 20 height 12
select select "10"
select select "2025"
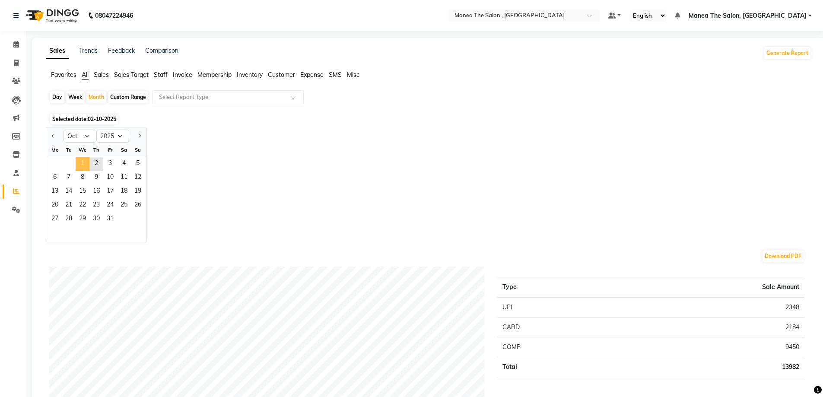
click at [89, 162] on span "1" at bounding box center [83, 164] width 14 height 14
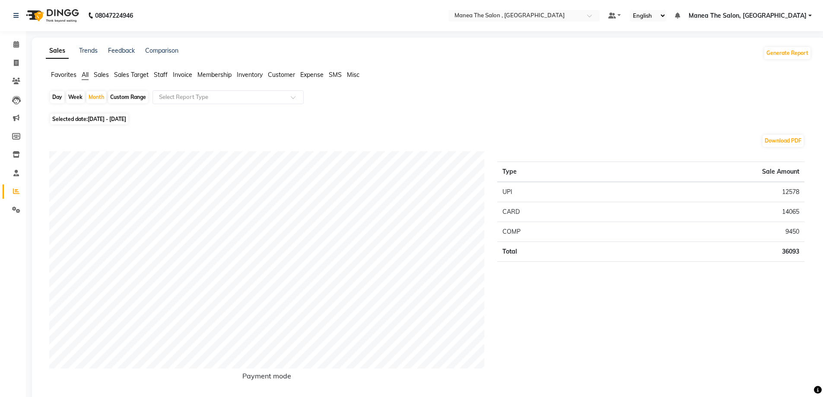
click at [163, 77] on span "Staff" at bounding box center [161, 75] width 14 height 8
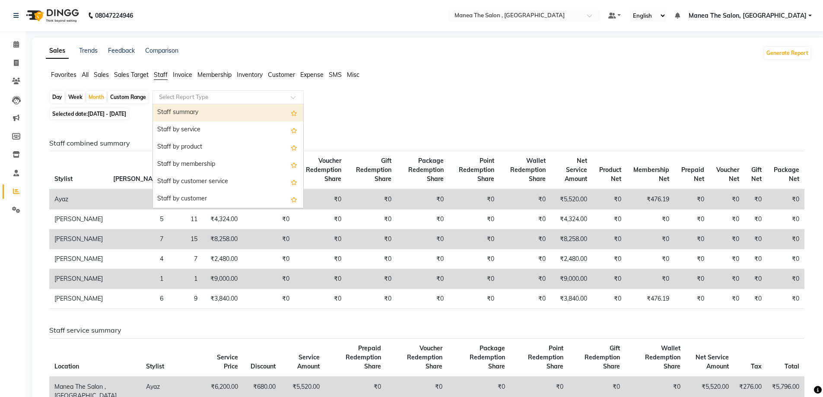
click at [180, 98] on input "text" at bounding box center [219, 97] width 124 height 9
click at [189, 112] on div "Staff summary" at bounding box center [228, 112] width 150 height 17
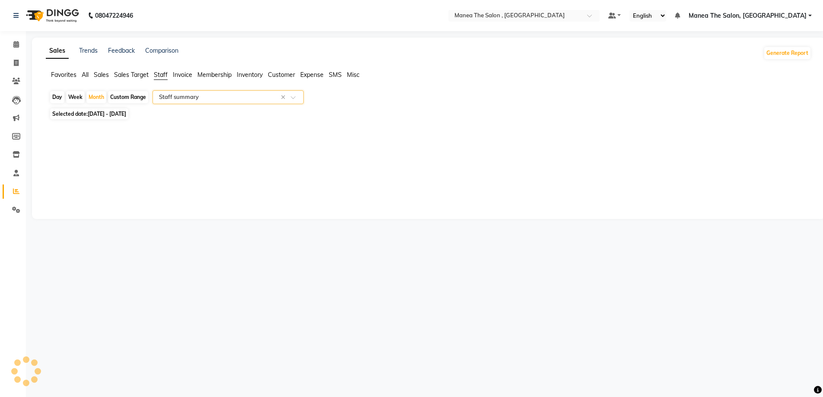
select select "full_report"
select select "pdf"
click at [16, 61] on icon at bounding box center [16, 63] width 5 height 6
select select "service"
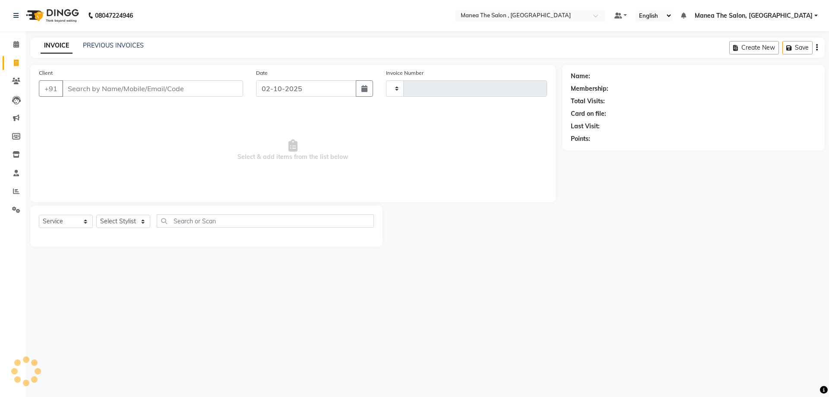
type input "2798"
select select "7201"
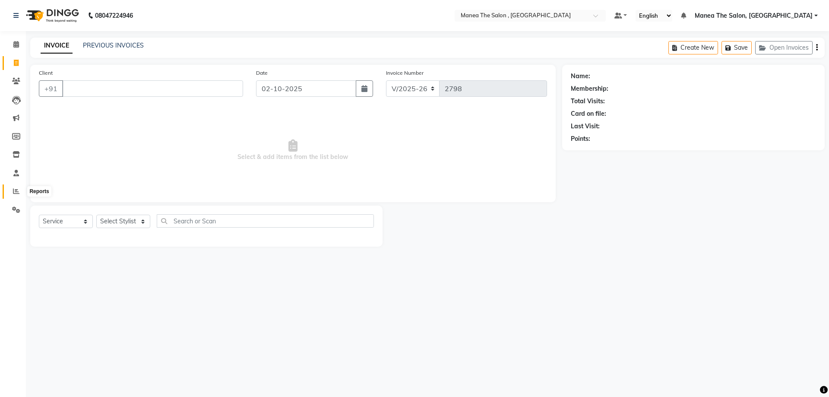
click at [16, 193] on icon at bounding box center [16, 191] width 6 height 6
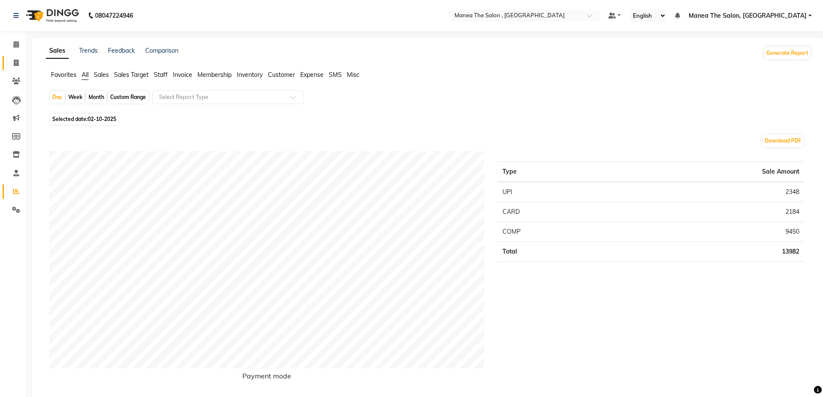
click at [19, 64] on span at bounding box center [16, 63] width 15 height 10
select select "service"
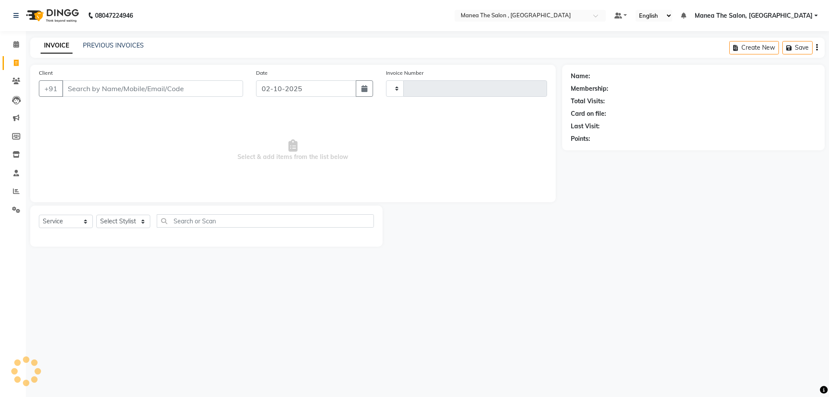
type input "2798"
select select "7201"
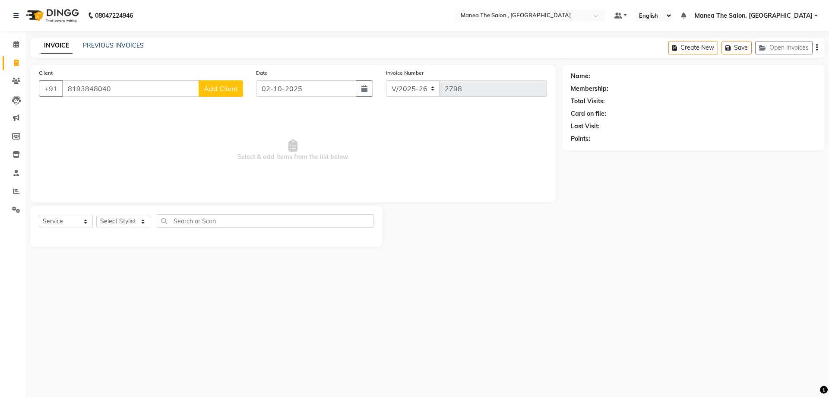
type input "8193848040"
click at [236, 89] on span "Add Client" at bounding box center [221, 88] width 34 height 9
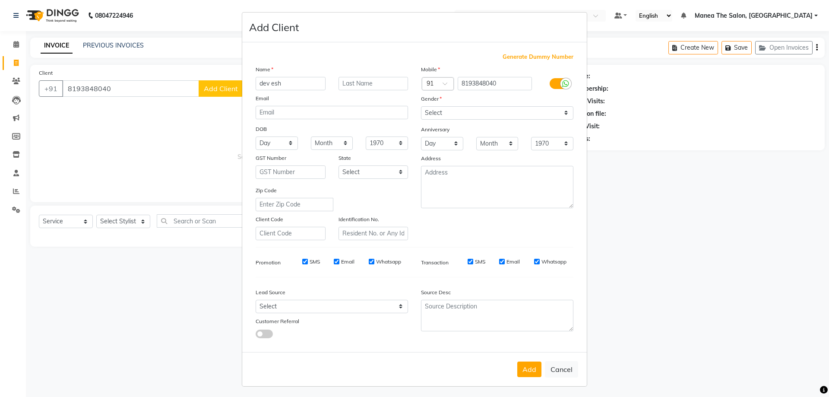
click at [267, 86] on input "dev esh" at bounding box center [291, 83] width 70 height 13
click at [268, 81] on input "dev esh" at bounding box center [291, 83] width 70 height 13
type input "[PERSON_NAME]"
click at [487, 115] on select "Select [DEMOGRAPHIC_DATA] [DEMOGRAPHIC_DATA] Other Prefer Not To Say" at bounding box center [497, 112] width 152 height 13
select select "[DEMOGRAPHIC_DATA]"
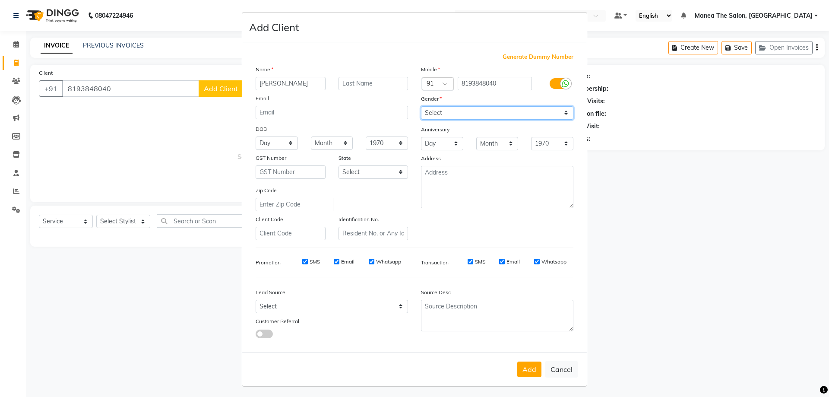
click at [421, 106] on select "Select [DEMOGRAPHIC_DATA] [DEMOGRAPHIC_DATA] Other Prefer Not To Say" at bounding box center [497, 112] width 152 height 13
click at [521, 373] on button "Add" at bounding box center [529, 369] width 24 height 16
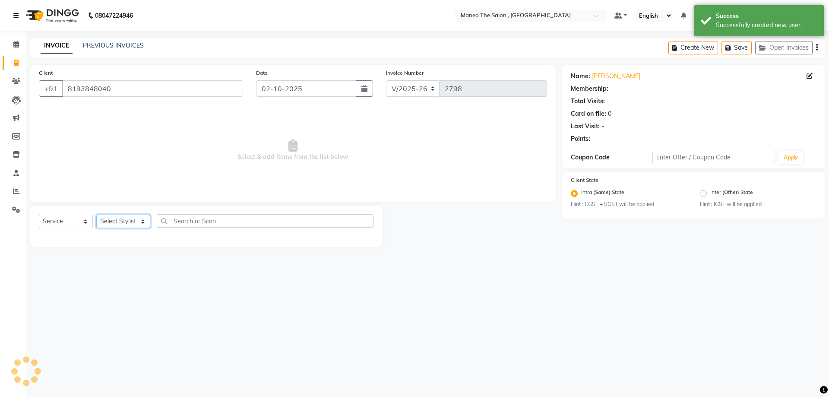
click at [135, 222] on select "Select Stylist [PERSON_NAME] Manager NAVEEN [PERSON_NAME] [PERSON_NAME] [PERSON…" at bounding box center [123, 221] width 54 height 13
select select "82447"
click at [96, 215] on select "Select Stylist [PERSON_NAME] Manager NAVEEN [PERSON_NAME] [PERSON_NAME] [PERSON…" at bounding box center [123, 221] width 54 height 13
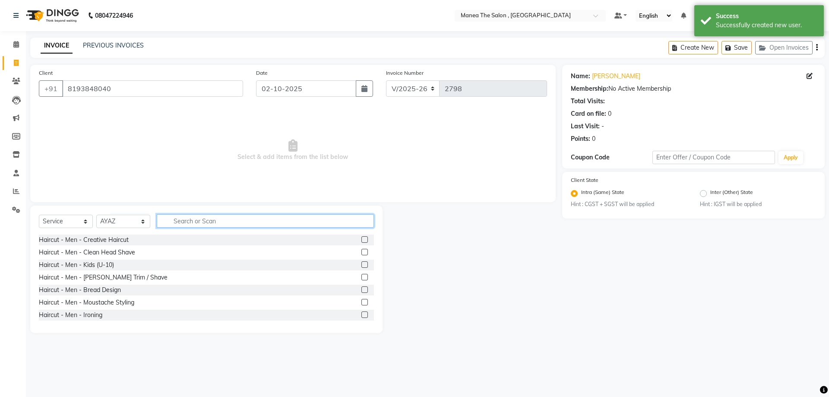
click at [231, 223] on input "text" at bounding box center [265, 220] width 217 height 13
click at [361, 240] on label at bounding box center [364, 239] width 6 height 6
click at [361, 240] on input "checkbox" at bounding box center [364, 240] width 6 height 6
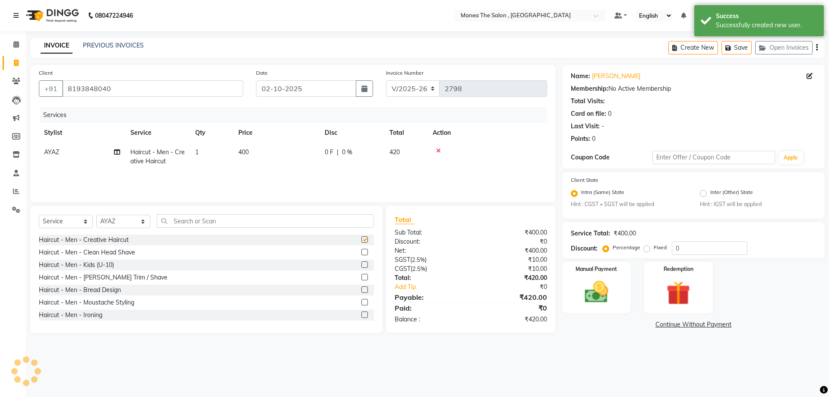
checkbox input "false"
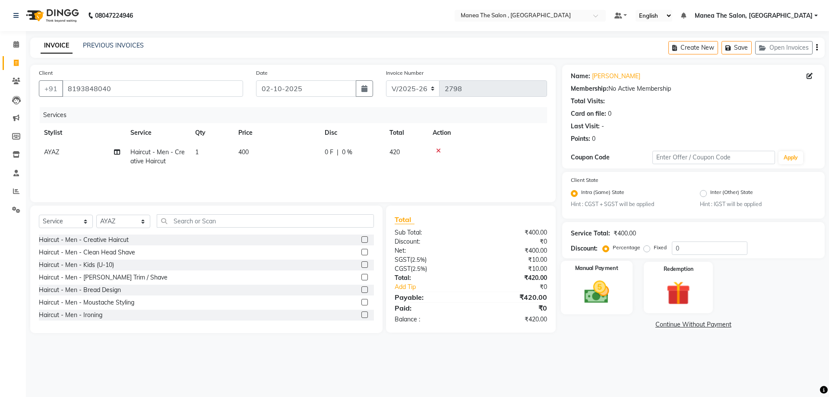
click at [592, 290] on img at bounding box center [597, 292] width 40 height 29
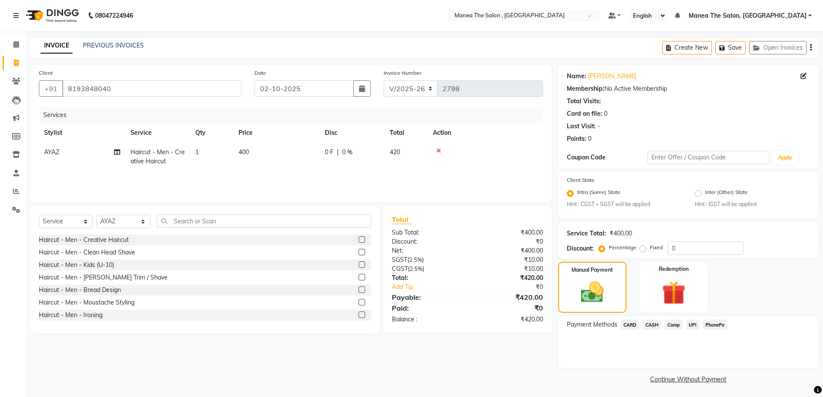
drag, startPoint x: 673, startPoint y: 321, endPoint x: 676, endPoint y: 328, distance: 7.5
click at [674, 322] on span "Comp" at bounding box center [673, 325] width 18 height 10
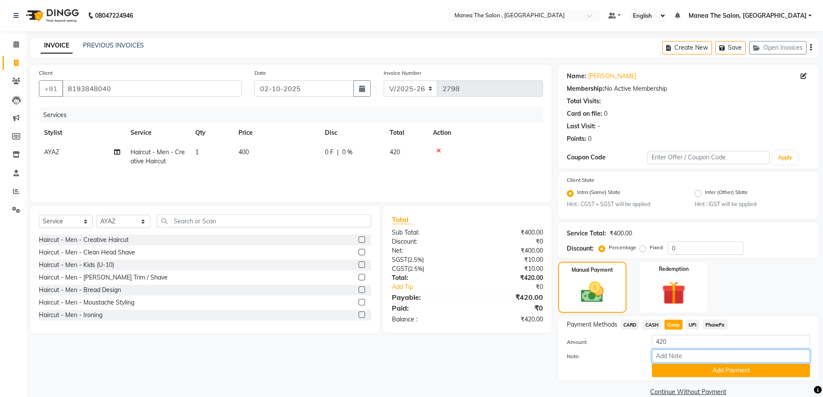
click at [676, 361] on input "Note:" at bounding box center [731, 355] width 158 height 13
type input "LUZO APP"
click at [694, 370] on button "Add Payment" at bounding box center [731, 370] width 158 height 13
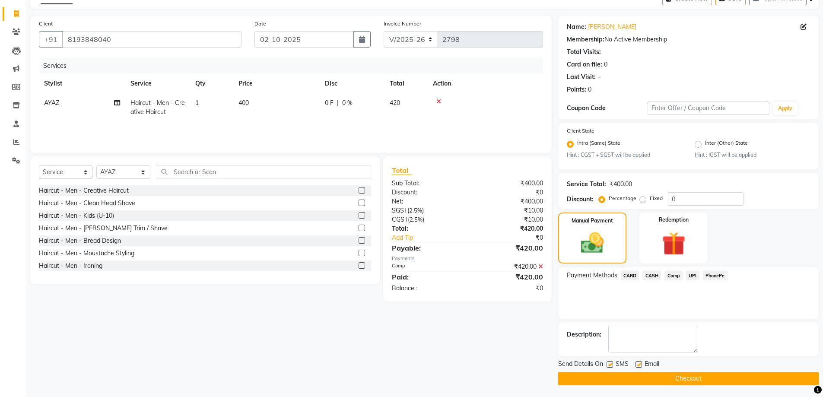
scroll to position [51, 0]
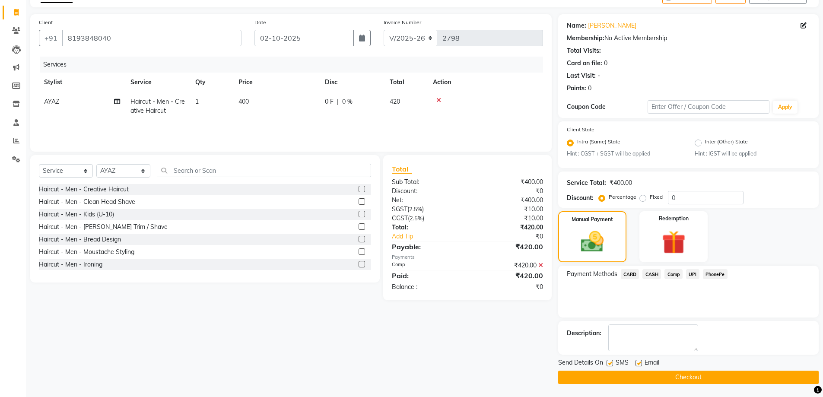
click at [685, 376] on button "Checkout" at bounding box center [688, 377] width 260 height 13
